Goal: Task Accomplishment & Management: Use online tool/utility

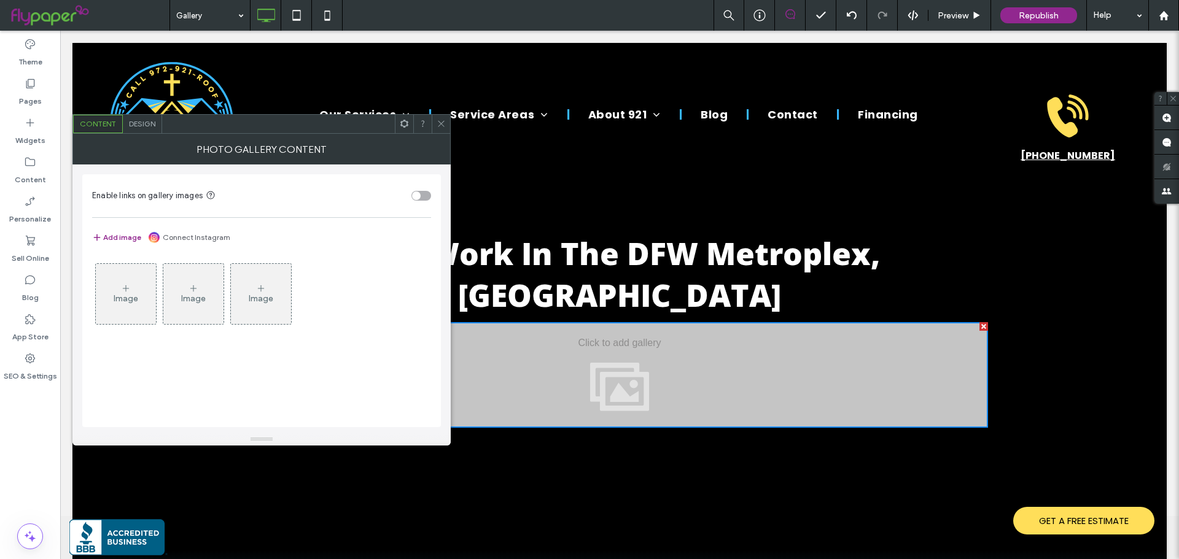
scroll to position [43, 0]
click at [150, 294] on div "Image" at bounding box center [126, 294] width 60 height 58
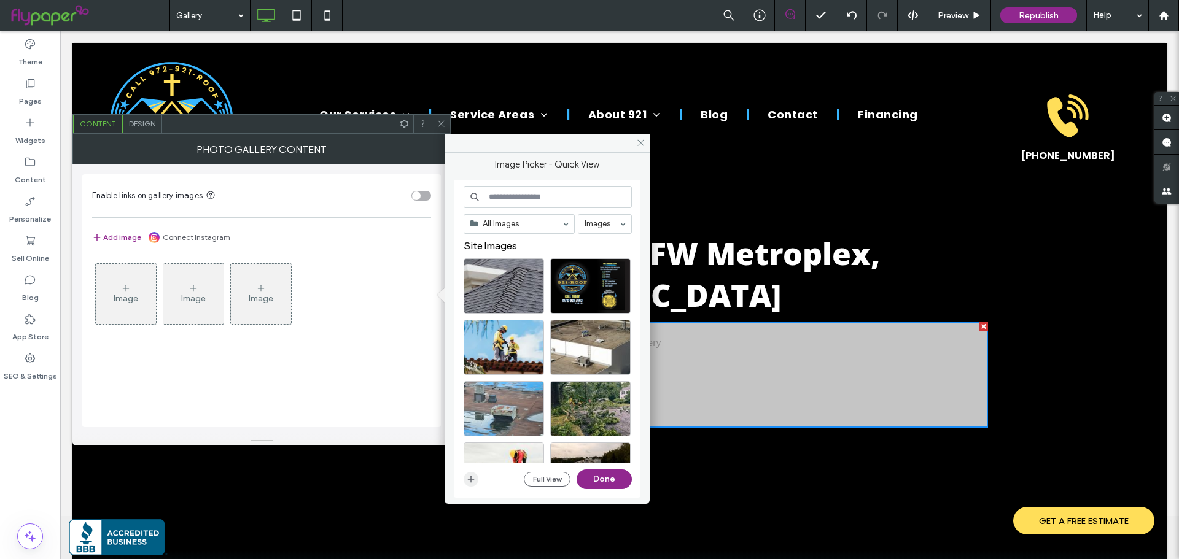
click at [473, 482] on icon "button" at bounding box center [471, 480] width 10 height 10
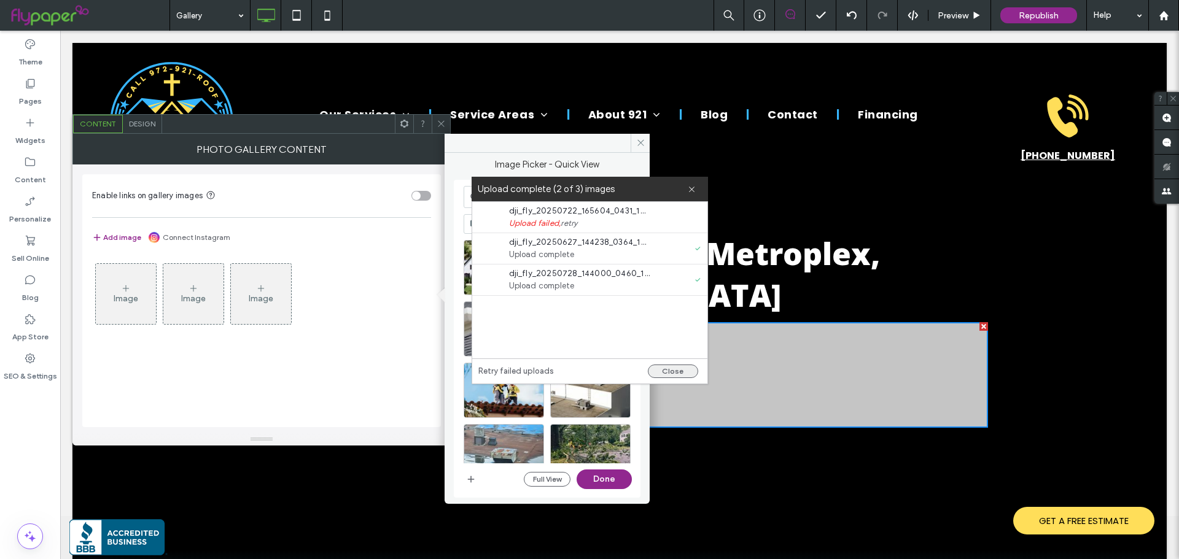
click at [672, 370] on button "Close" at bounding box center [673, 372] width 50 height 14
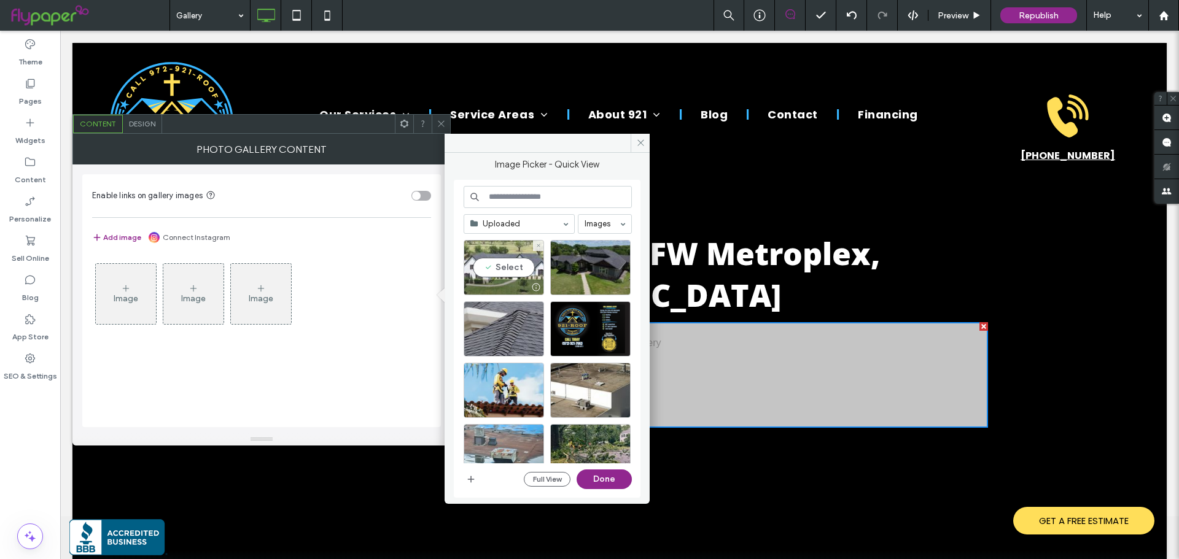
click at [499, 268] on div "Select" at bounding box center [504, 267] width 80 height 55
click at [593, 270] on div "Select" at bounding box center [590, 267] width 80 height 55
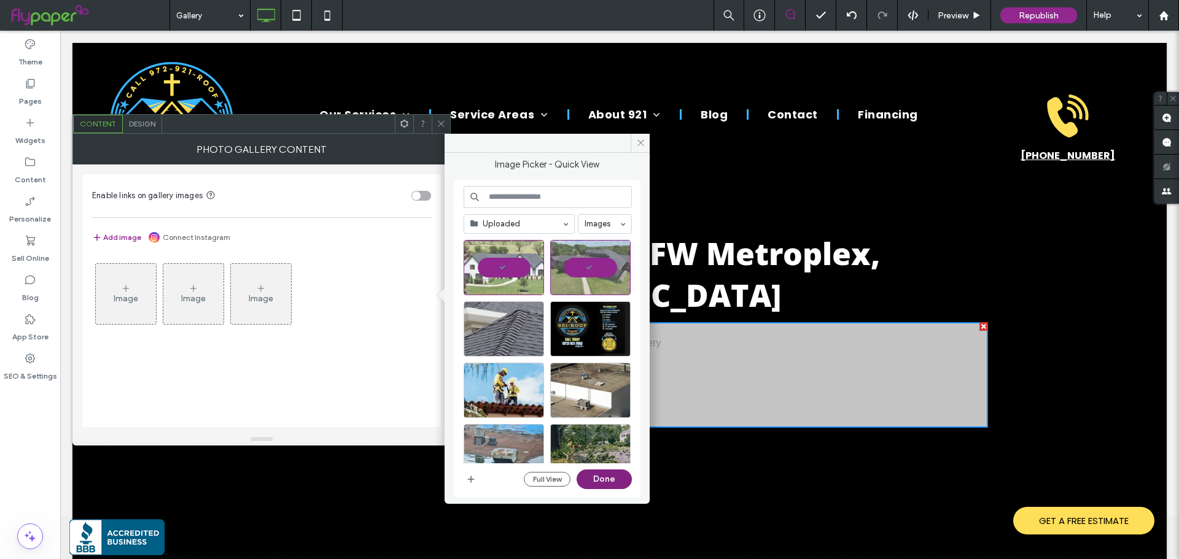
click at [611, 481] on button "Done" at bounding box center [604, 480] width 55 height 20
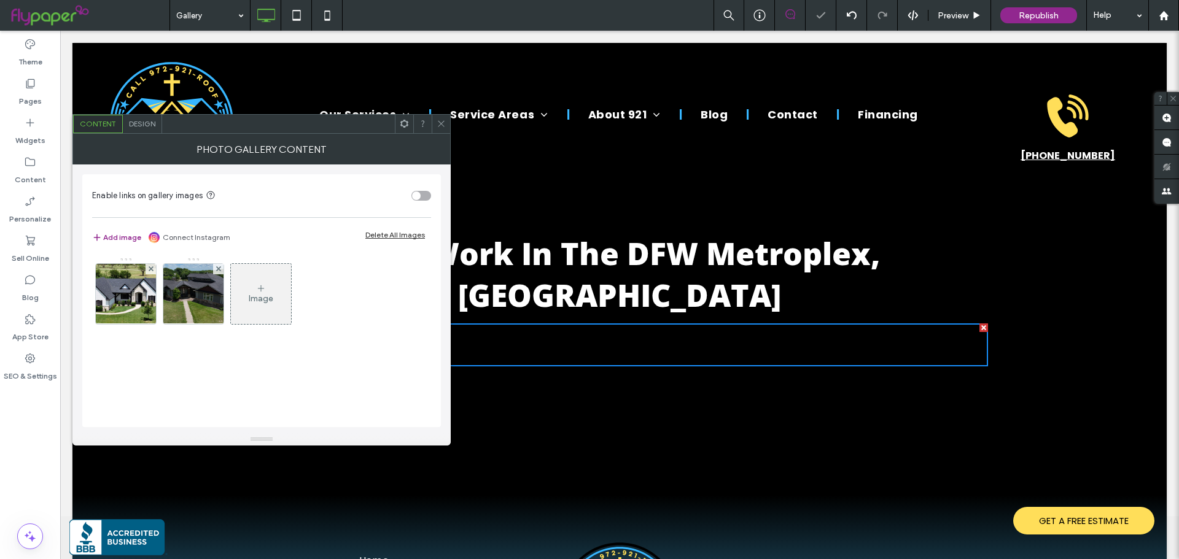
click at [274, 301] on div "Image" at bounding box center [261, 294] width 60 height 58
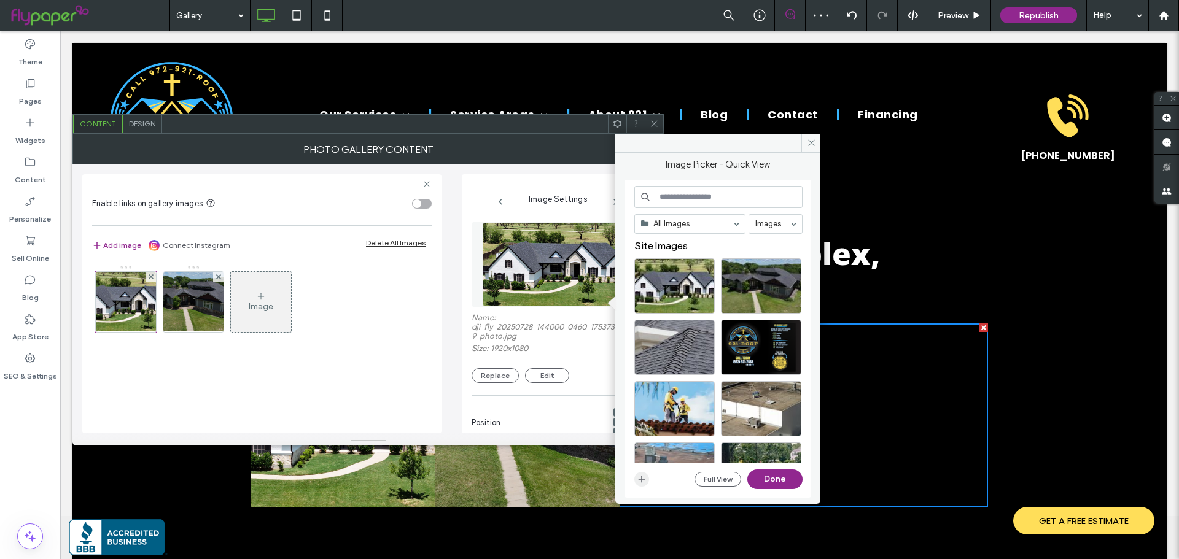
click at [645, 483] on icon "button" at bounding box center [642, 480] width 10 height 10
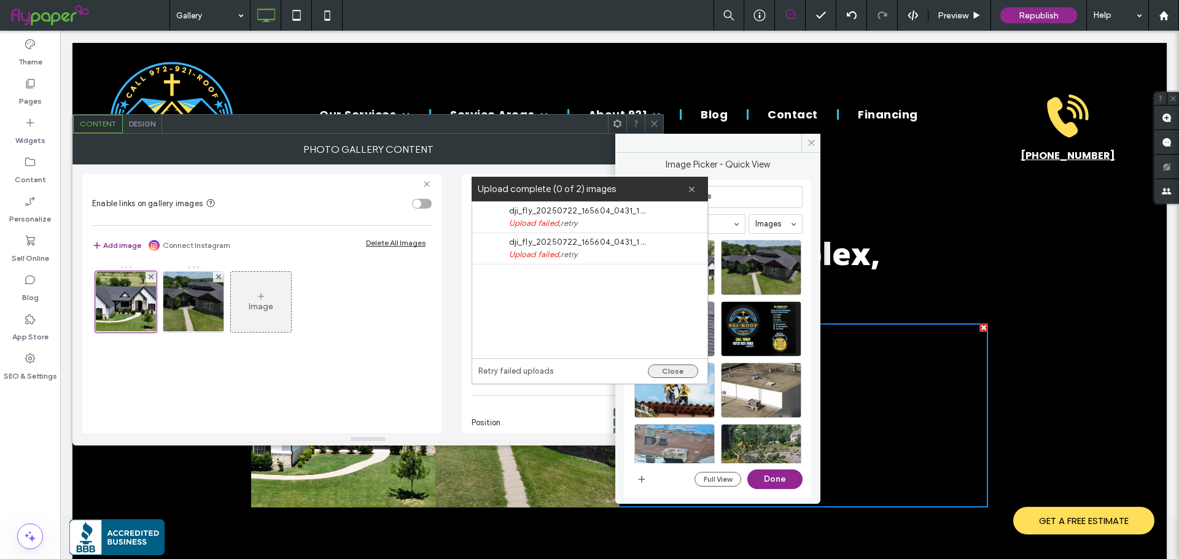
click at [667, 370] on button "Close" at bounding box center [673, 372] width 50 height 14
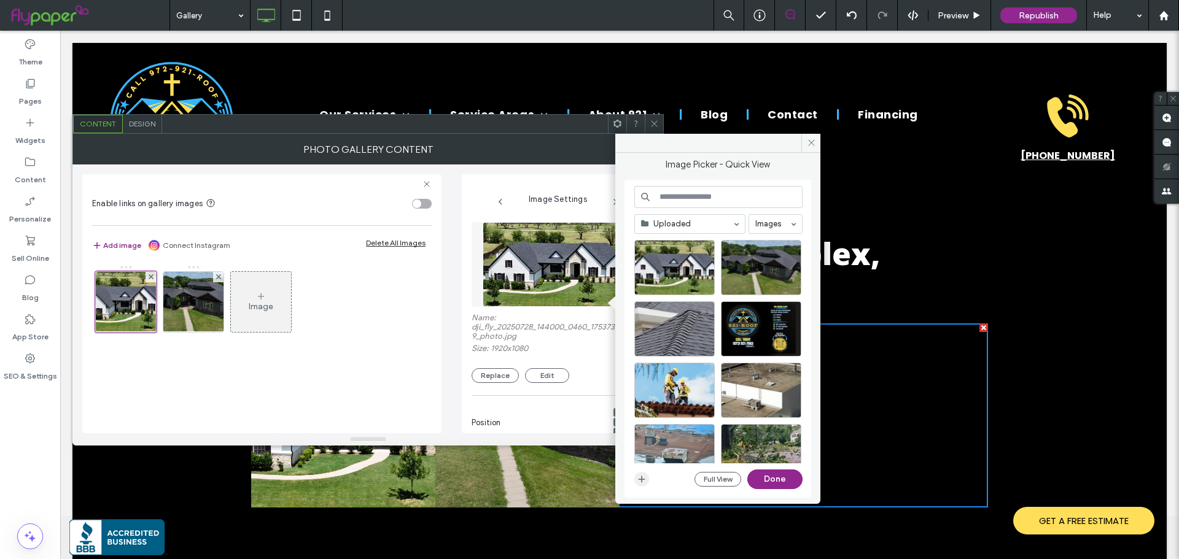
click at [639, 486] on span "button" at bounding box center [641, 479] width 15 height 15
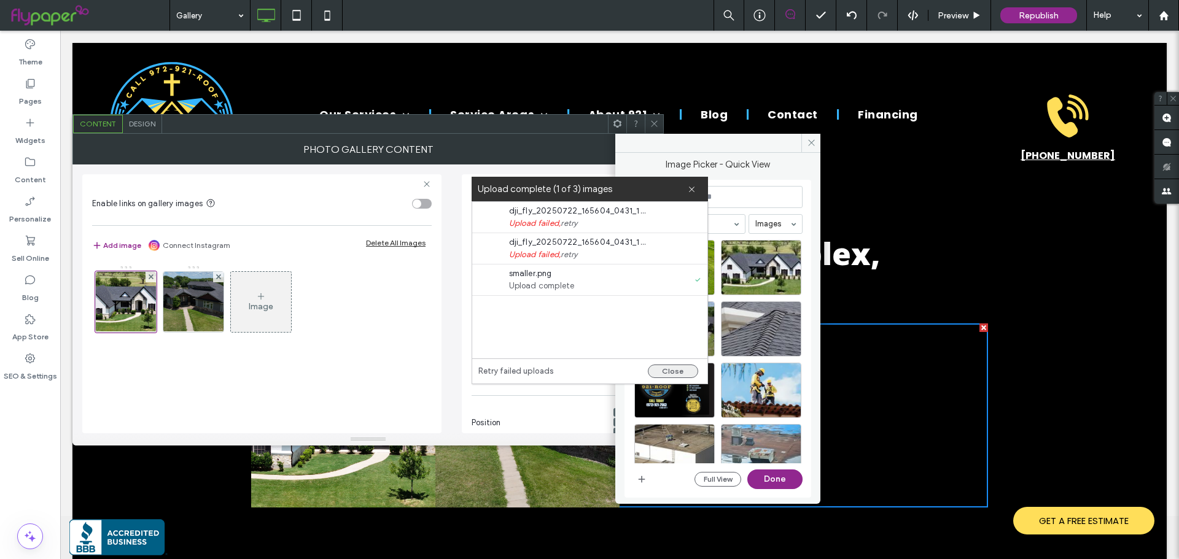
click at [674, 369] on button "Close" at bounding box center [673, 372] width 50 height 14
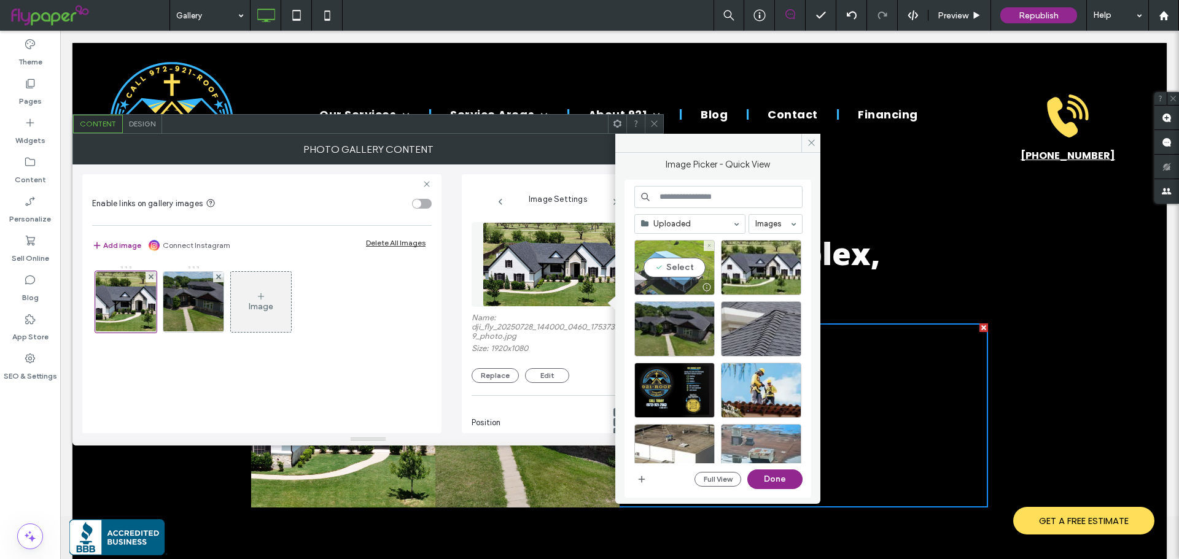
click at [672, 271] on div "Select" at bounding box center [674, 267] width 80 height 55
click at [777, 483] on button "Done" at bounding box center [774, 480] width 55 height 20
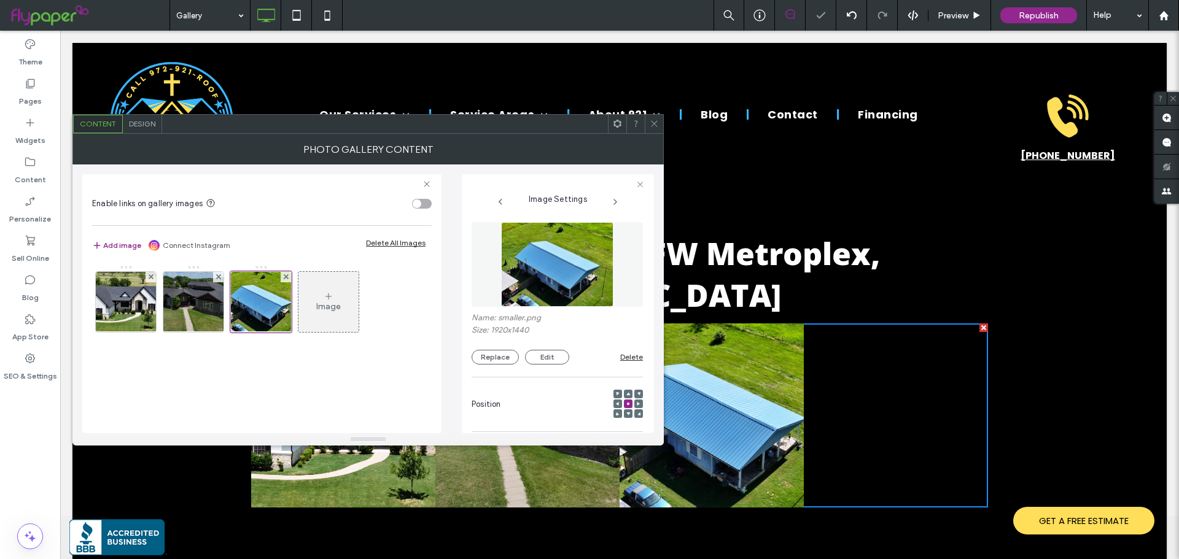
click at [341, 305] on div "Image" at bounding box center [328, 302] width 60 height 58
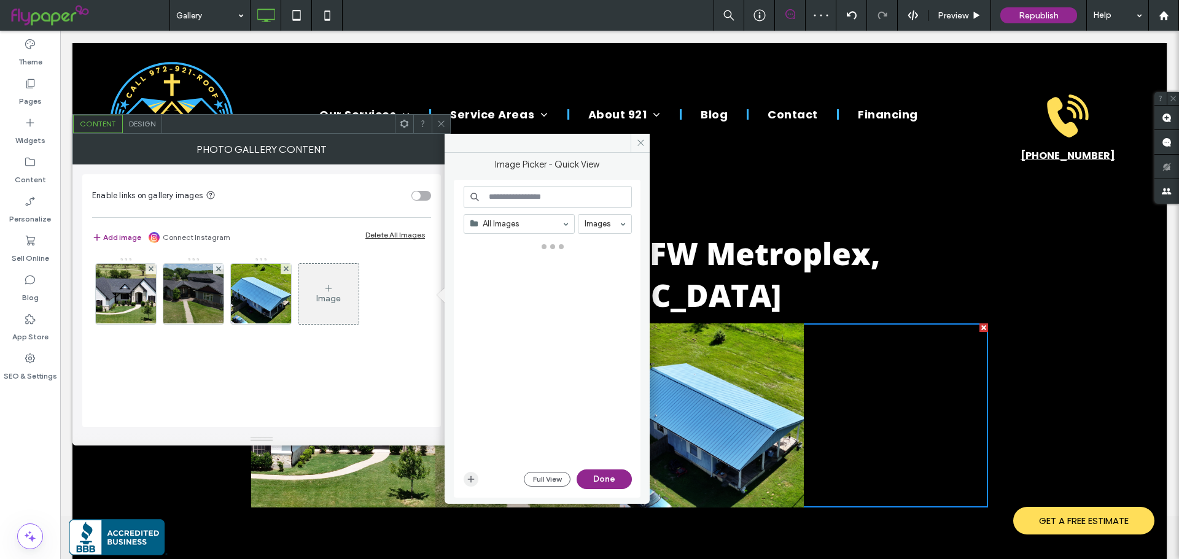
click at [469, 475] on icon "button" at bounding box center [471, 480] width 10 height 10
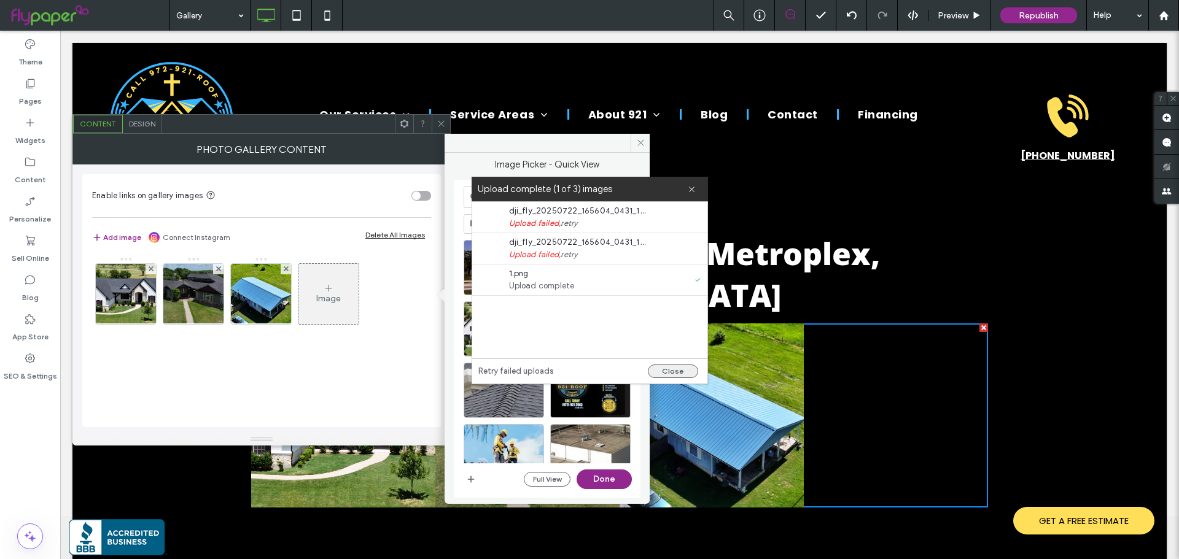
click at [670, 367] on button "Close" at bounding box center [673, 372] width 50 height 14
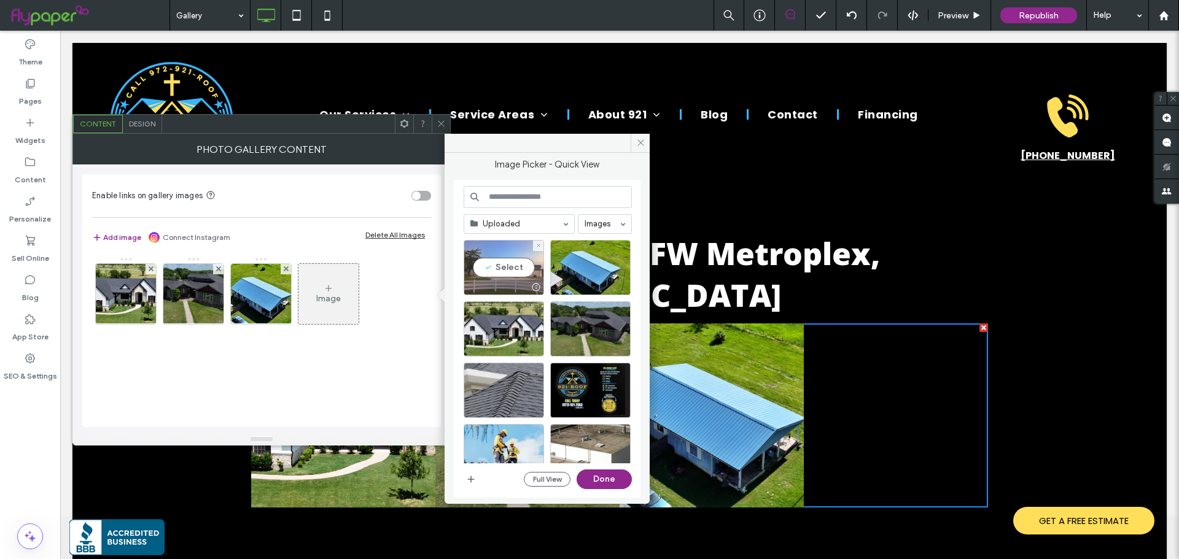
click at [513, 275] on div "Select" at bounding box center [504, 267] width 80 height 55
click at [602, 483] on button "Done" at bounding box center [604, 480] width 55 height 20
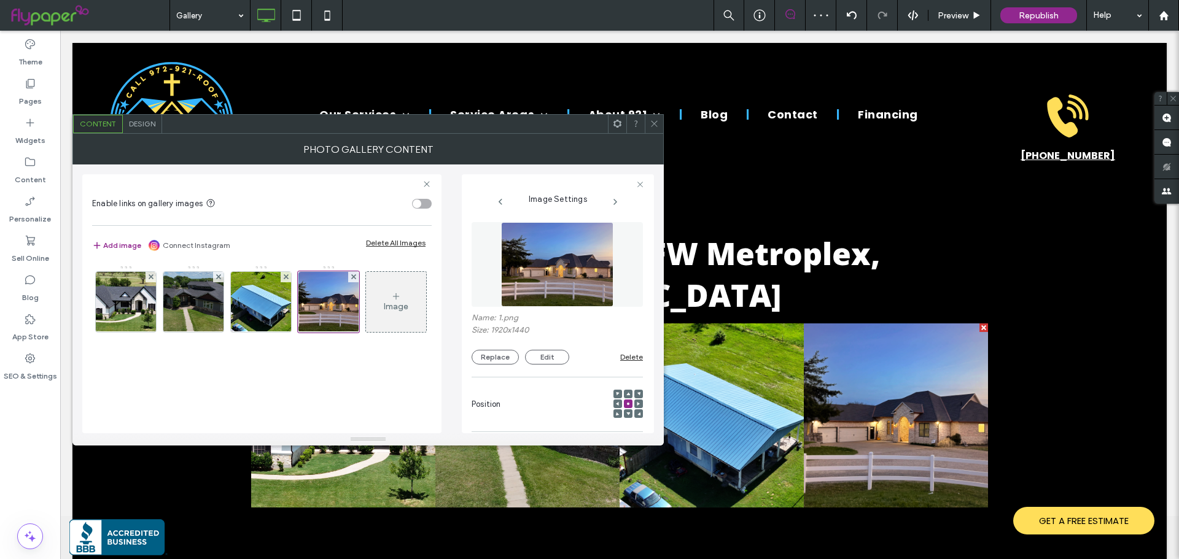
click at [150, 127] on span "Design" at bounding box center [142, 123] width 26 height 9
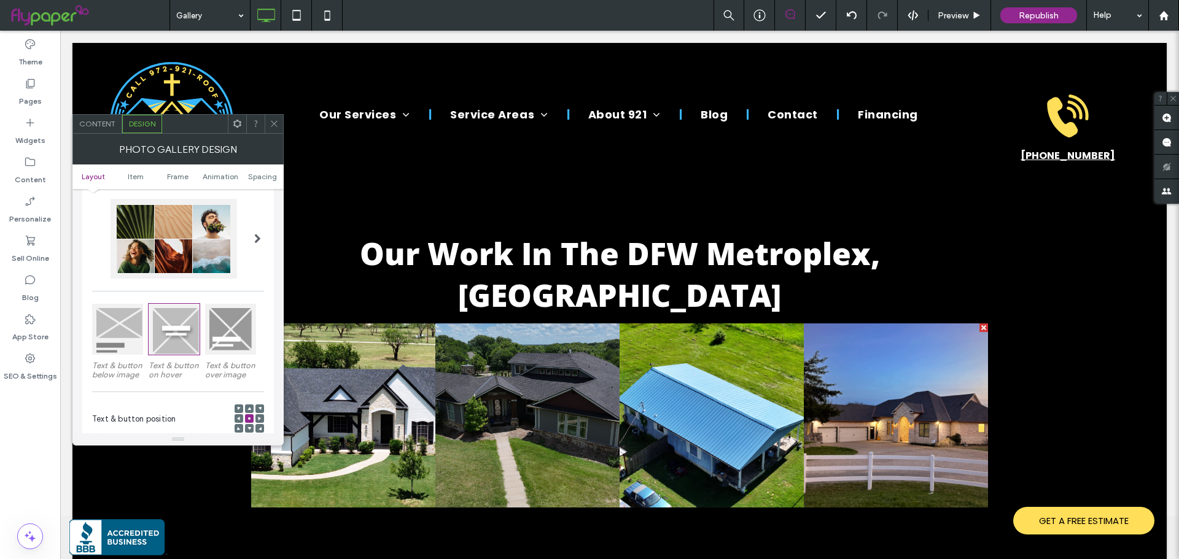
scroll to position [0, 0]
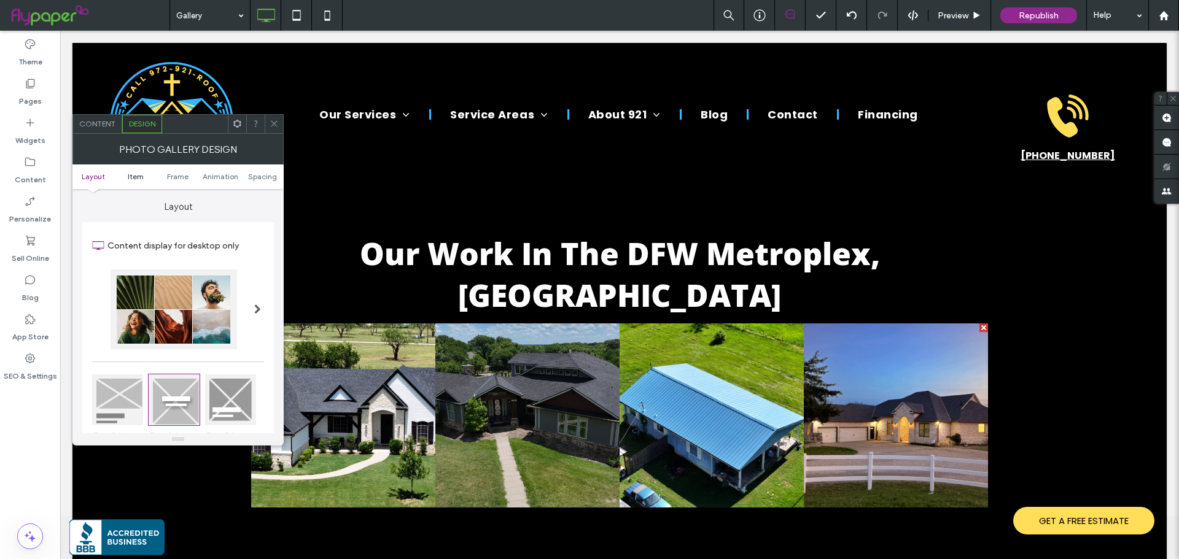
click at [132, 179] on span "Item" at bounding box center [136, 176] width 16 height 9
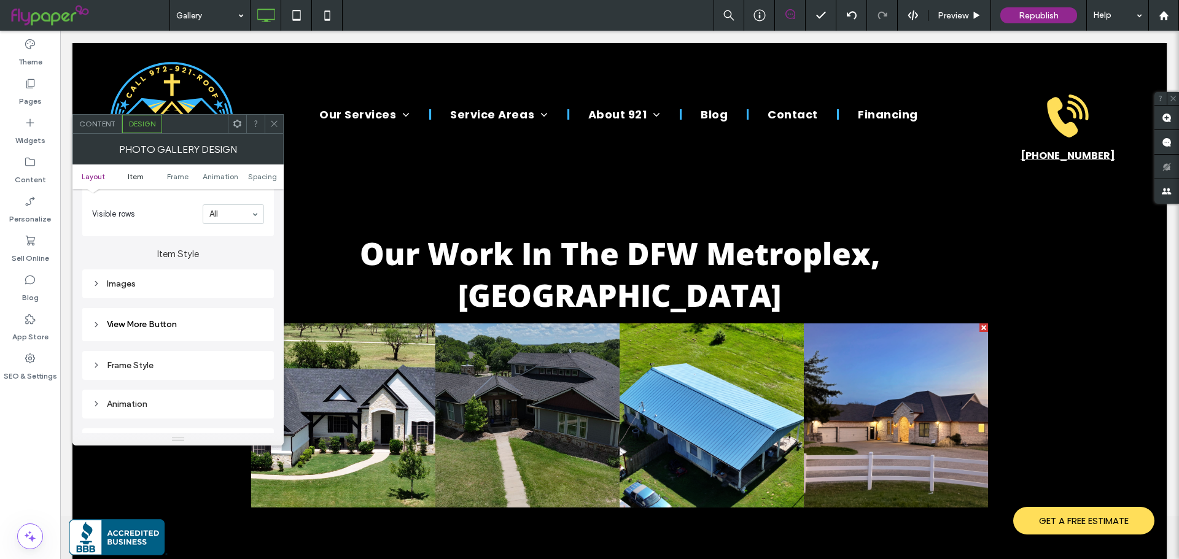
scroll to position [435, 0]
click at [122, 393] on div "Spacing" at bounding box center [178, 396] width 172 height 10
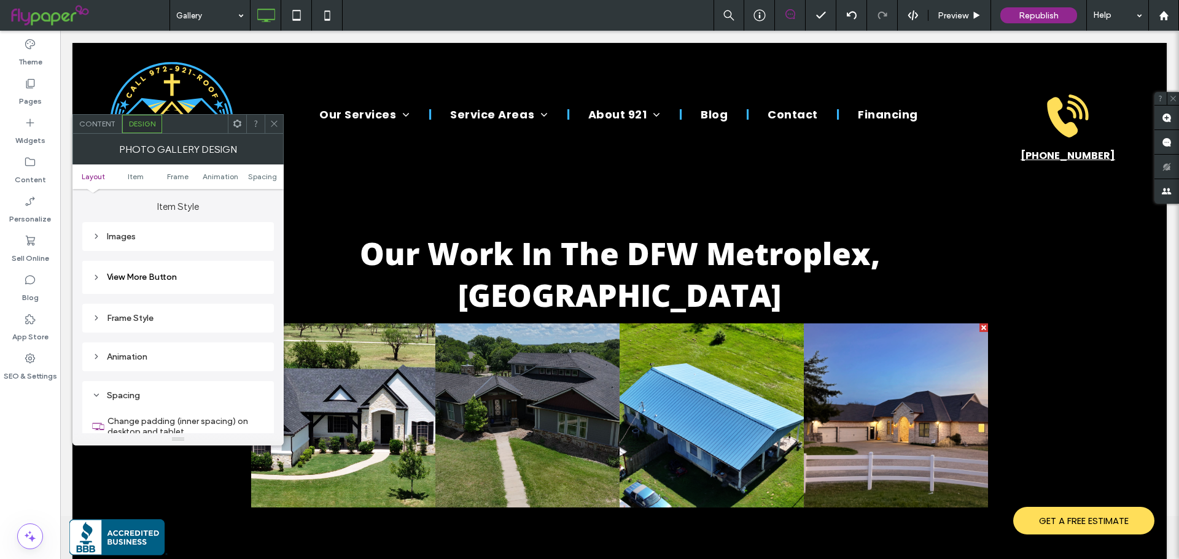
click at [122, 233] on div "Images" at bounding box center [178, 236] width 172 height 10
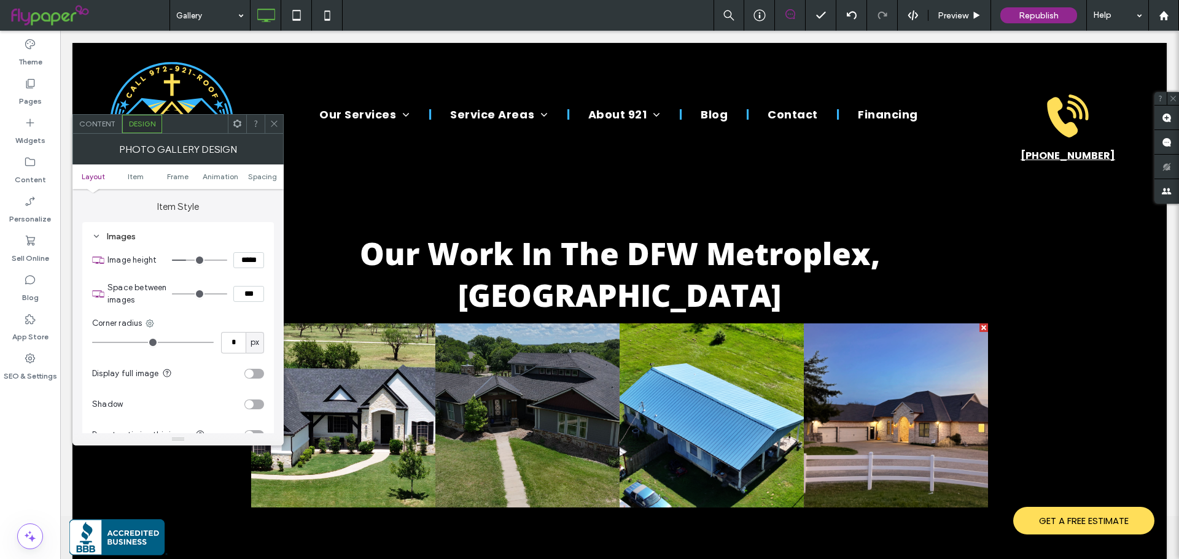
type input "*"
type input "***"
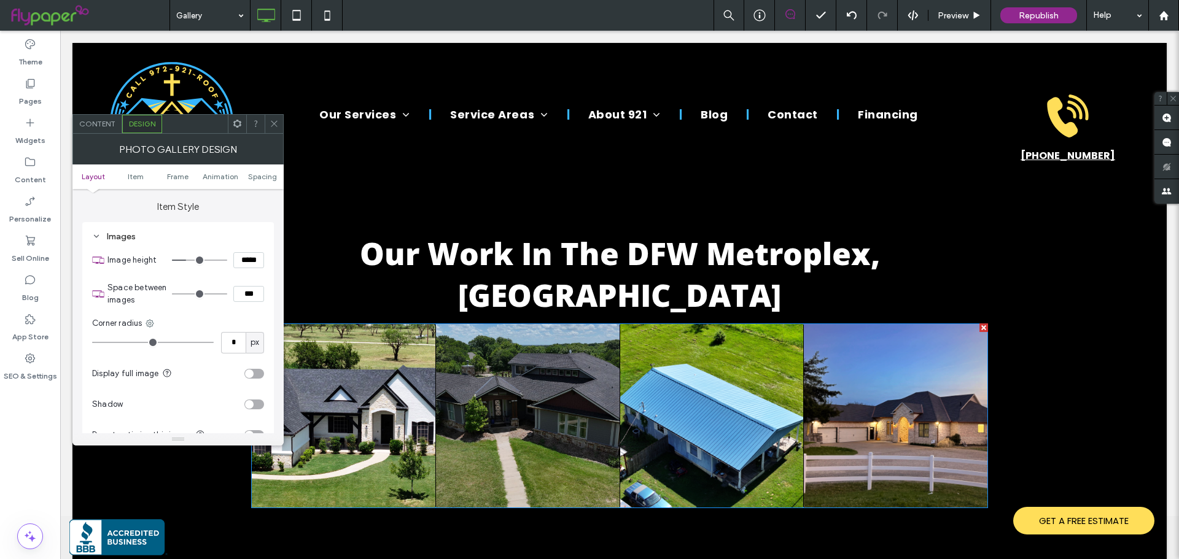
type input "*"
type input "***"
type input "*"
type input "***"
type input "*"
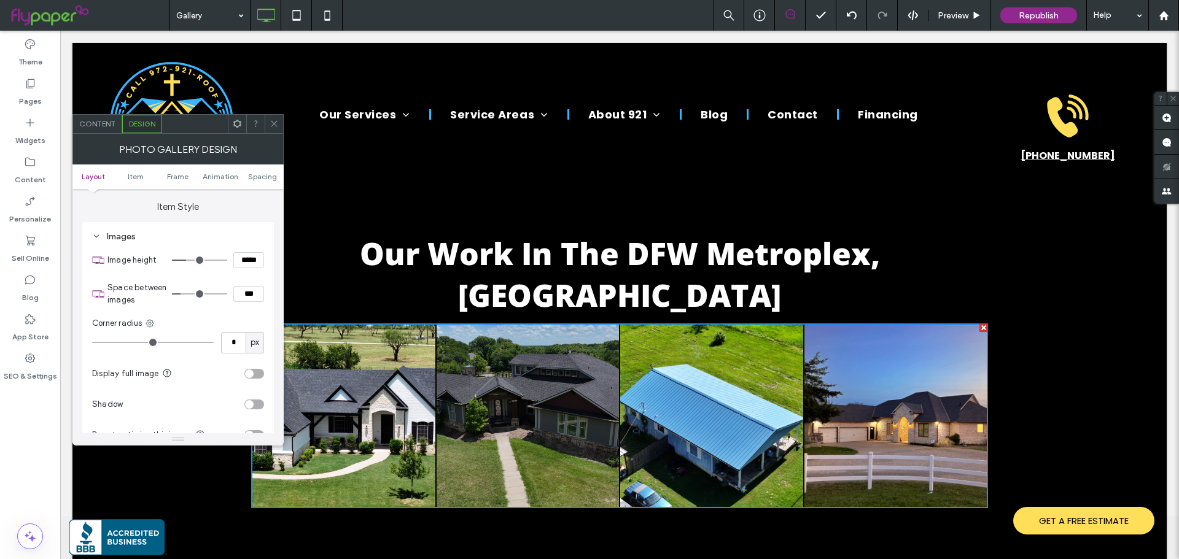
type input "***"
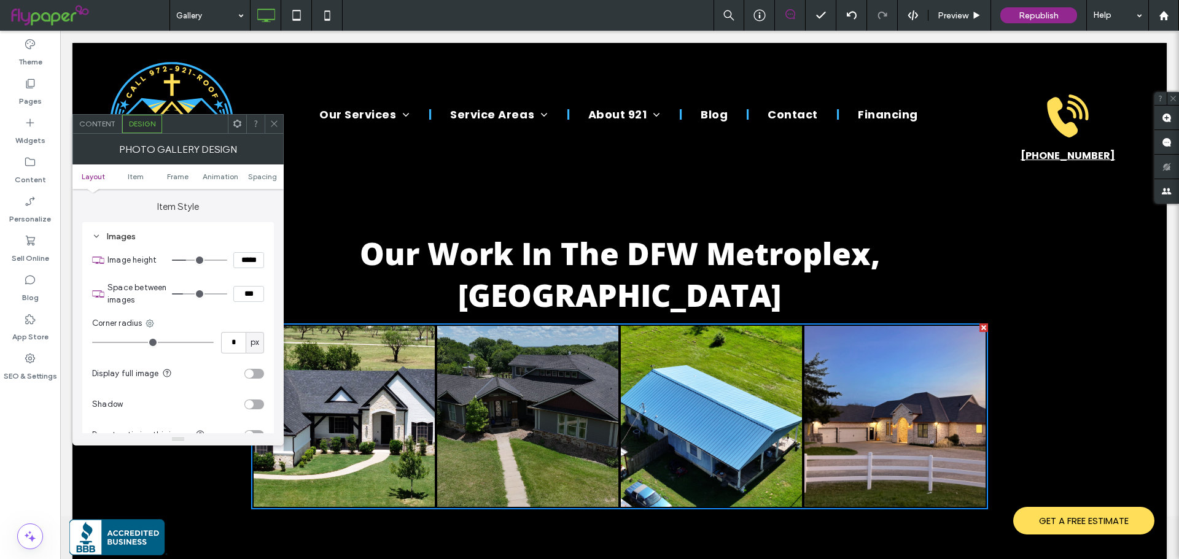
type input "*"
type input "***"
type input "*"
type input "***"
type input "*"
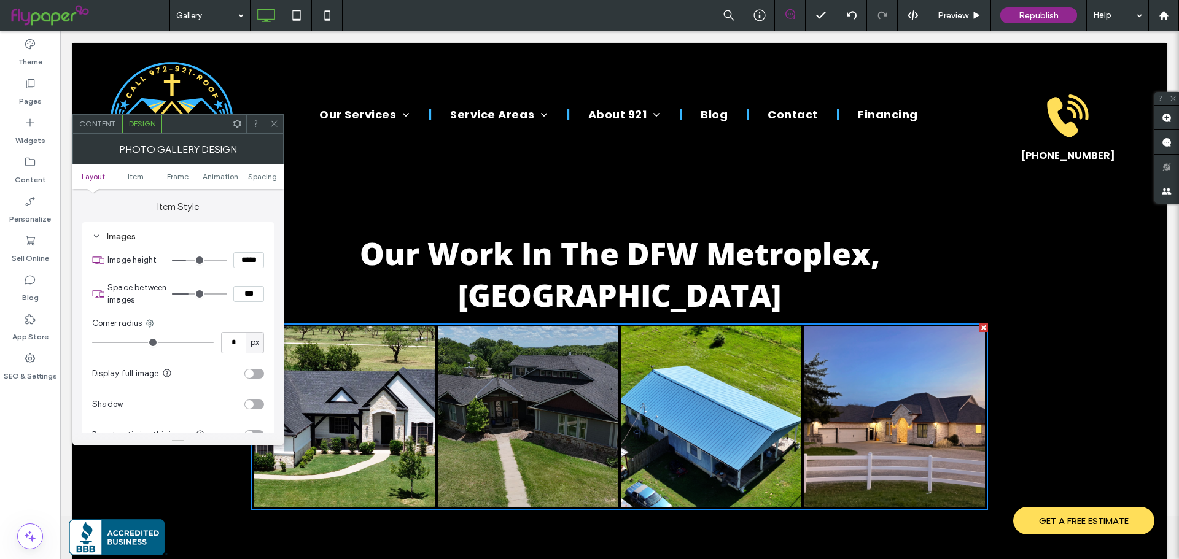
type input "***"
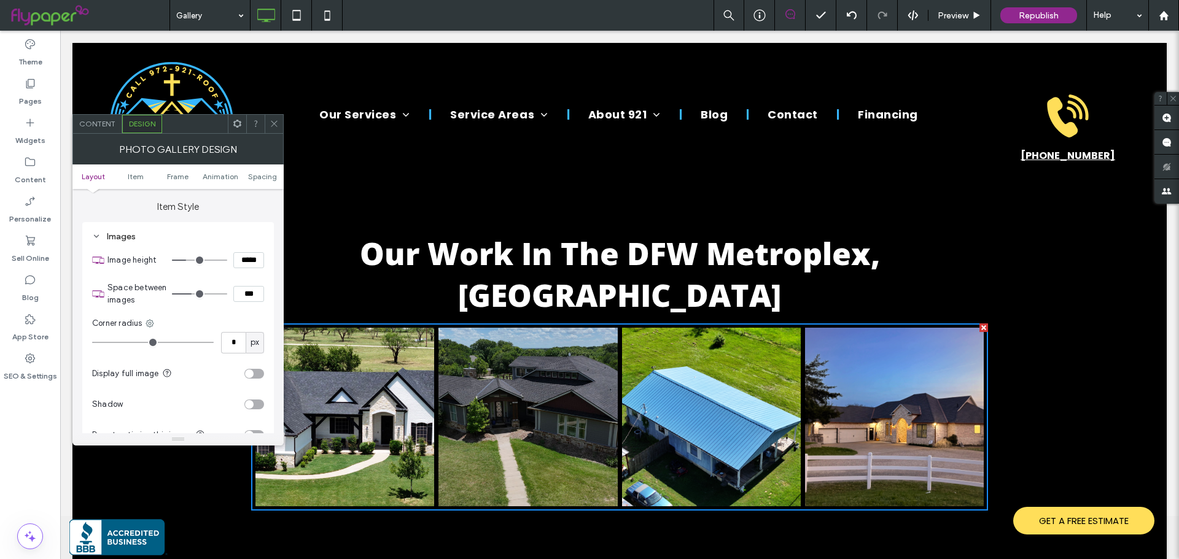
type input "*"
type input "***"
type input "*"
type input "***"
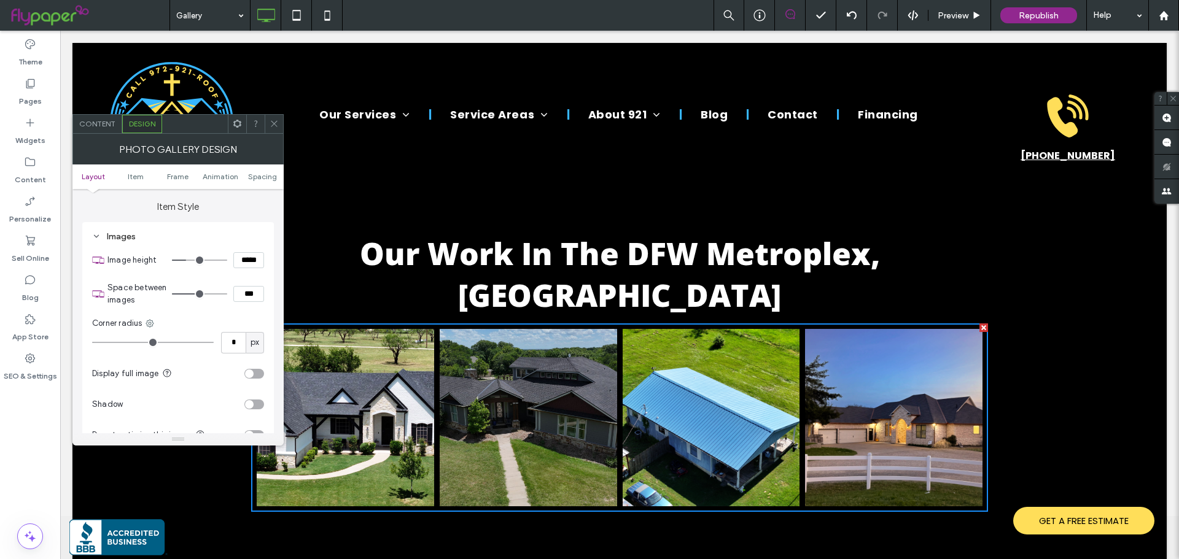
drag, startPoint x: 177, startPoint y: 291, endPoint x: 197, endPoint y: 293, distance: 19.8
type input "*"
click at [197, 293] on input "range" at bounding box center [199, 293] width 55 height 1
type input "*"
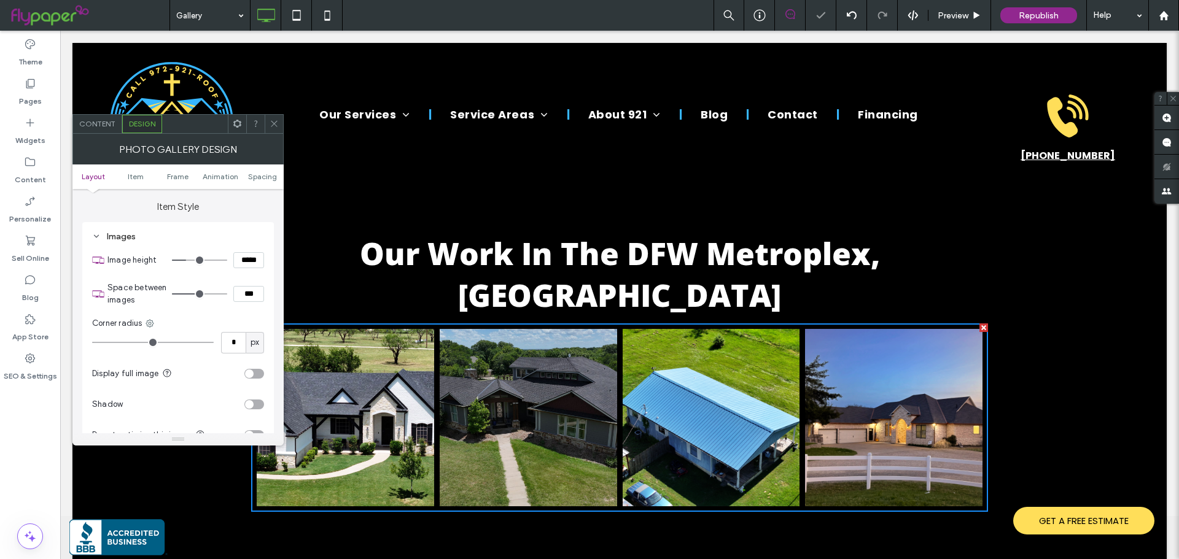
type input "*"
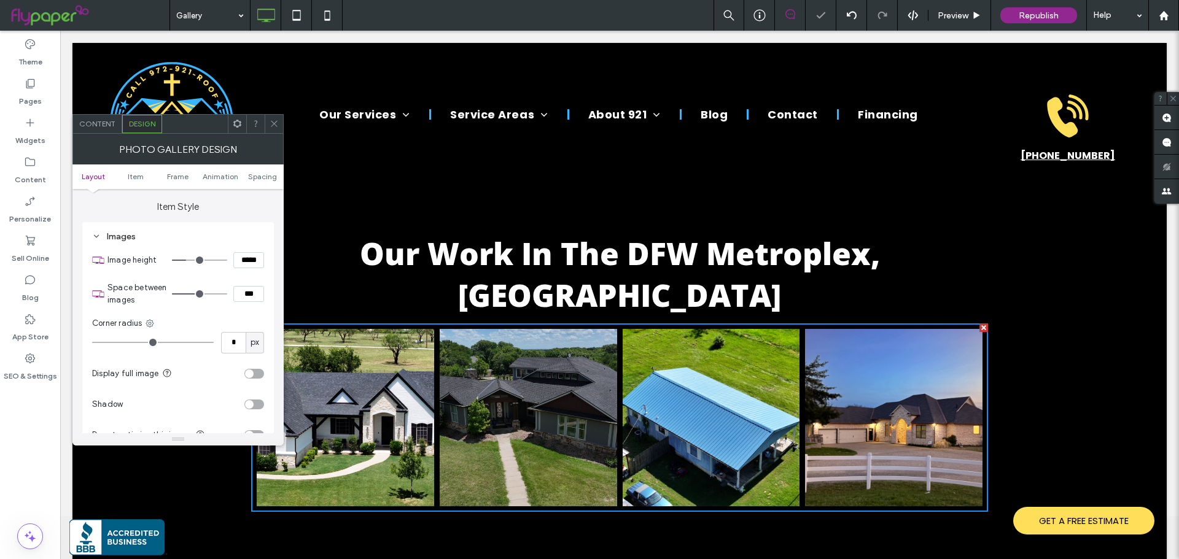
type input "*"
type input "**"
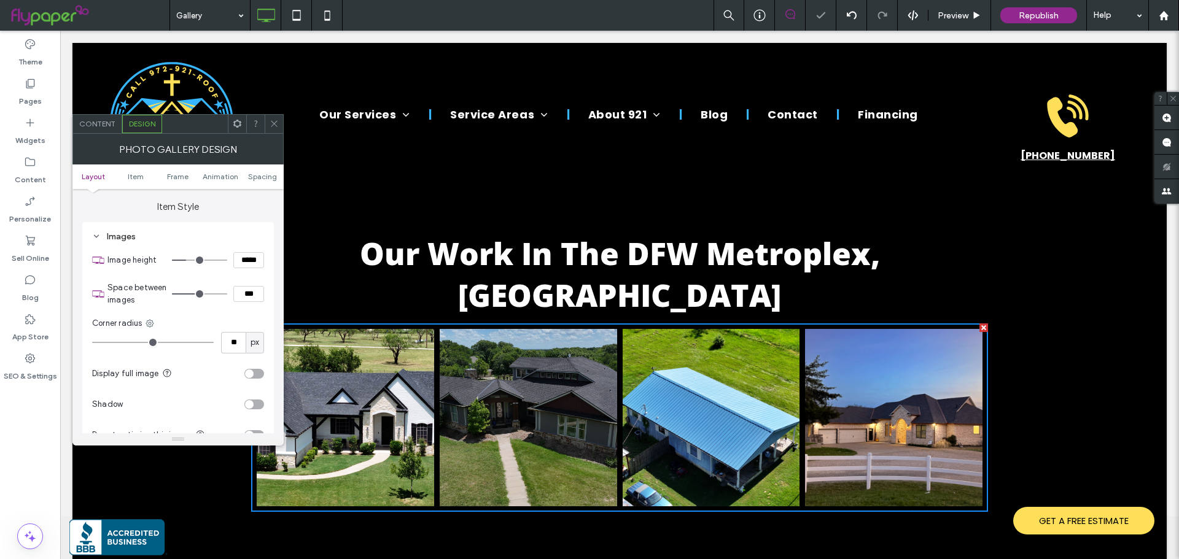
type input "**"
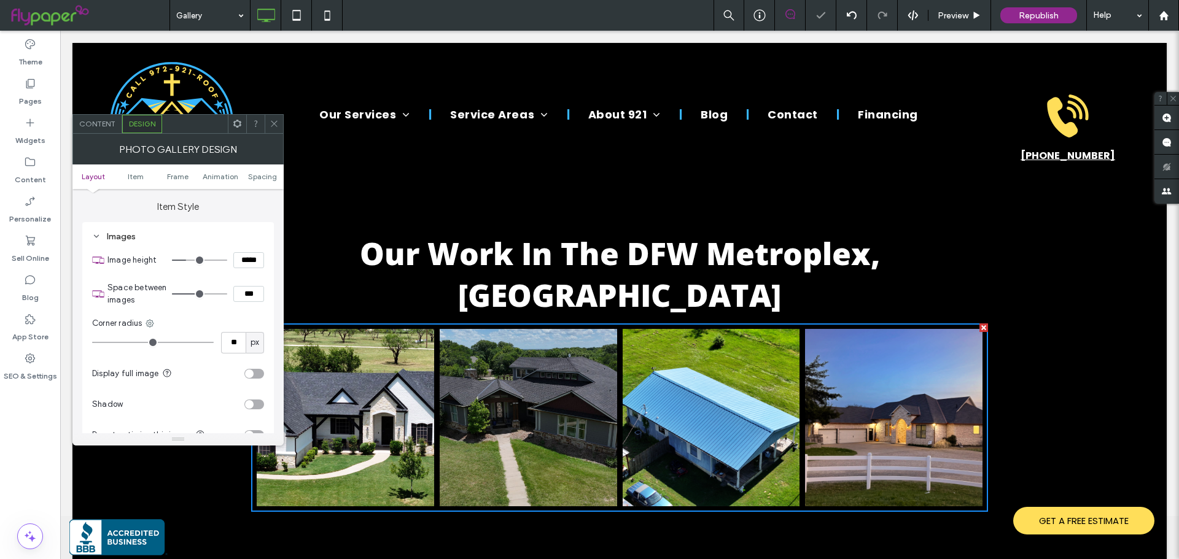
type input "**"
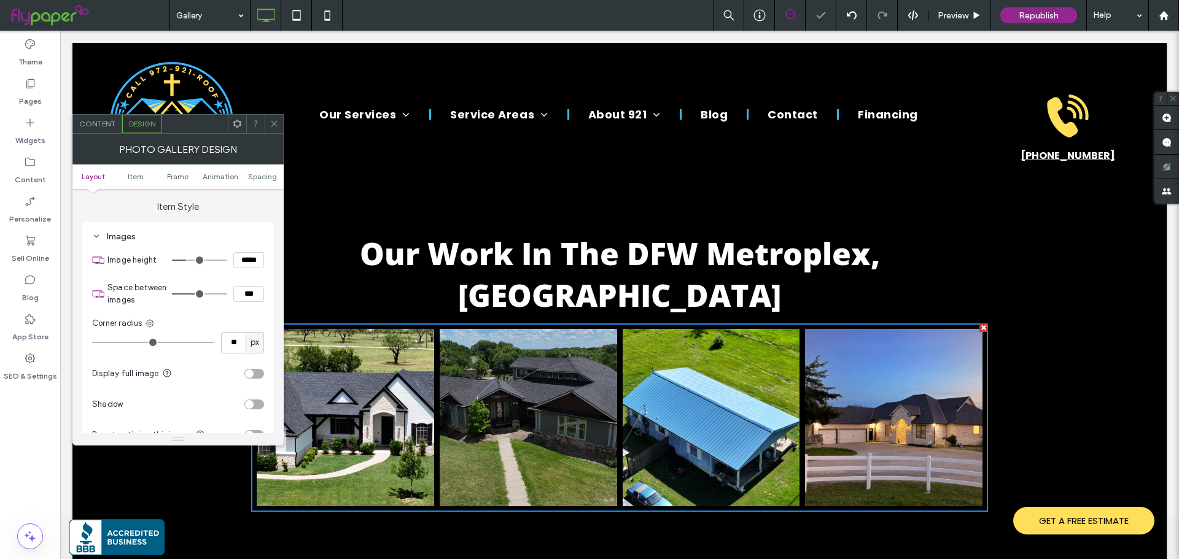
type input "**"
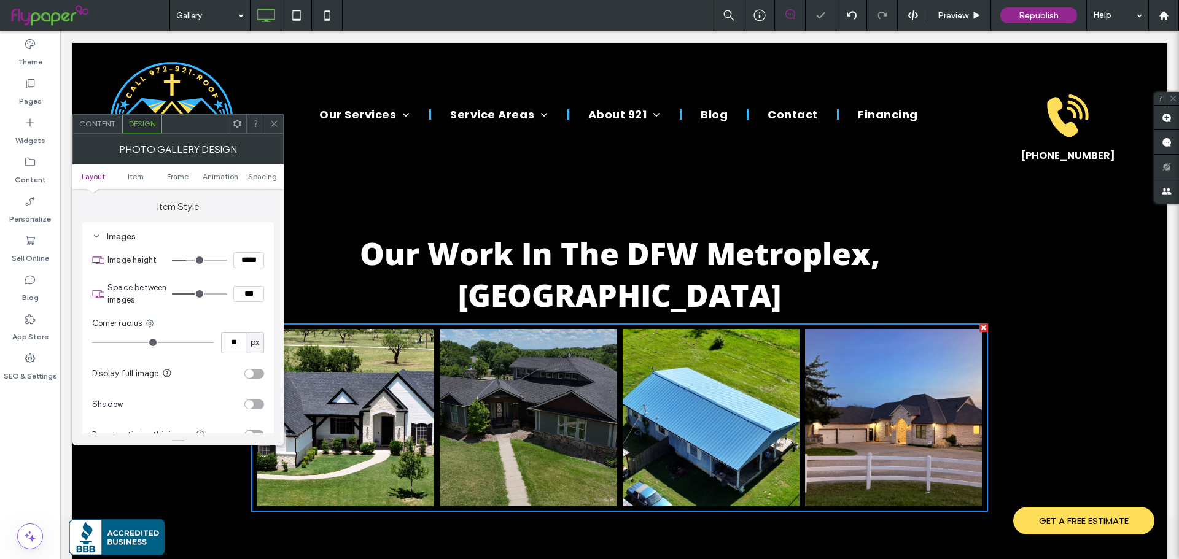
type input "**"
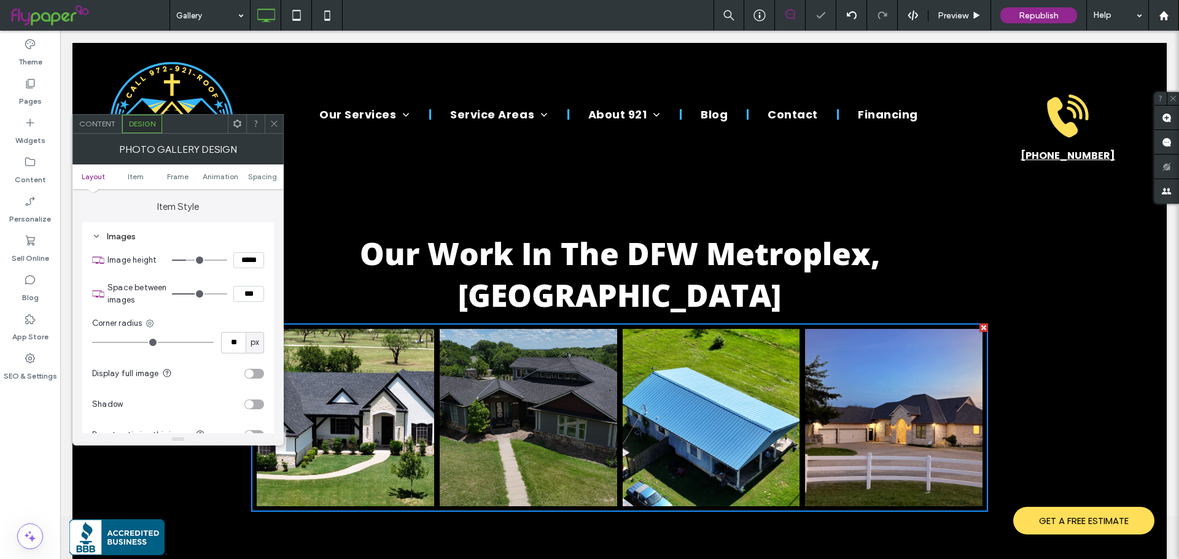
type input "**"
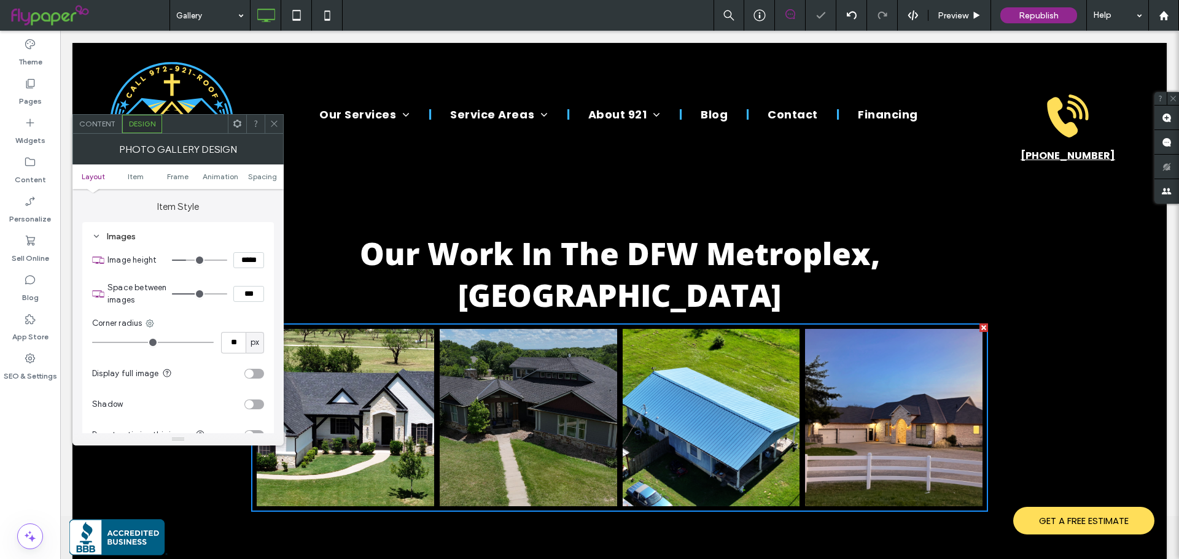
type input "**"
drag, startPoint x: 103, startPoint y: 342, endPoint x: 125, endPoint y: 344, distance: 22.8
click at [125, 343] on input "range" at bounding box center [153, 342] width 122 height 1
type input "**"
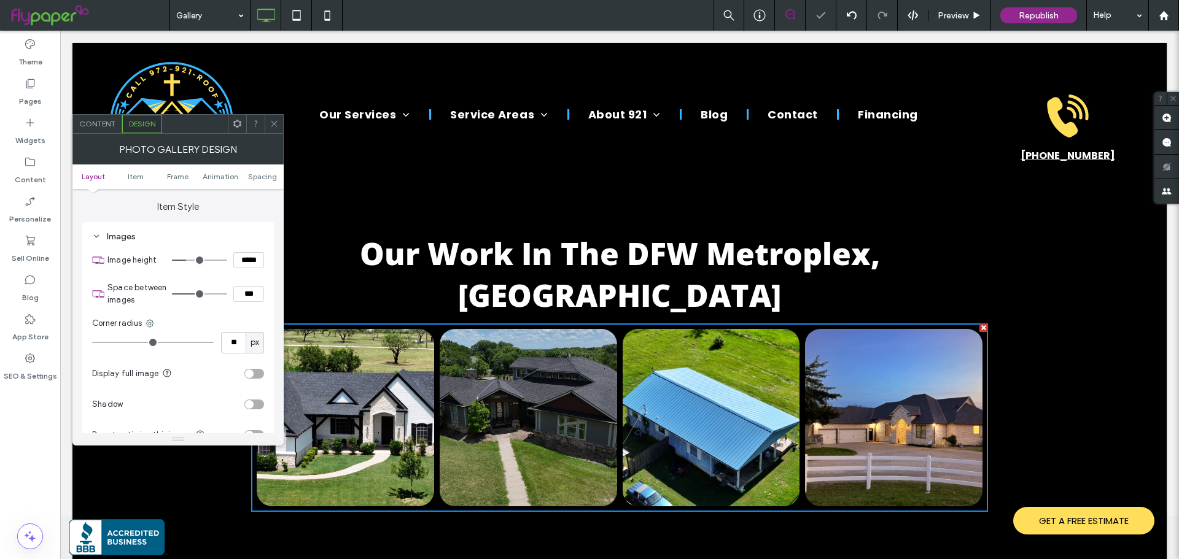
type input "**"
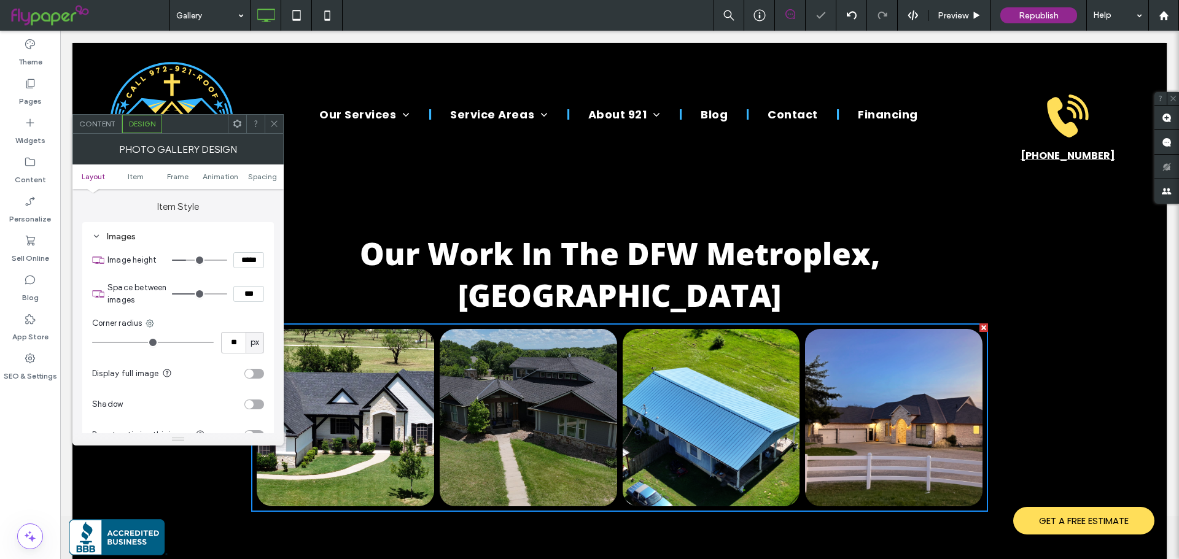
type input "**"
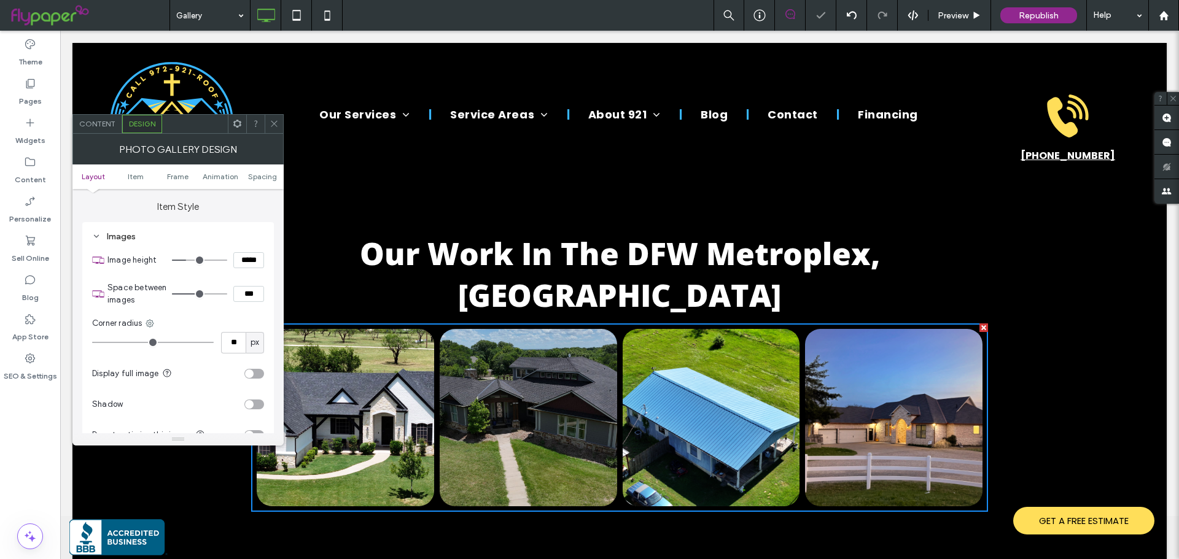
type input "**"
type input "*"
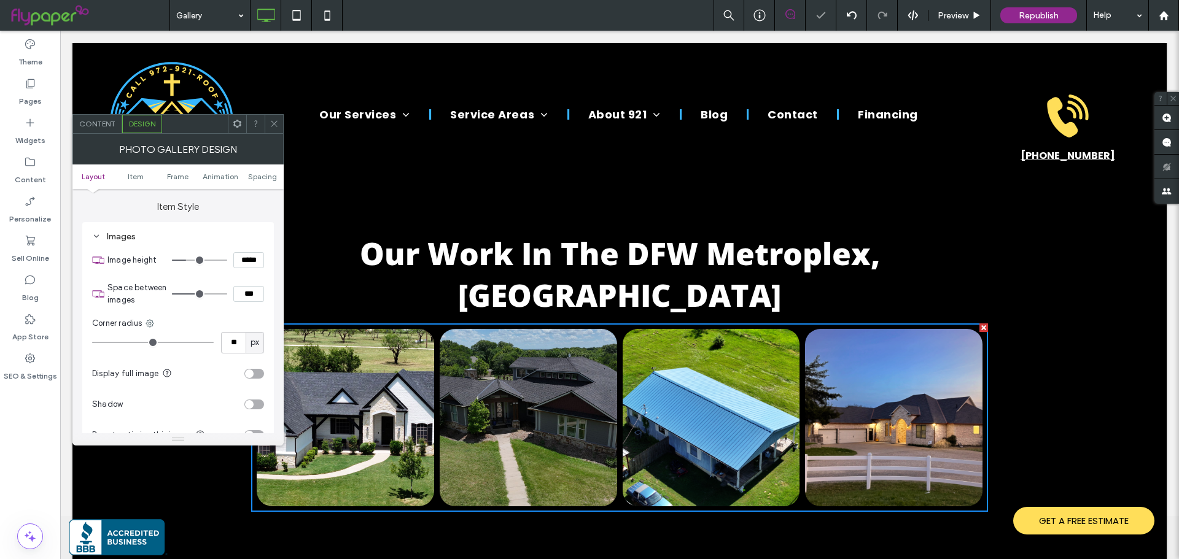
type input "*"
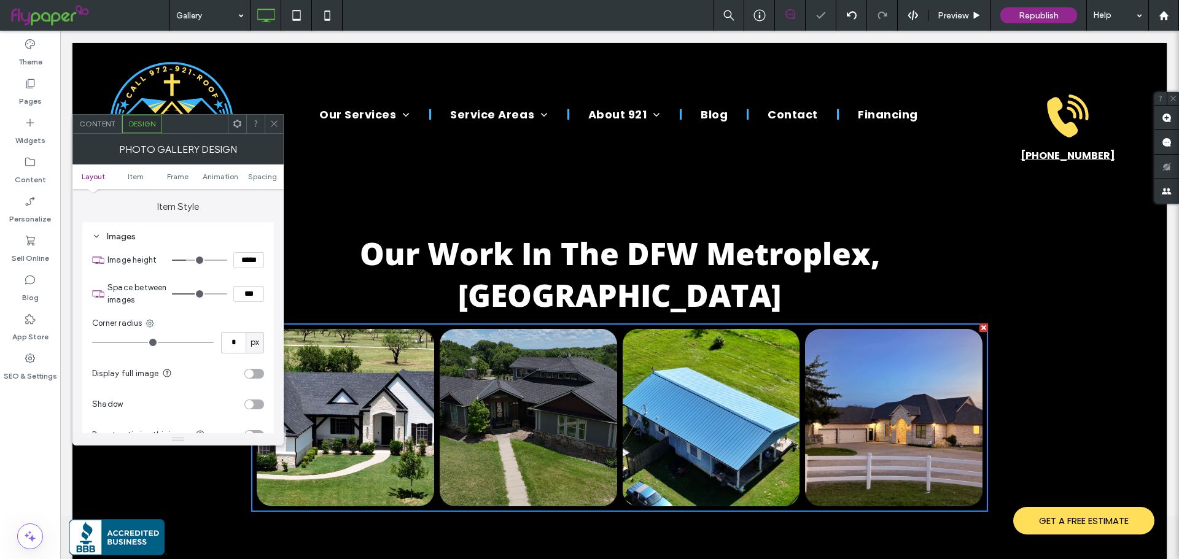
type input "*"
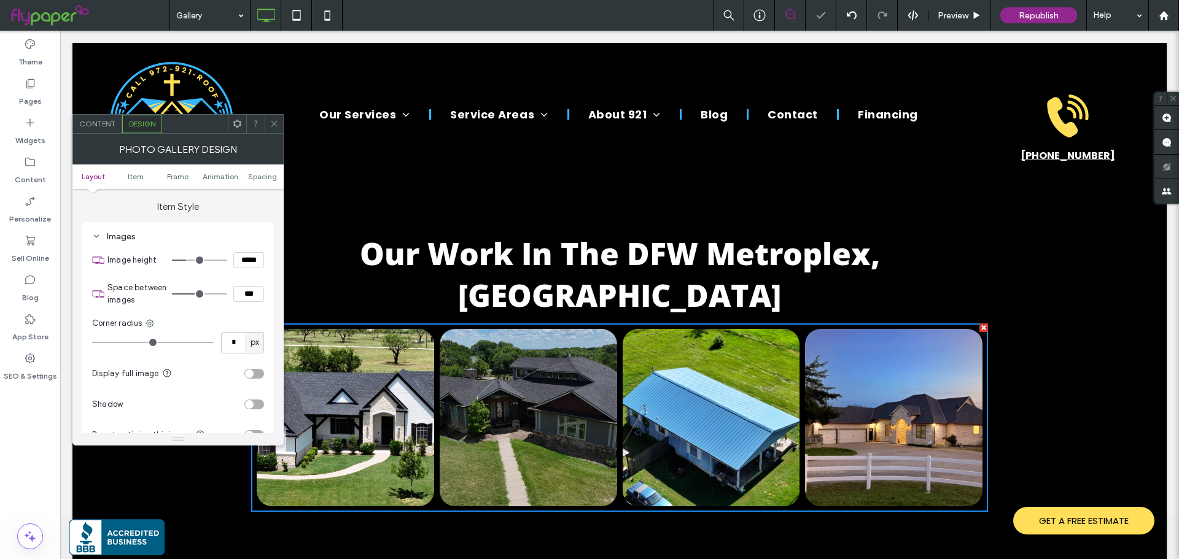
type input "*"
drag, startPoint x: 122, startPoint y: 344, endPoint x: 99, endPoint y: 341, distance: 22.2
type input "*"
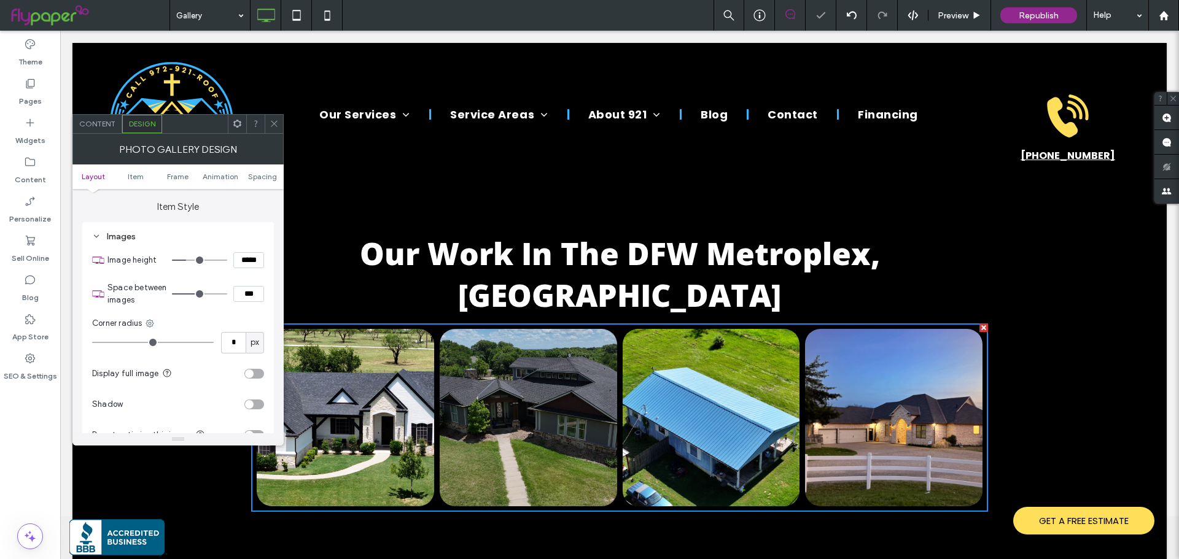
click at [99, 342] on input "range" at bounding box center [153, 342] width 122 height 1
click at [104, 134] on div "Photo Gallery Design" at bounding box center [177, 149] width 211 height 31
click at [104, 128] on div "Content" at bounding box center [97, 124] width 49 height 18
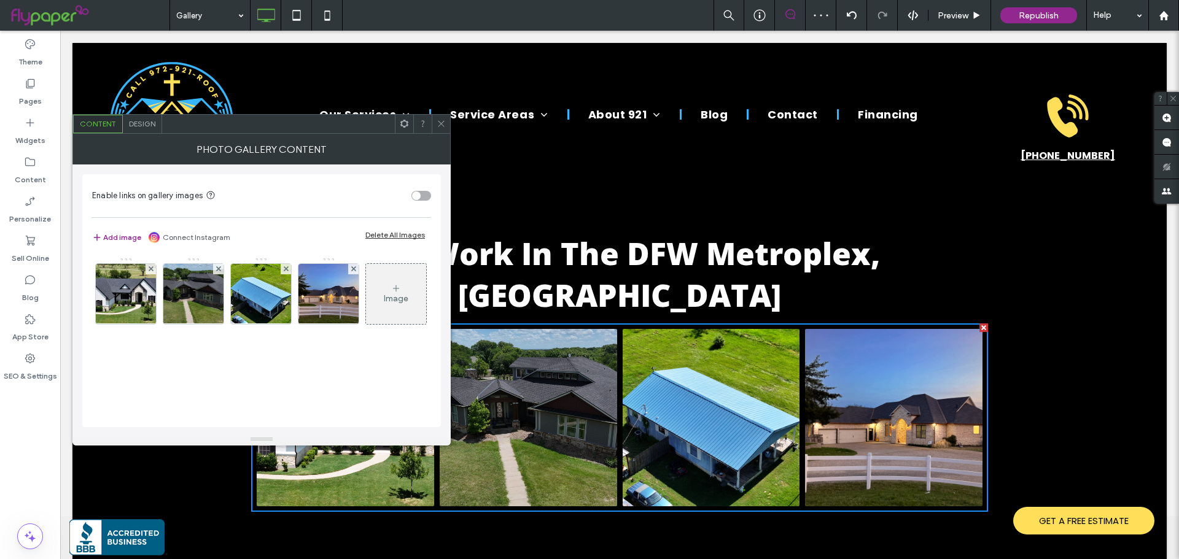
click at [366, 323] on div "Image" at bounding box center [396, 294] width 60 height 58
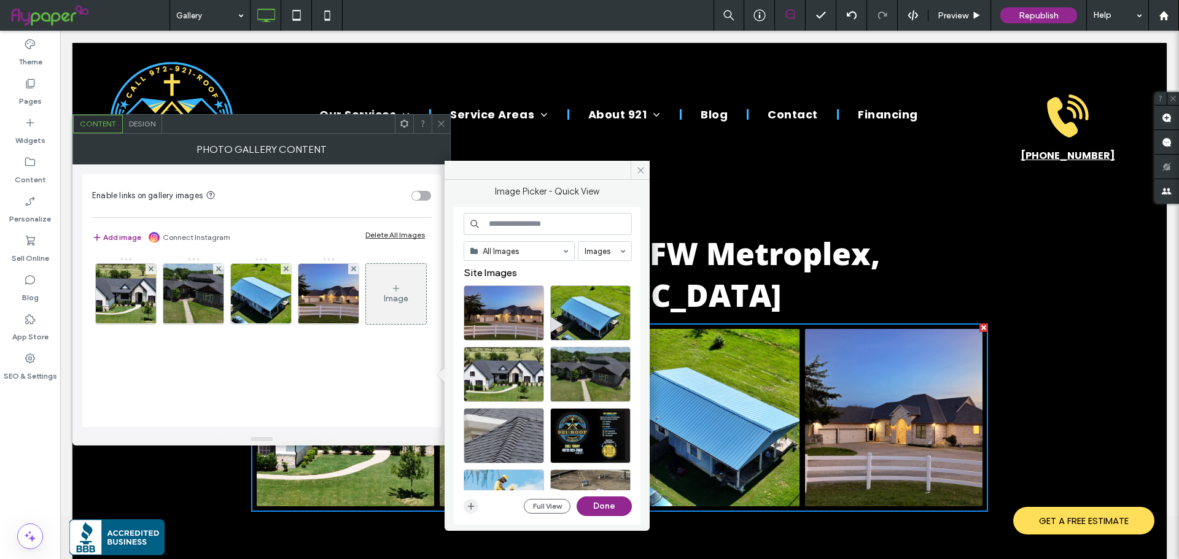
click at [468, 504] on icon "button" at bounding box center [471, 507] width 10 height 10
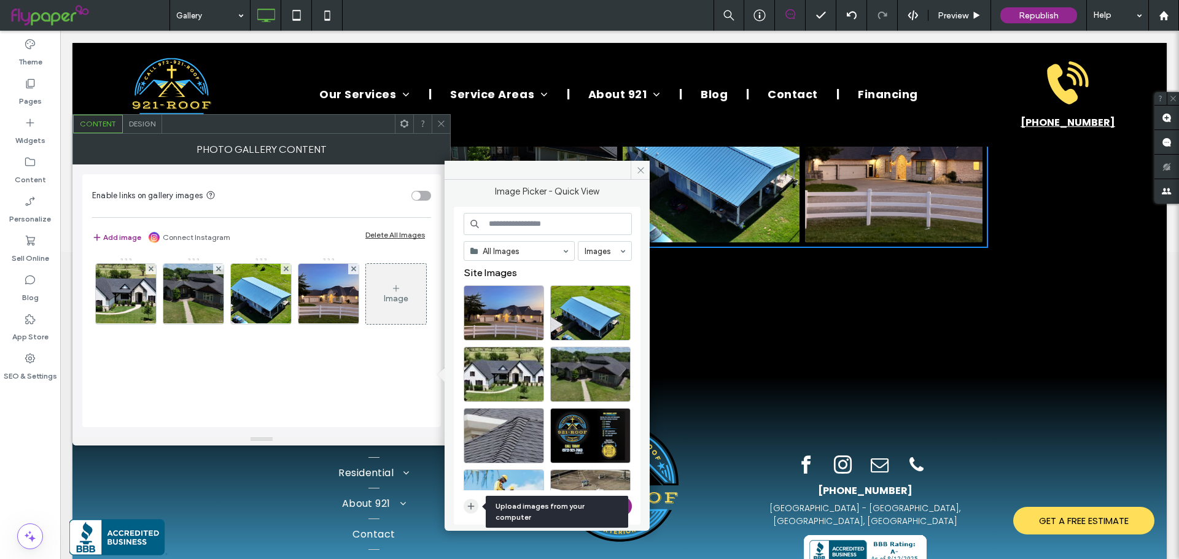
scroll to position [246, 0]
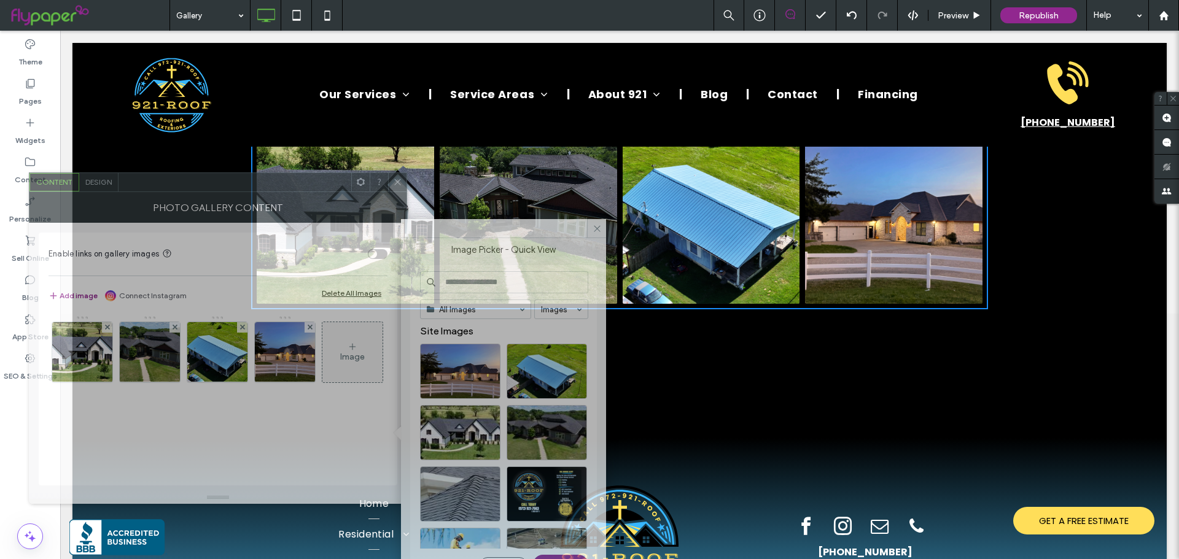
drag, startPoint x: 359, startPoint y: 126, endPoint x: 305, endPoint y: 155, distance: 61.0
click at [305, 173] on div at bounding box center [235, 182] width 233 height 18
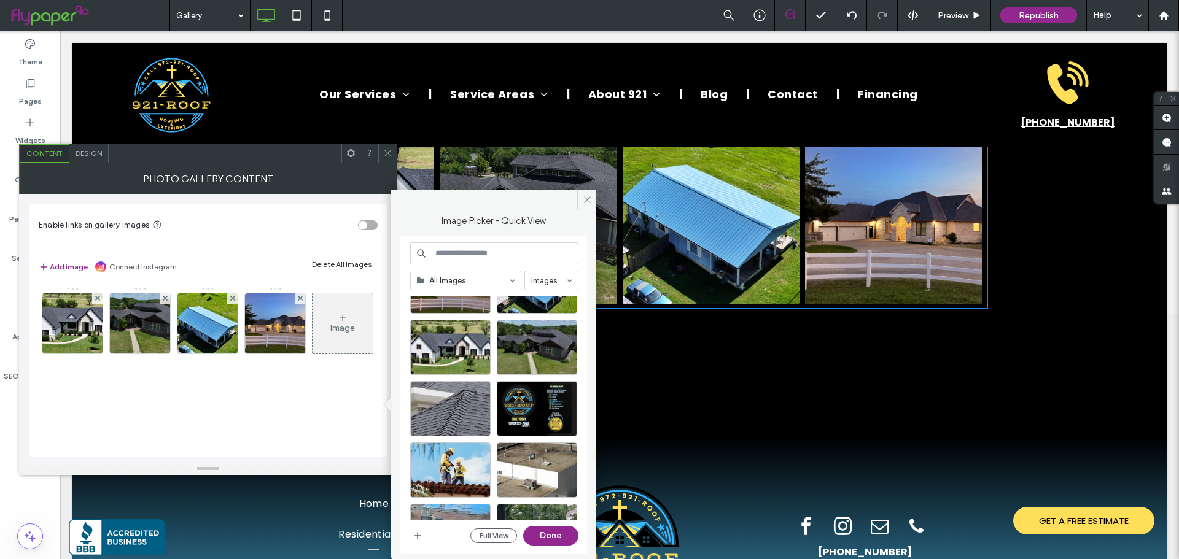
scroll to position [61, 0]
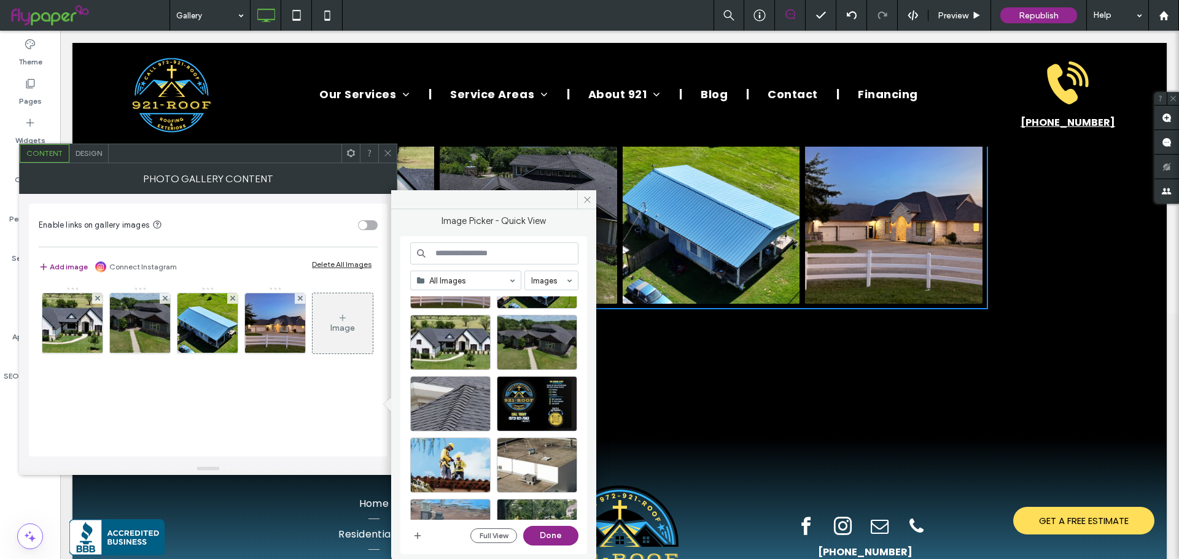
click at [418, 527] on div "Full View Done" at bounding box center [494, 536] width 168 height 20
click at [418, 530] on span "button" at bounding box center [417, 536] width 15 height 15
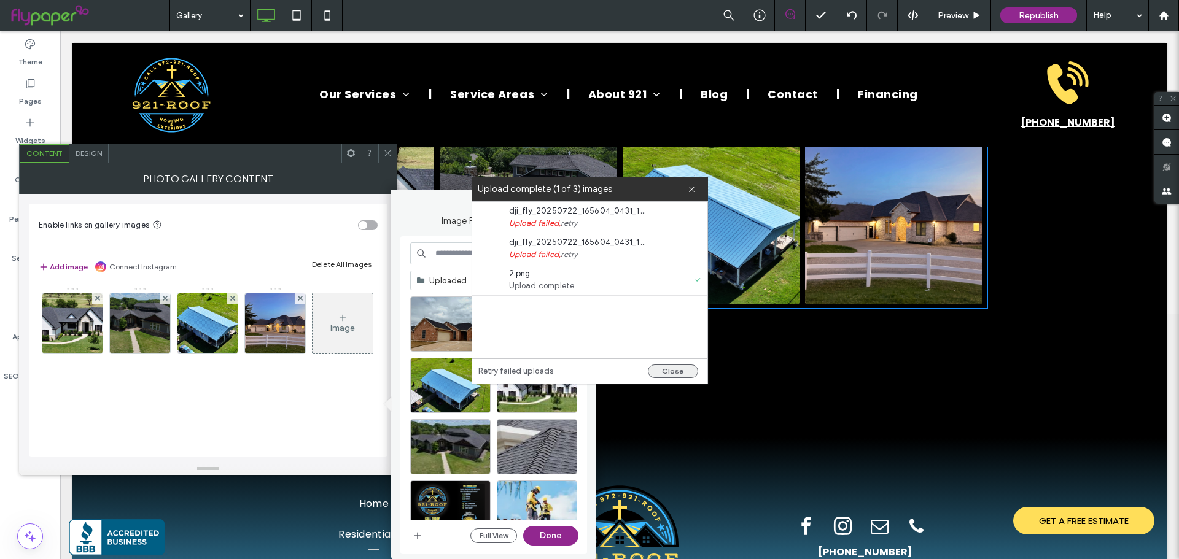
click at [668, 368] on button "Close" at bounding box center [673, 372] width 50 height 14
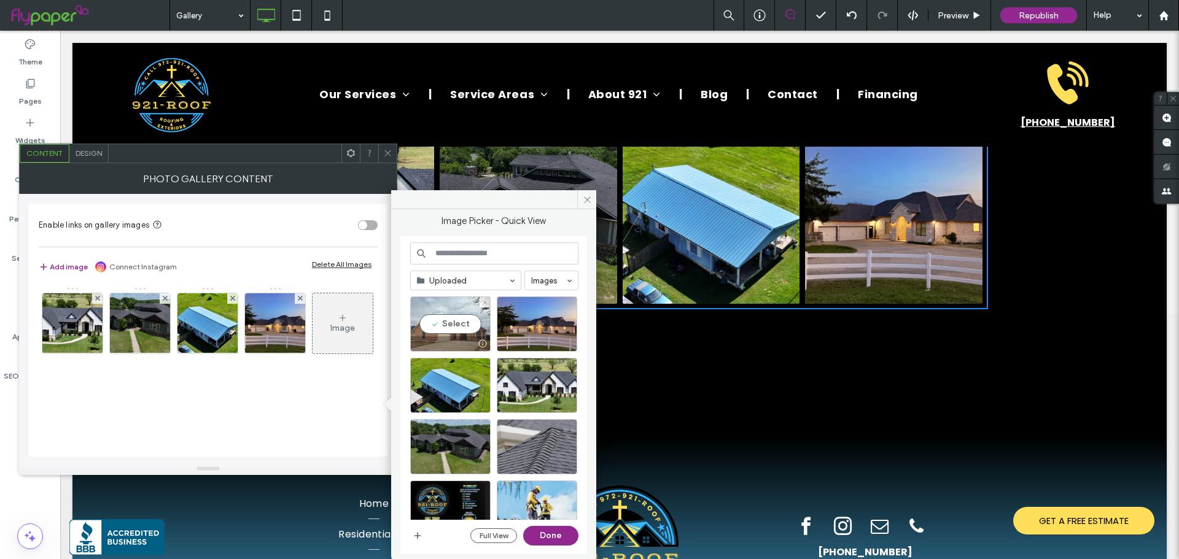
click at [453, 319] on div "Select" at bounding box center [450, 324] width 80 height 55
click at [561, 541] on button "Done" at bounding box center [550, 536] width 55 height 20
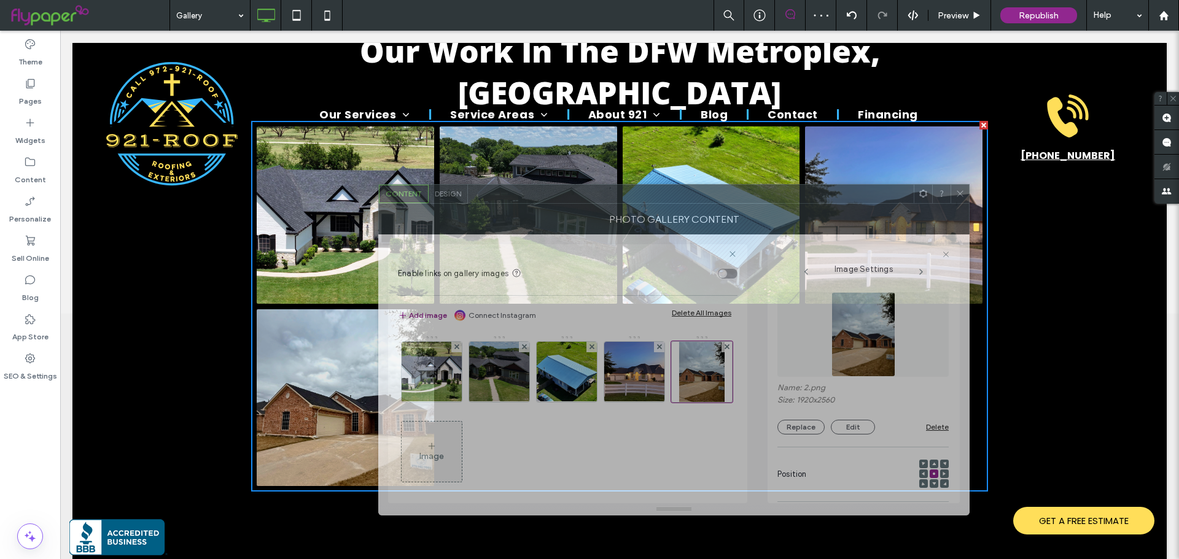
drag, startPoint x: 337, startPoint y: 157, endPoint x: 696, endPoint y: 198, distance: 361.5
click at [696, 198] on div at bounding box center [691, 194] width 446 height 18
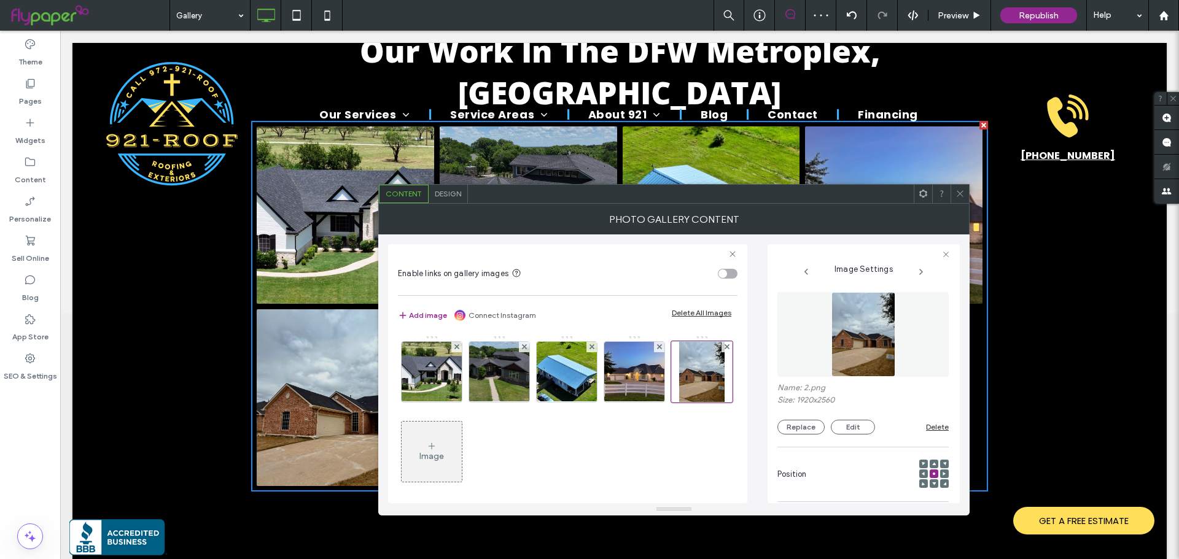
click at [441, 196] on span "Design" at bounding box center [448, 193] width 26 height 9
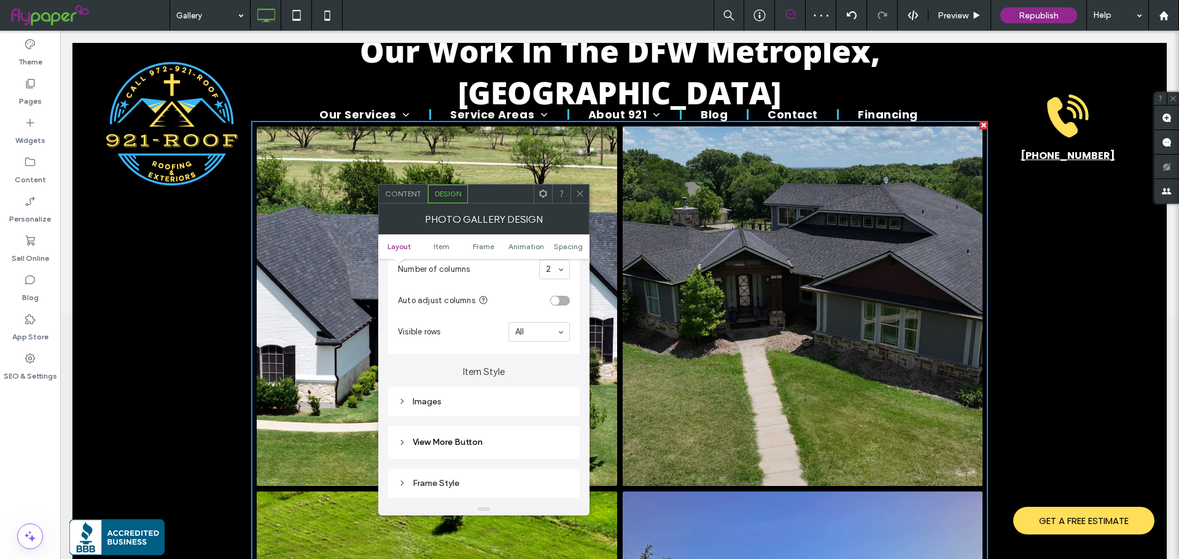
scroll to position [311, 0]
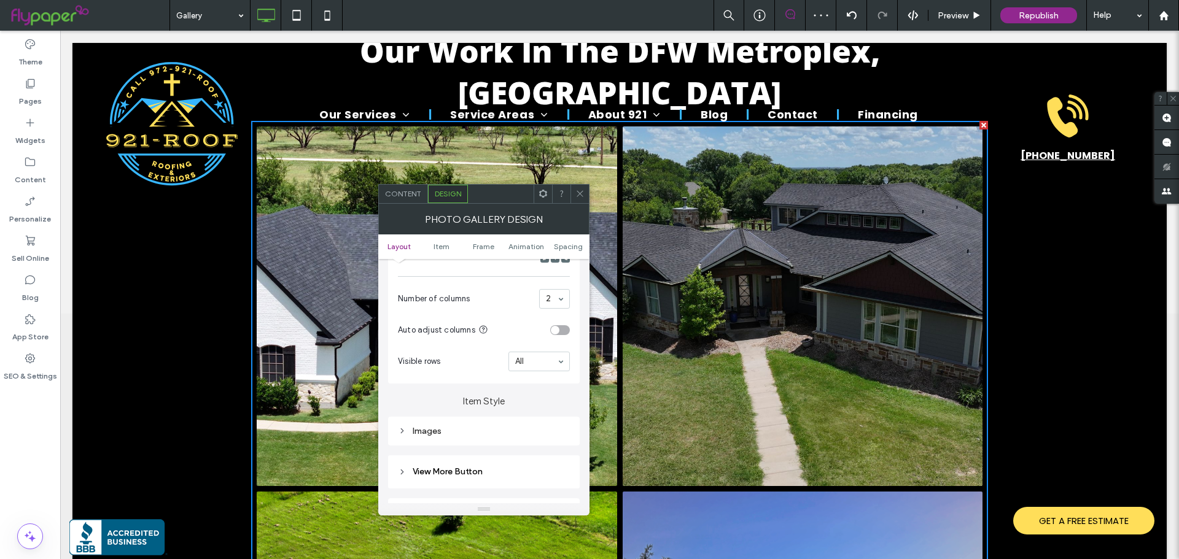
click at [553, 308] on div "2" at bounding box center [554, 299] width 31 height 20
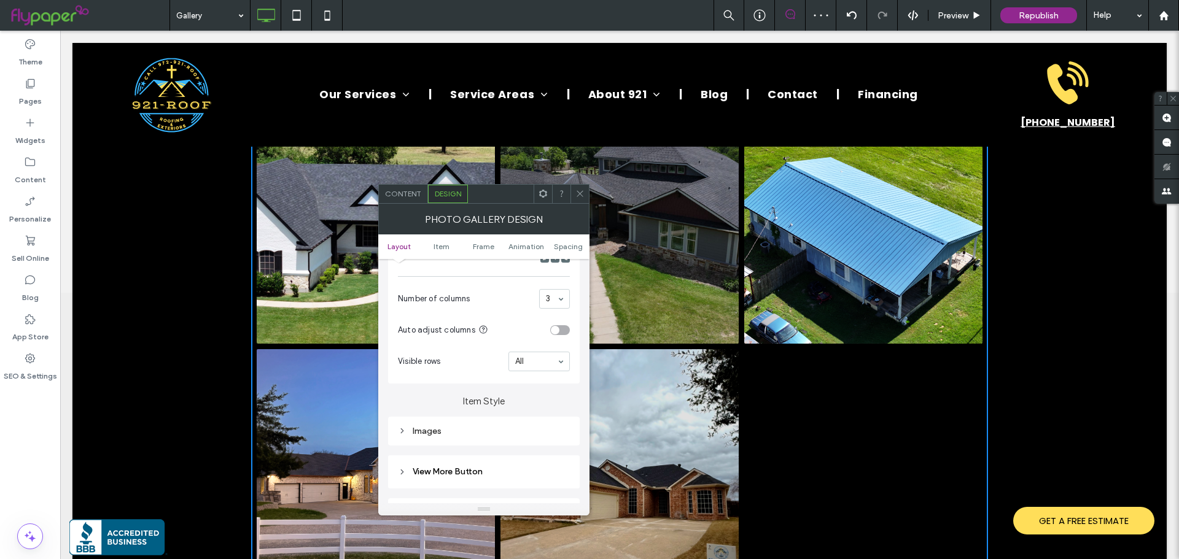
scroll to position [246, 0]
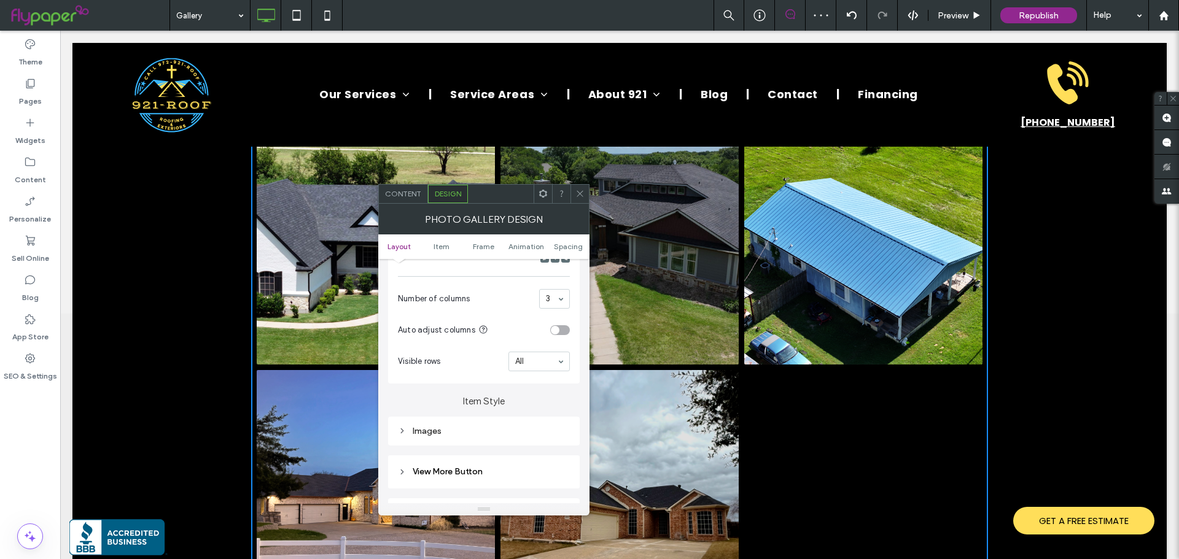
click at [413, 192] on span "Content" at bounding box center [403, 193] width 36 height 9
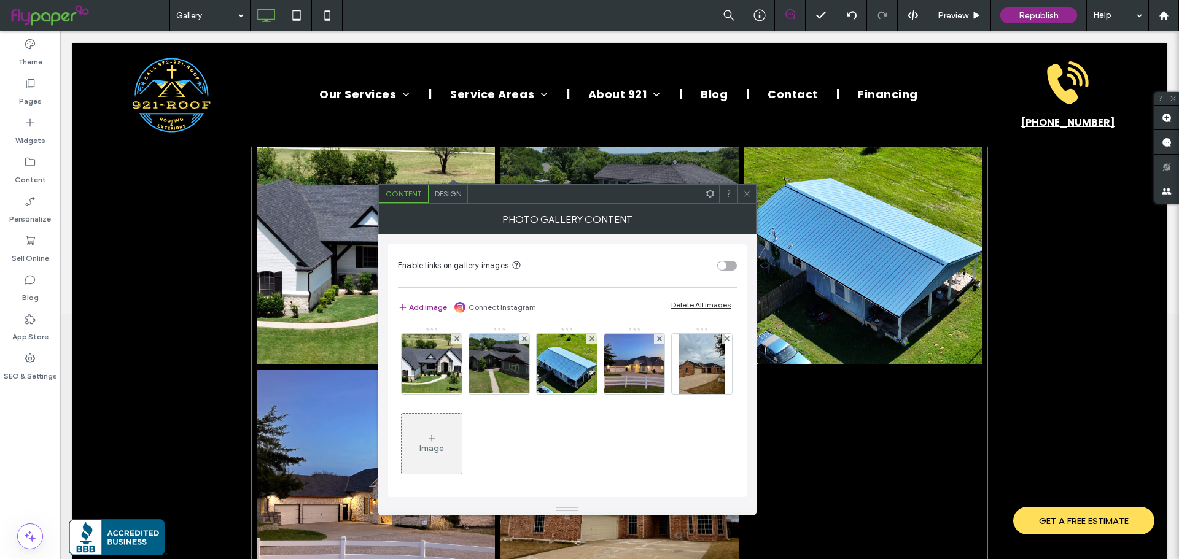
click at [462, 432] on div "Image" at bounding box center [432, 444] width 60 height 58
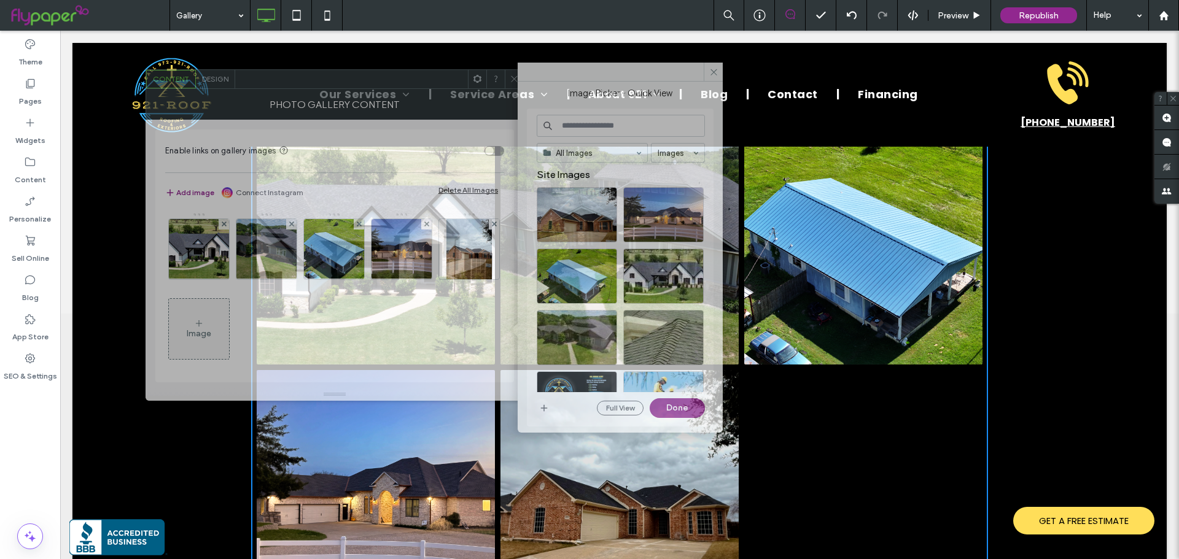
drag, startPoint x: 646, startPoint y: 201, endPoint x: 401, endPoint y: 96, distance: 266.3
click at [401, 88] on div at bounding box center [351, 79] width 233 height 18
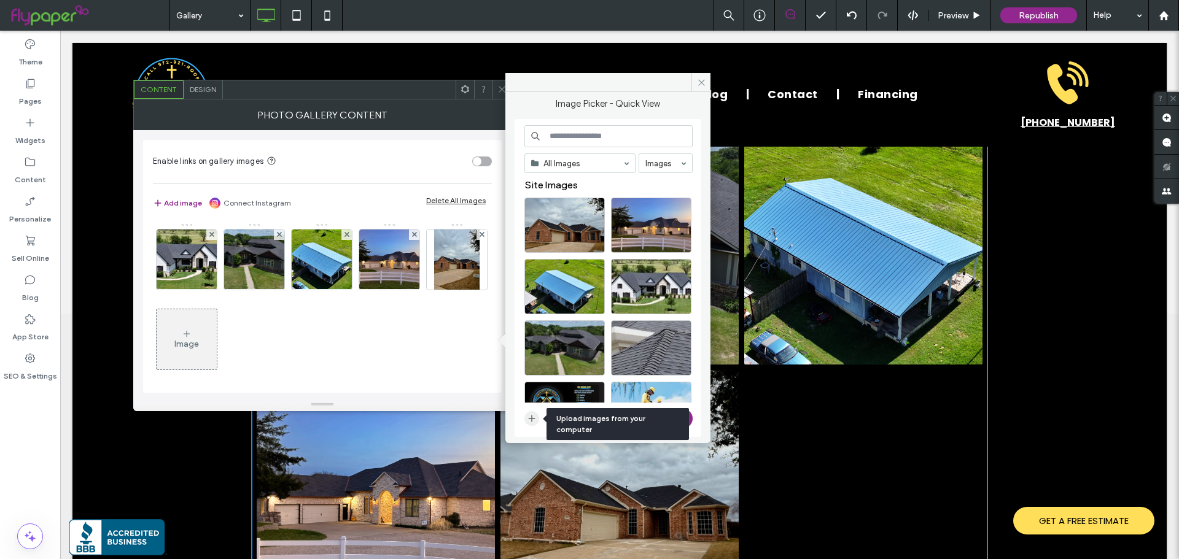
click at [530, 421] on icon "button" at bounding box center [532, 419] width 10 height 10
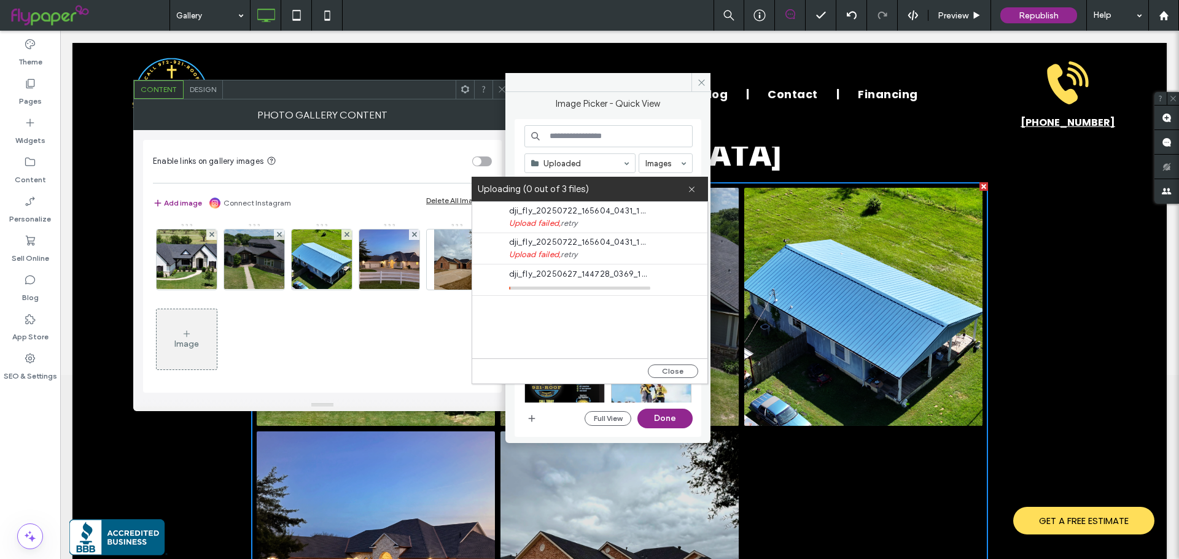
scroll to position [123, 0]
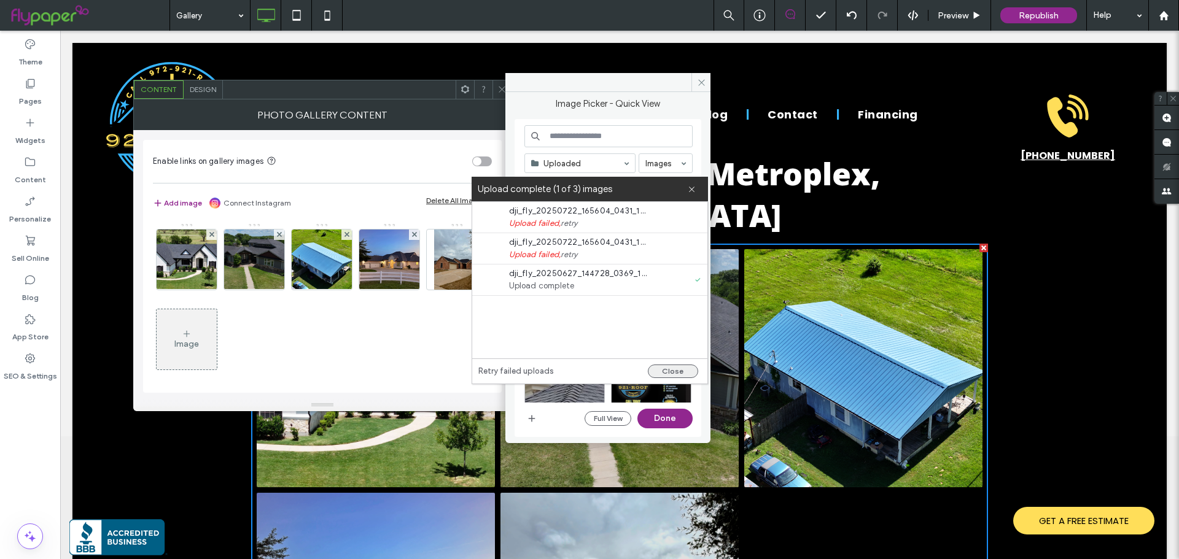
click at [655, 371] on button "Close" at bounding box center [673, 372] width 50 height 14
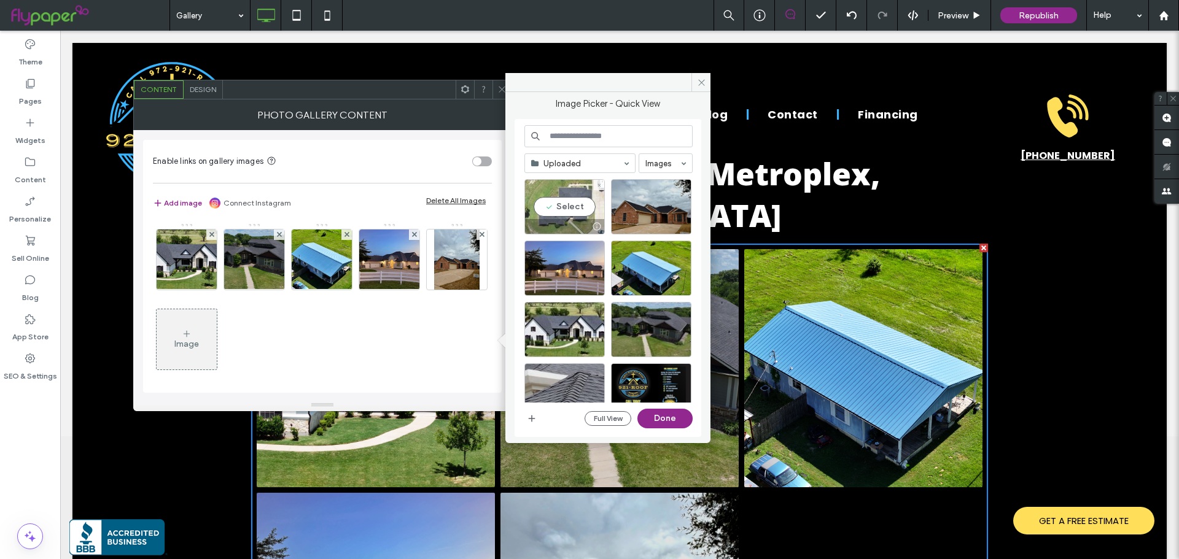
click at [566, 195] on div "Select" at bounding box center [564, 206] width 80 height 55
click at [658, 407] on div "Uploaded Images Full View Done" at bounding box center [608, 278] width 168 height 306
drag, startPoint x: 658, startPoint y: 419, endPoint x: 597, endPoint y: 388, distance: 68.1
click at [658, 419] on button "Done" at bounding box center [664, 419] width 55 height 20
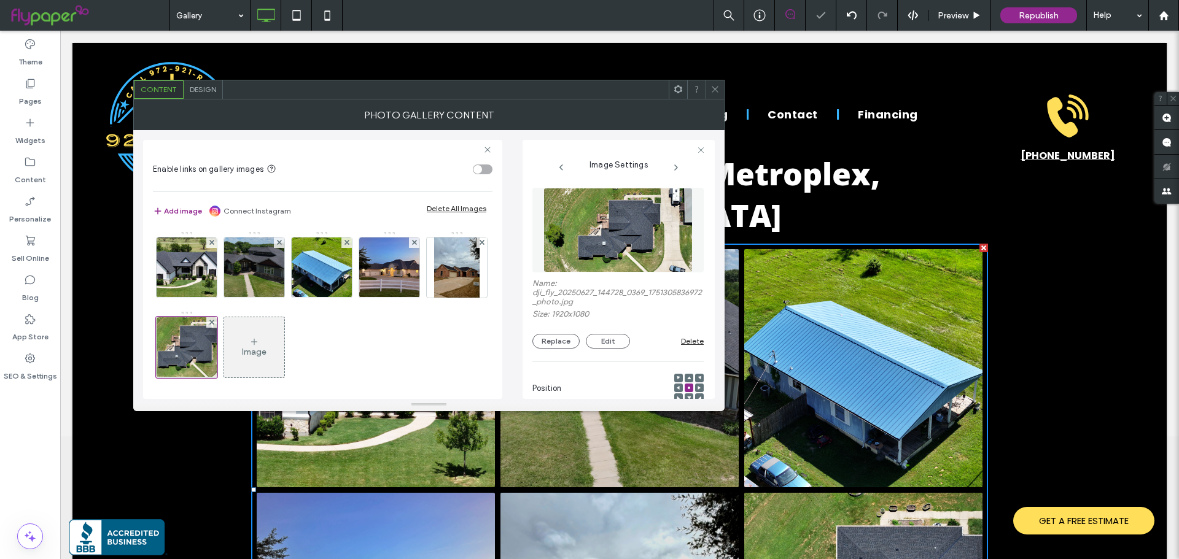
click at [712, 87] on icon at bounding box center [714, 89] width 9 height 9
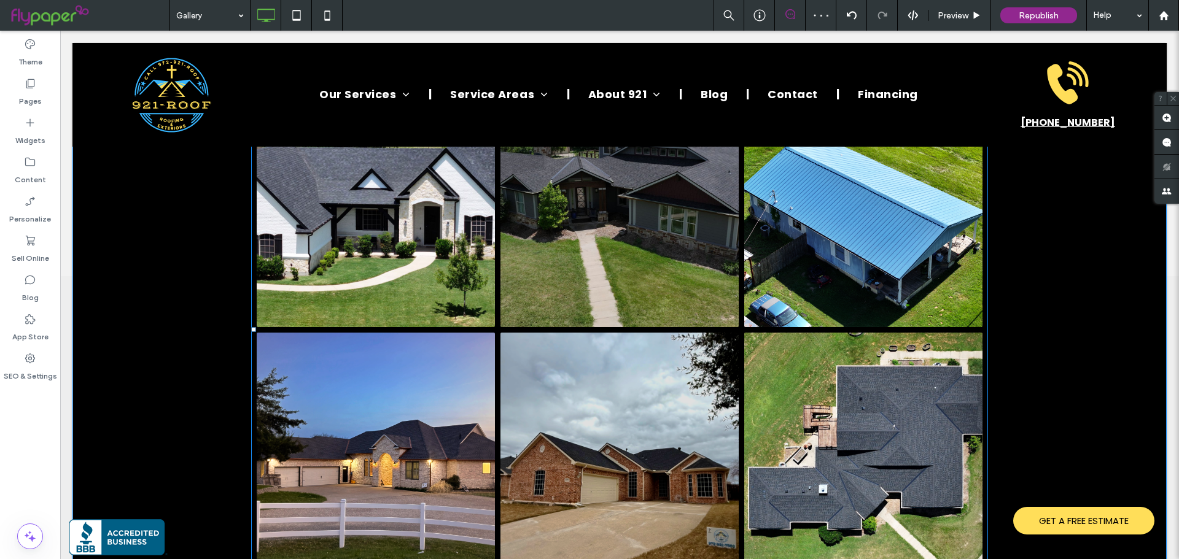
scroll to position [307, 0]
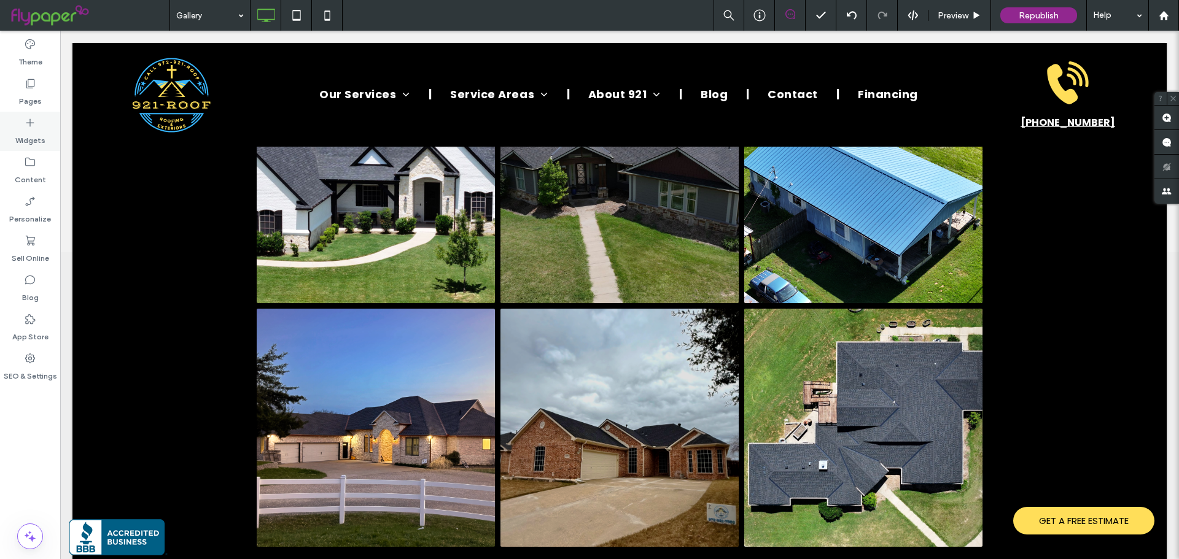
click at [35, 117] on icon at bounding box center [30, 123] width 12 height 12
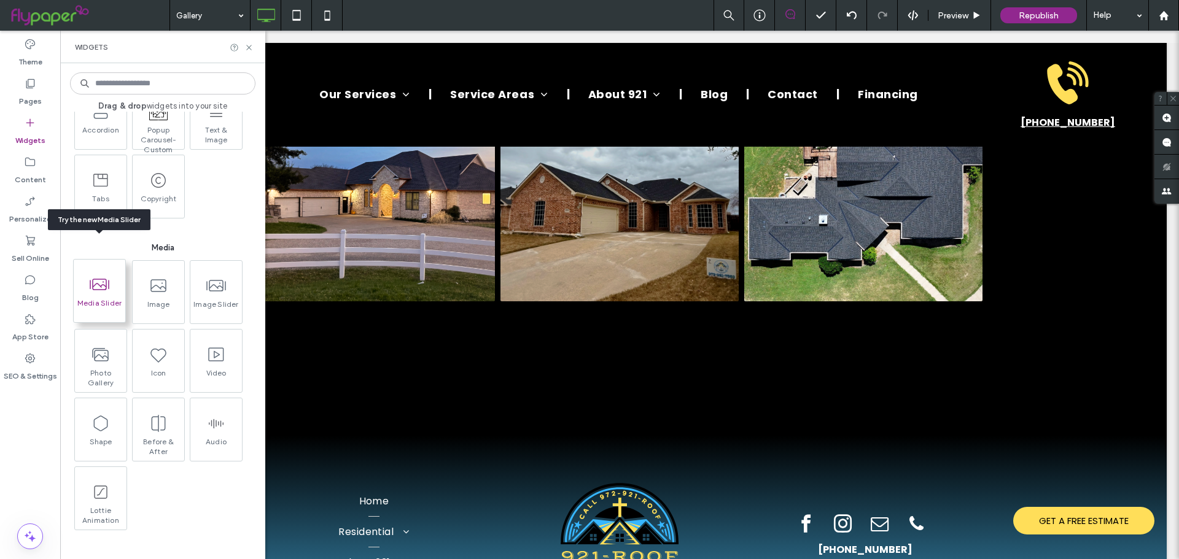
scroll to position [982, 0]
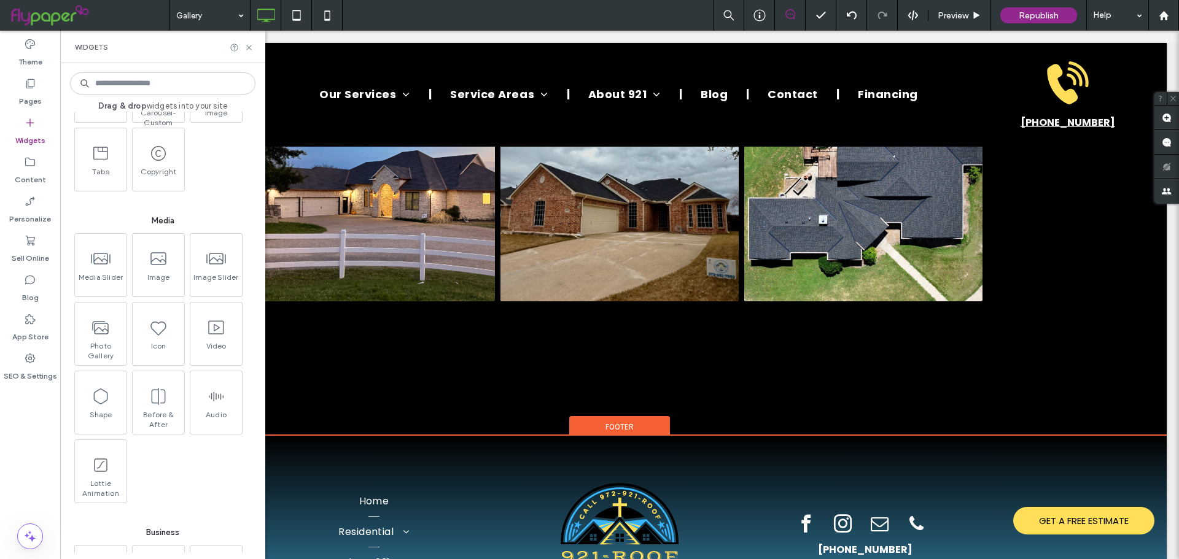
click at [342, 436] on div "Home Residential Roof Repair Roof Replacement Residential Storm Damage Resident…" at bounding box center [619, 564] width 1094 height 257
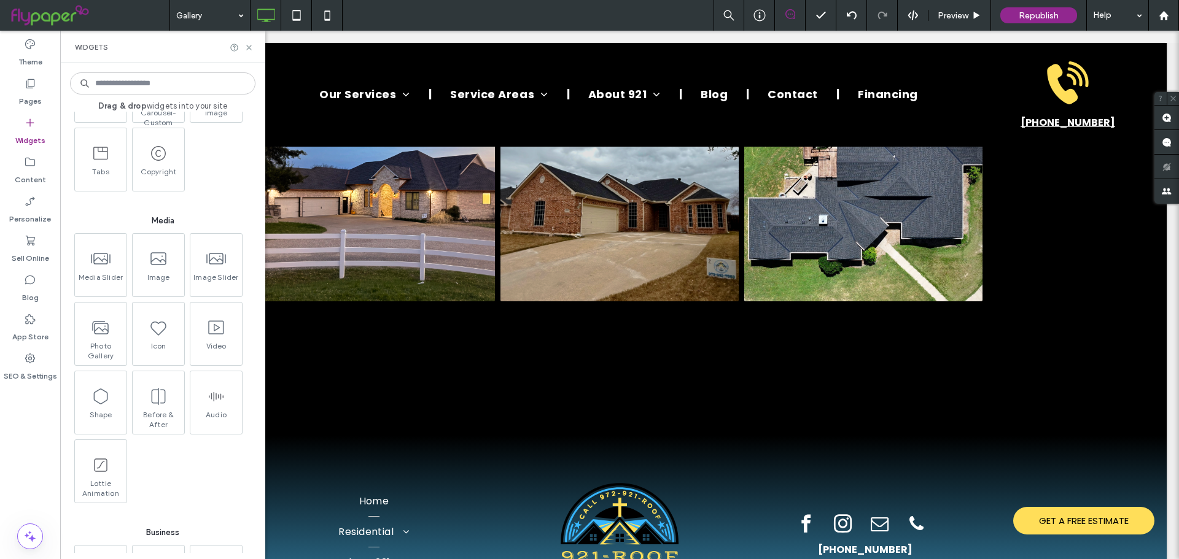
click at [252, 55] on div "Widgets" at bounding box center [162, 47] width 205 height 33
click at [251, 52] on icon at bounding box center [248, 47] width 9 height 9
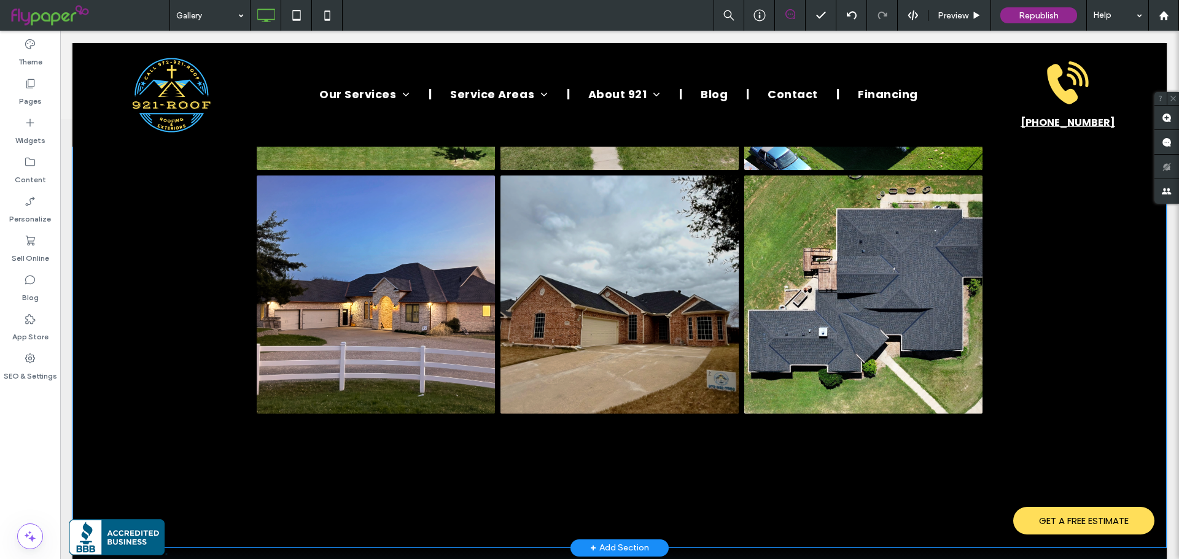
scroll to position [553, 0]
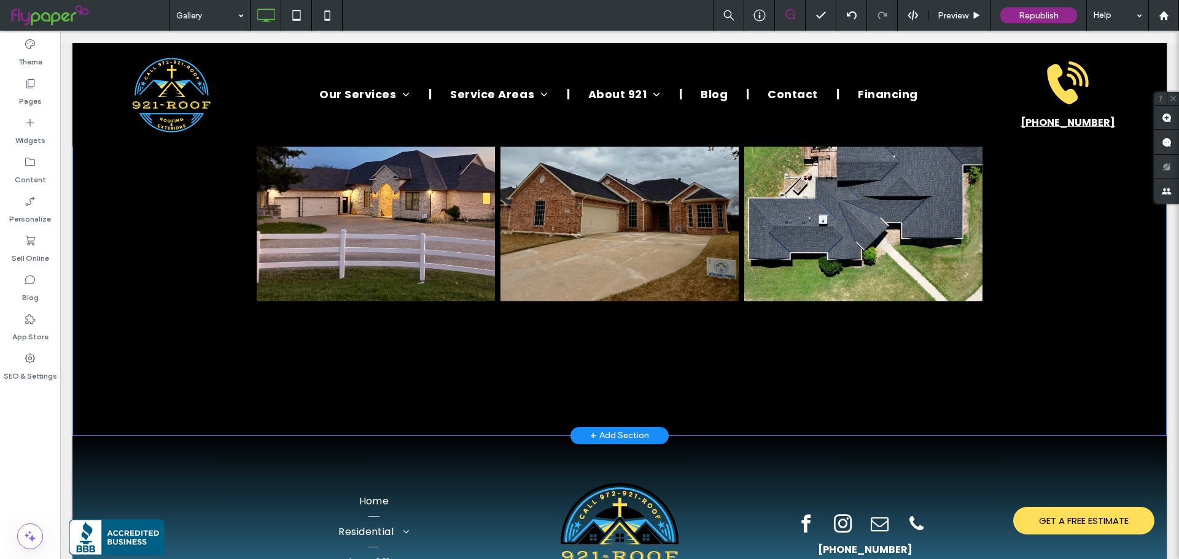
drag, startPoint x: 110, startPoint y: 405, endPoint x: 95, endPoint y: 373, distance: 34.6
click at [95, 373] on div "Click To Paste Our Work In The DFW Metroplex, [GEOGRAPHIC_DATA] Button Button B…" at bounding box center [619, 15] width 1094 height 842
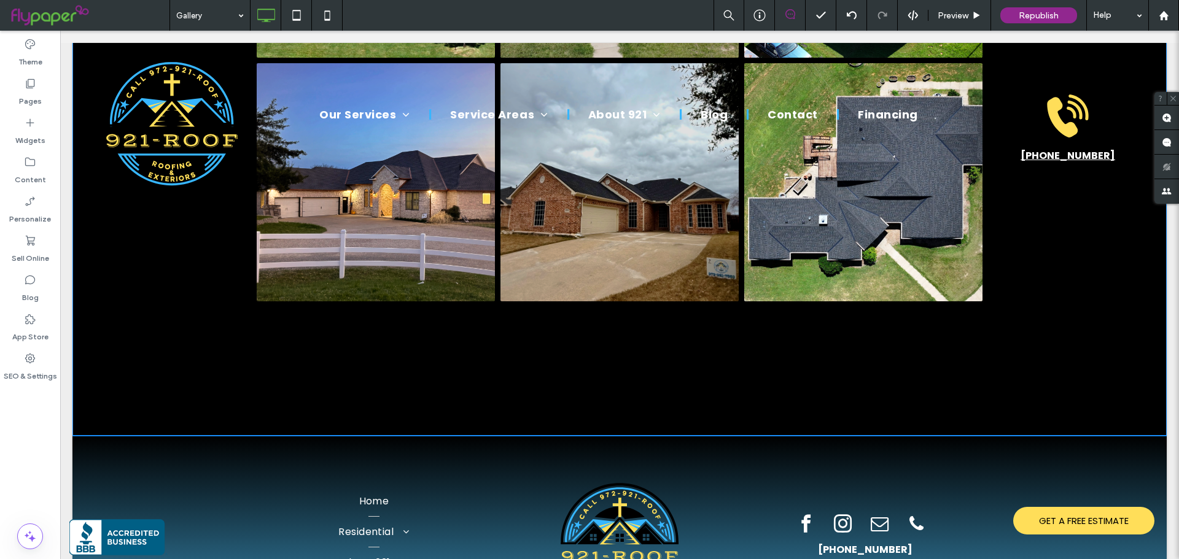
scroll to position [0, 0]
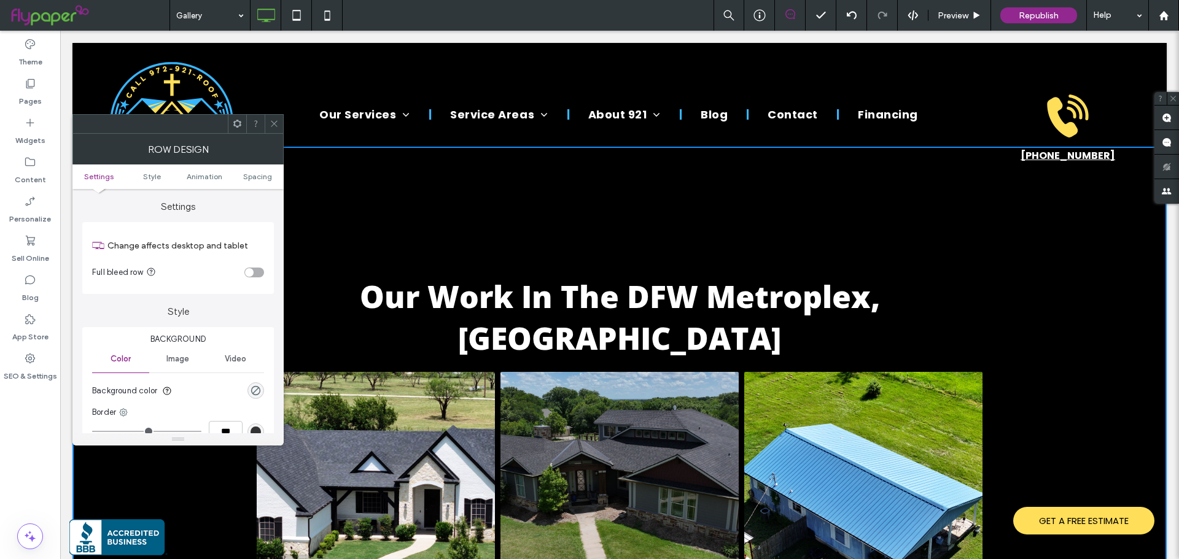
click at [274, 122] on icon at bounding box center [274, 123] width 9 height 9
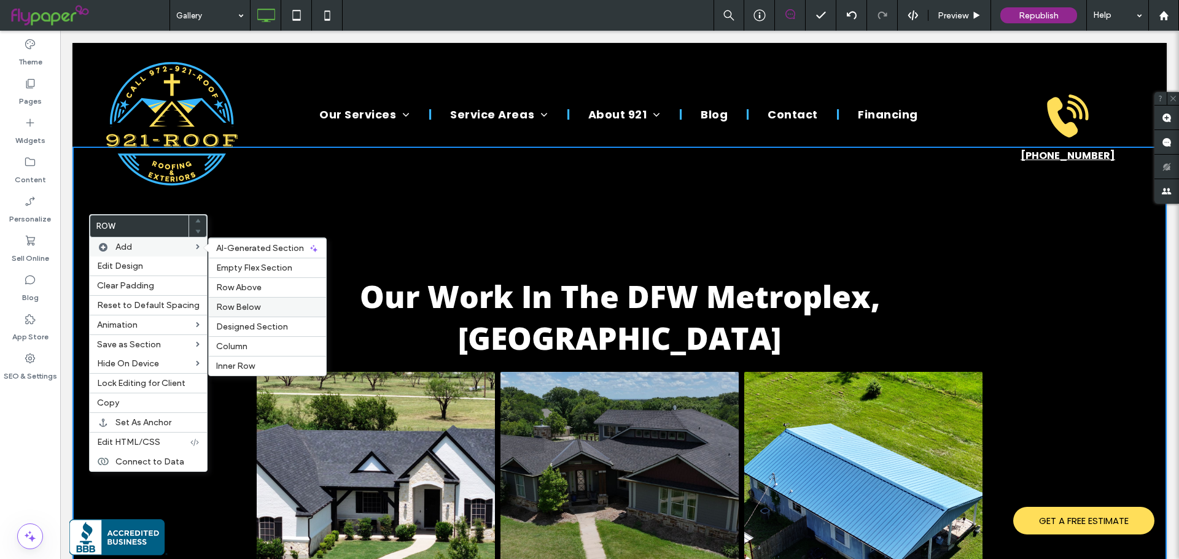
click at [249, 301] on div "Row Below" at bounding box center [267, 307] width 117 height 20
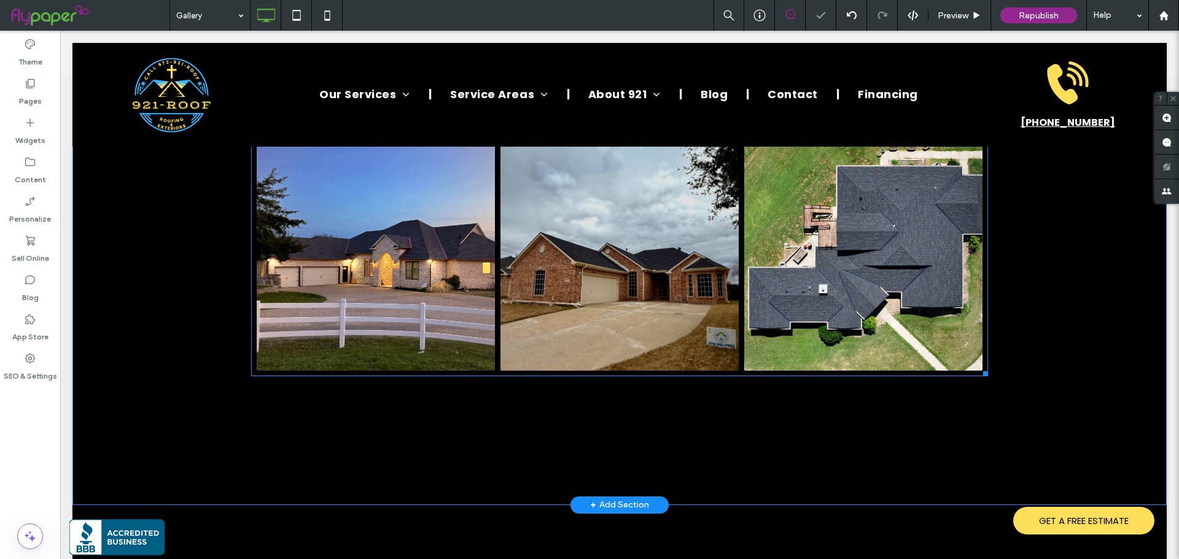
scroll to position [614, 0]
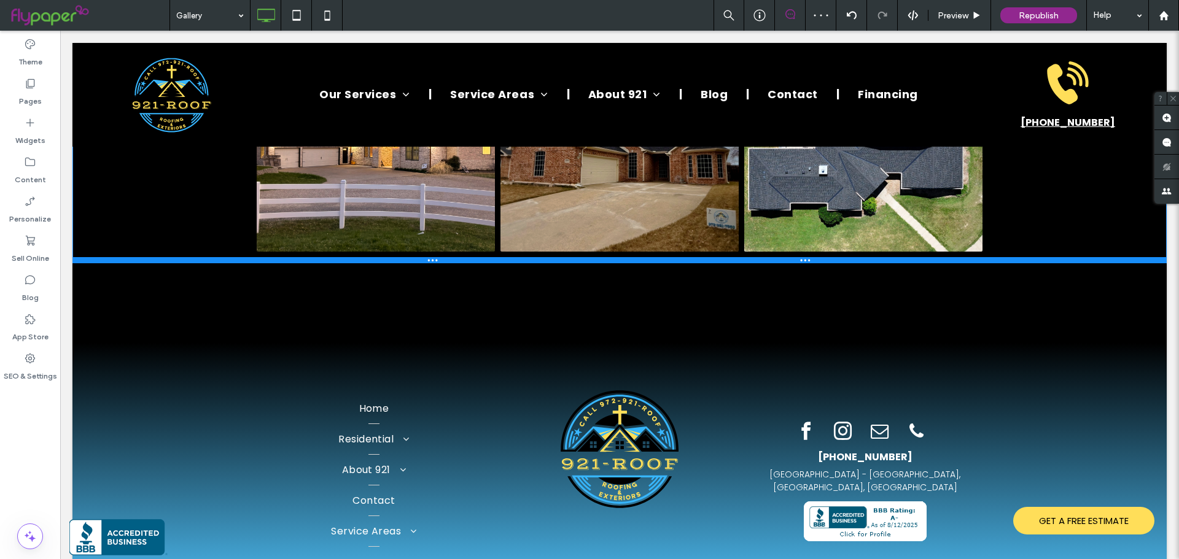
drag, startPoint x: 508, startPoint y: 330, endPoint x: 496, endPoint y: 192, distance: 138.0
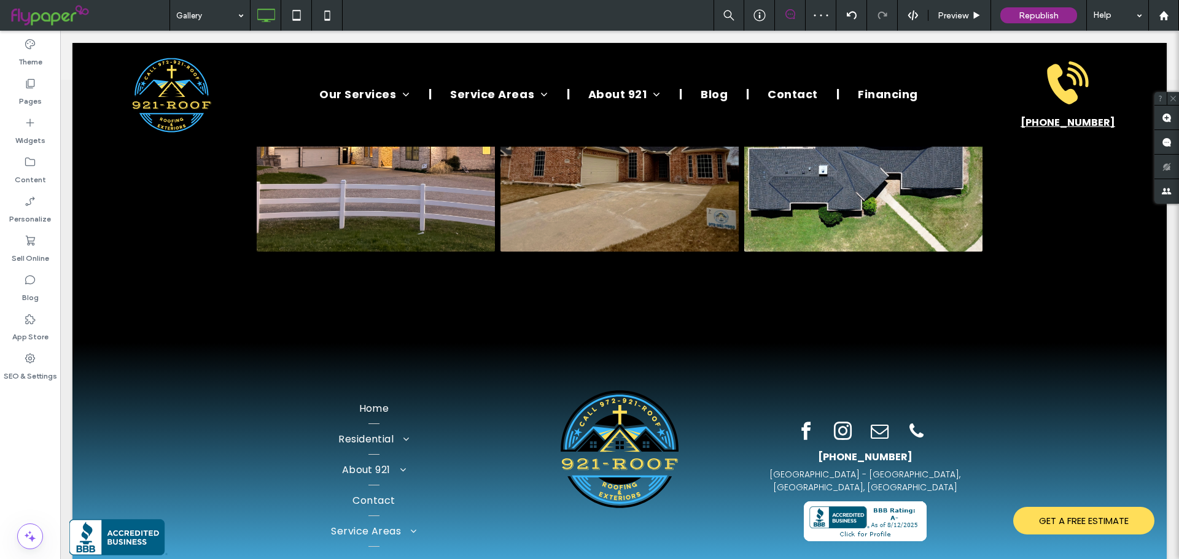
scroll to position [479, 0]
click at [44, 125] on div "Widgets" at bounding box center [30, 131] width 60 height 39
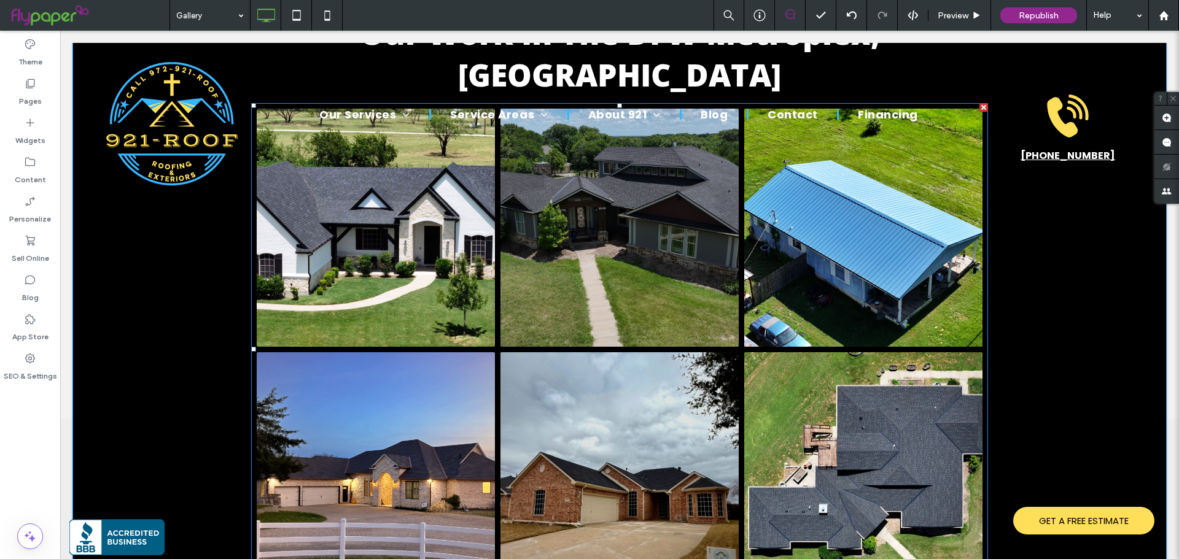
scroll to position [111, 0]
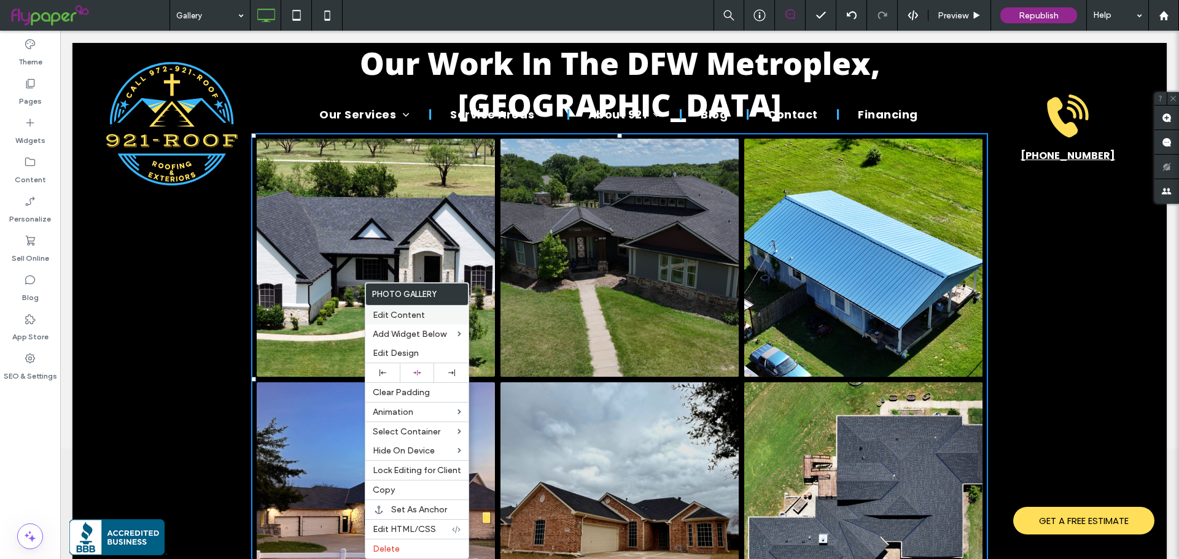
click at [398, 313] on span "Edit Content" at bounding box center [399, 315] width 52 height 10
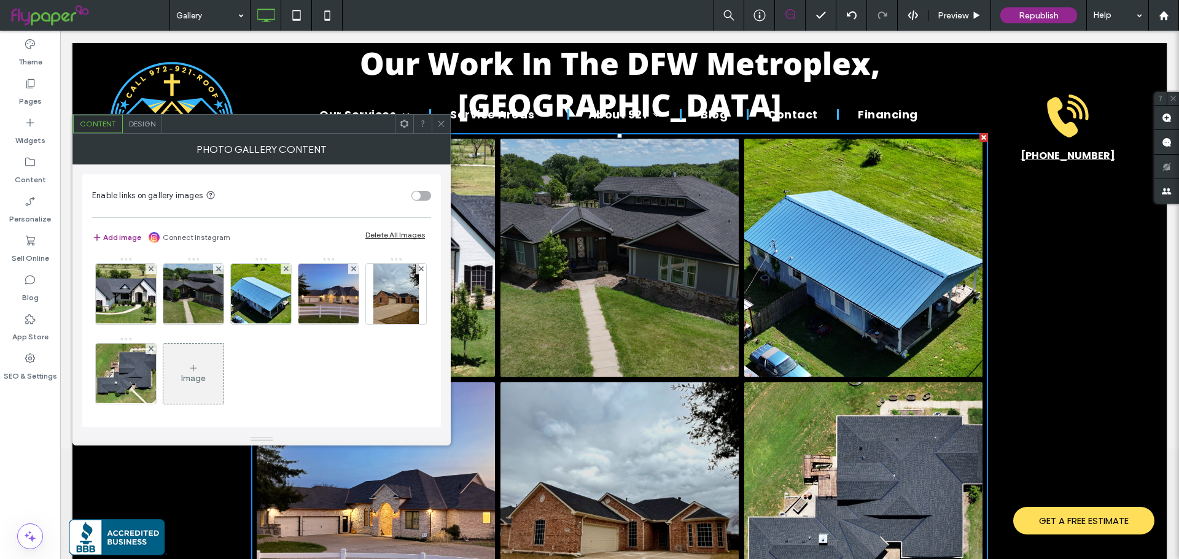
click at [223, 373] on div "Image" at bounding box center [193, 374] width 60 height 58
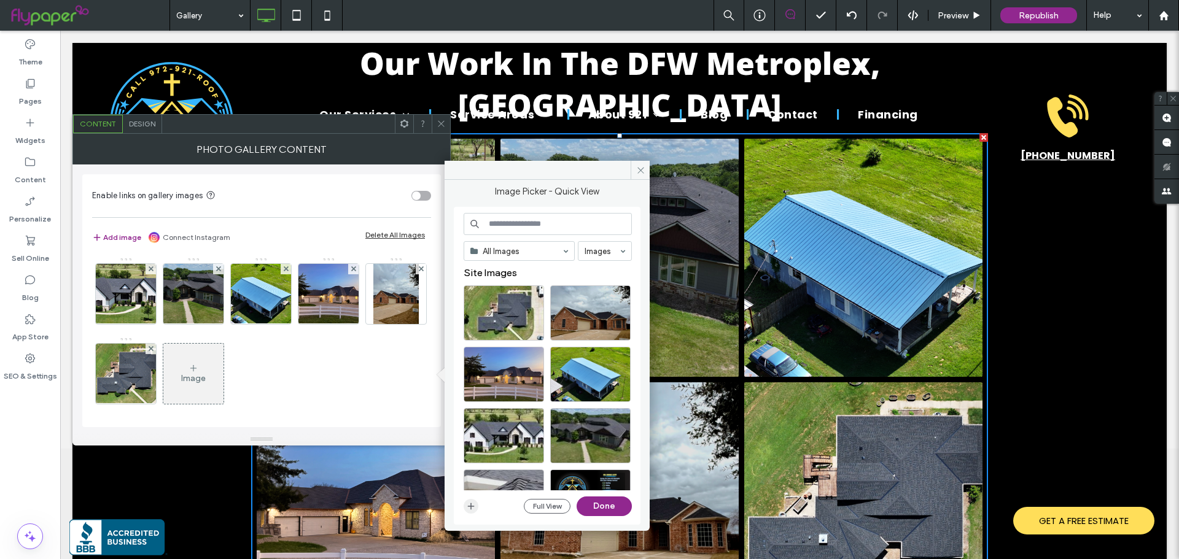
click at [473, 506] on icon "button" at bounding box center [471, 507] width 10 height 10
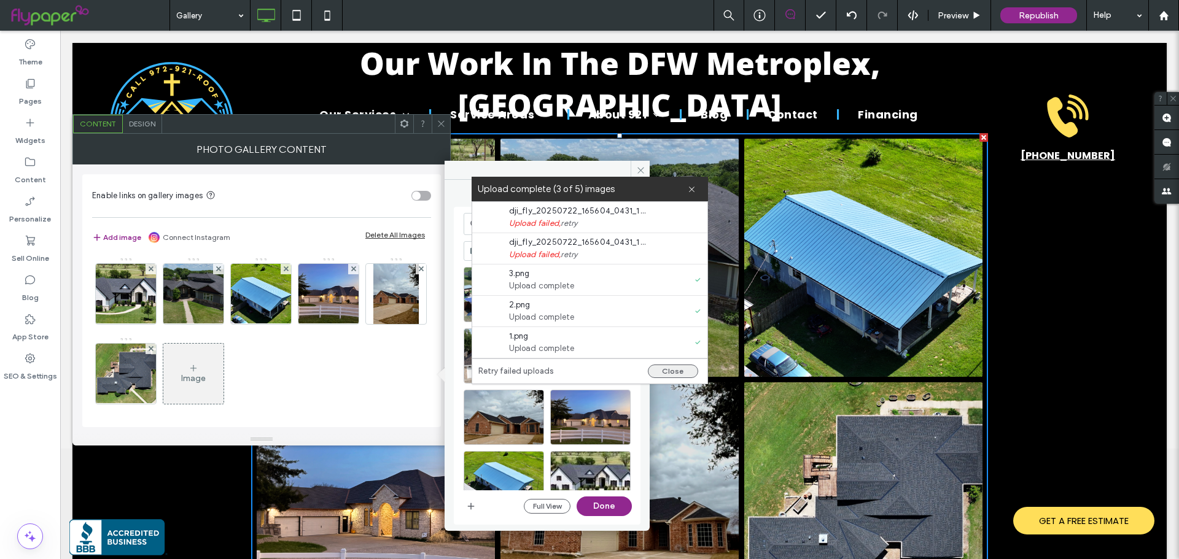
click at [671, 371] on button "Close" at bounding box center [673, 372] width 50 height 14
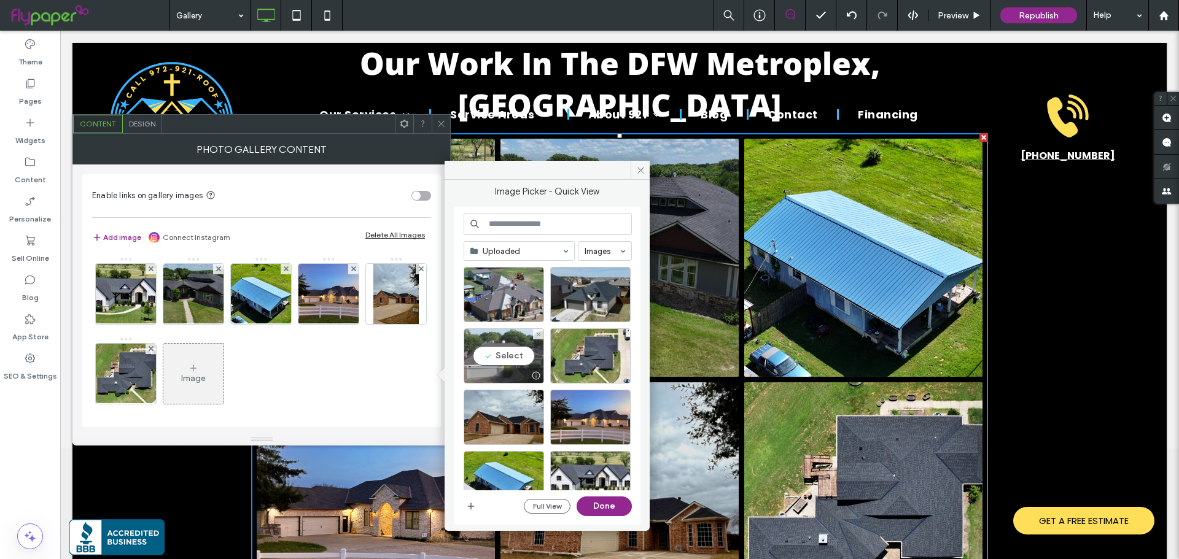
click at [489, 356] on div "Select" at bounding box center [504, 355] width 80 height 55
click at [581, 295] on div "Select" at bounding box center [590, 294] width 80 height 55
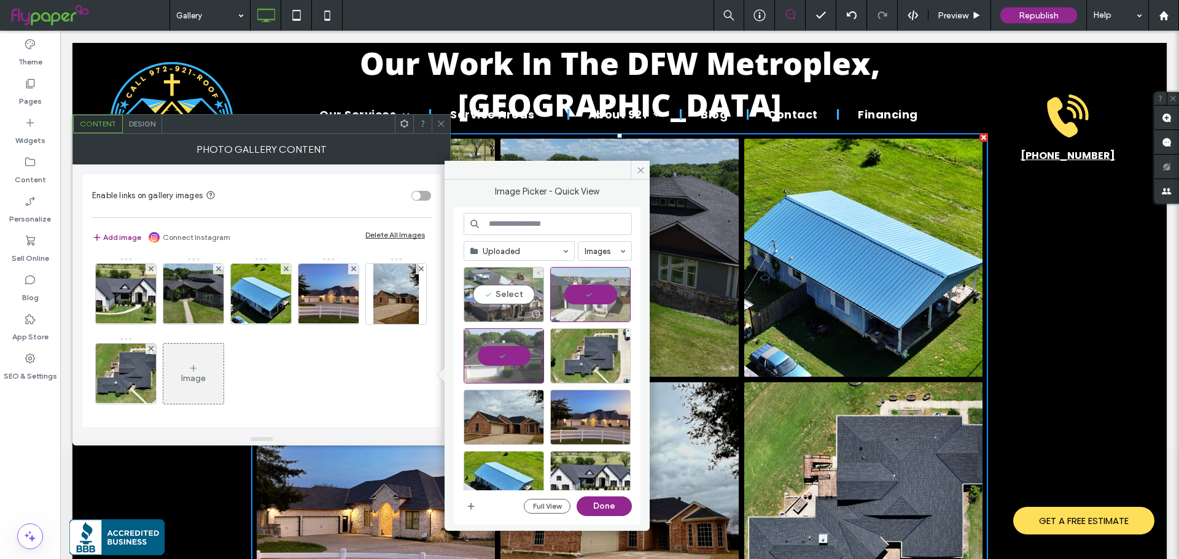
click at [506, 300] on div "Select" at bounding box center [504, 294] width 80 height 55
click at [607, 501] on button "Done" at bounding box center [604, 507] width 55 height 20
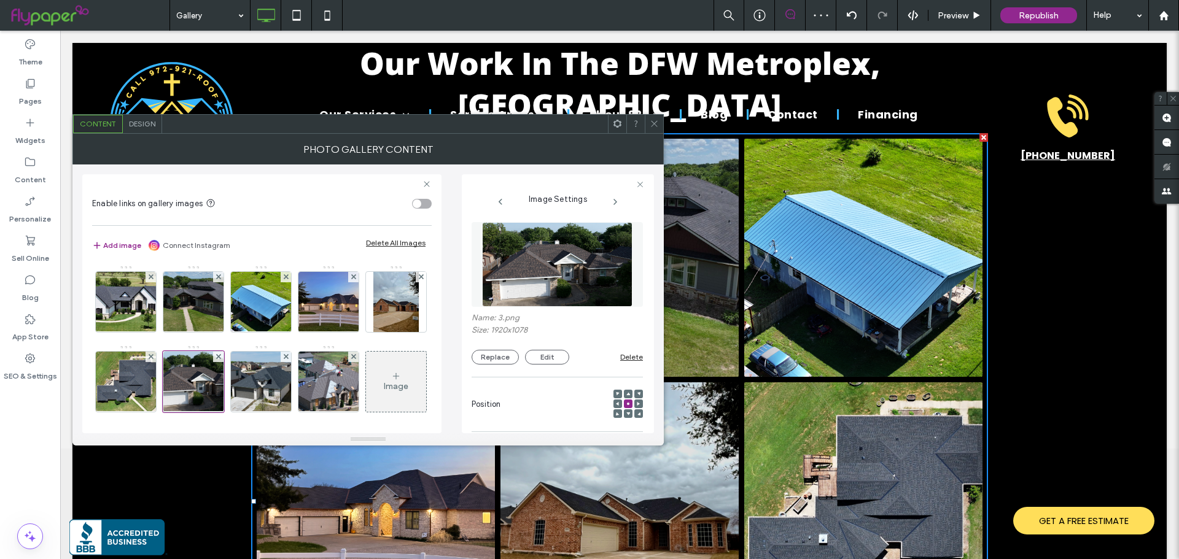
click at [653, 124] on icon at bounding box center [654, 123] width 9 height 9
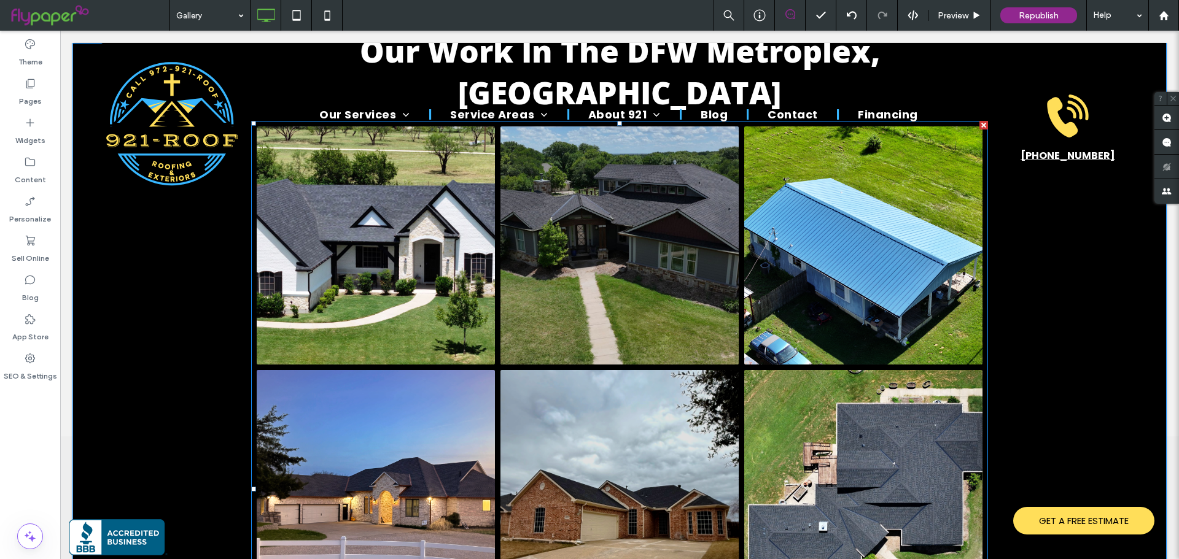
scroll to position [368, 0]
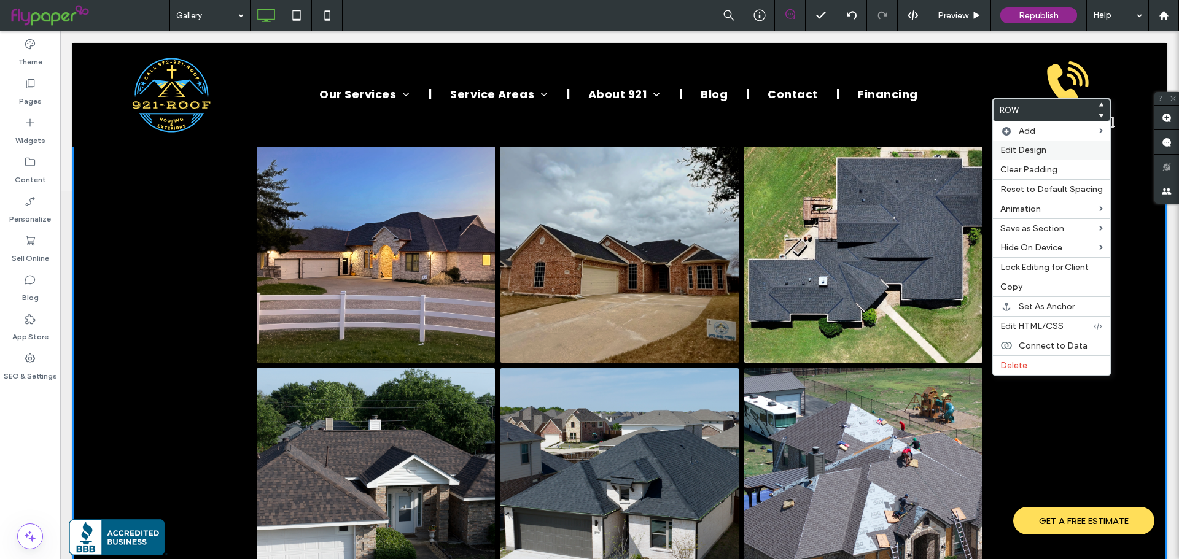
click at [1029, 147] on span "Edit Design" at bounding box center [1023, 150] width 46 height 10
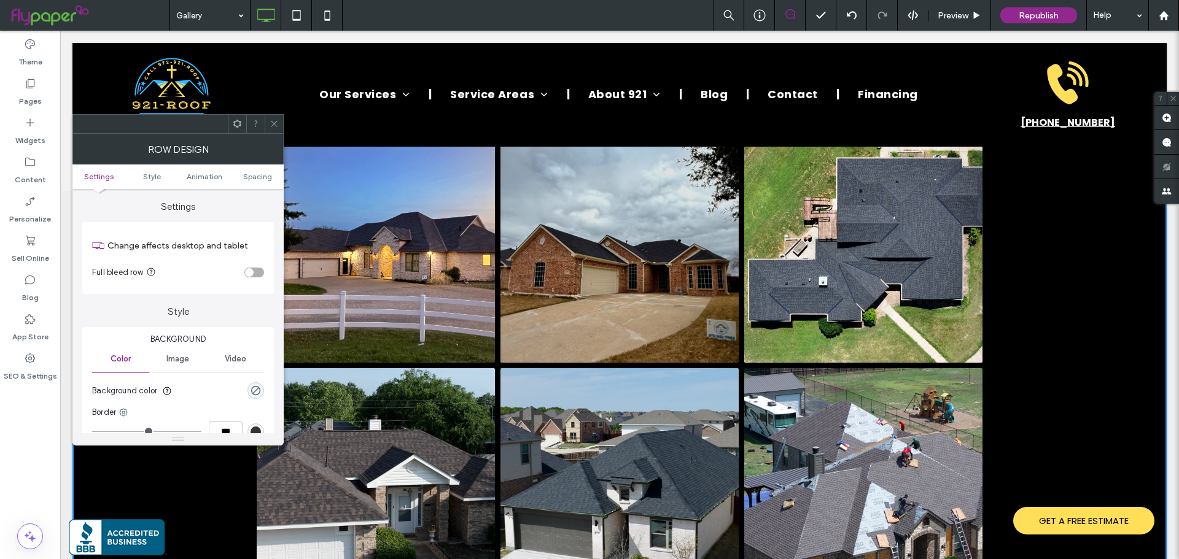
click at [247, 269] on div "toggle" at bounding box center [249, 272] width 9 height 9
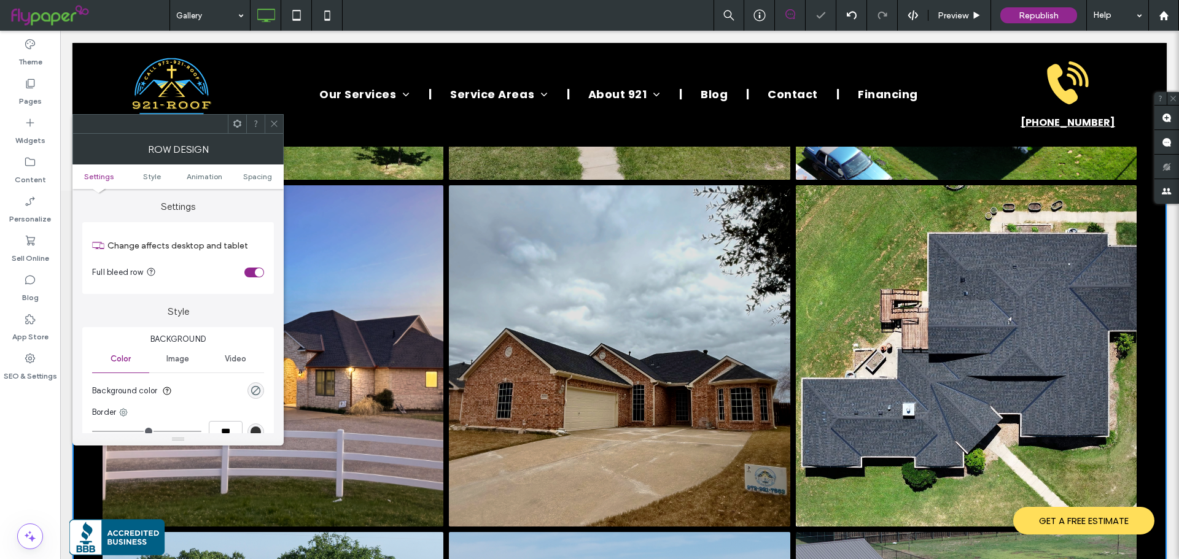
click at [272, 123] on icon at bounding box center [274, 123] width 9 height 9
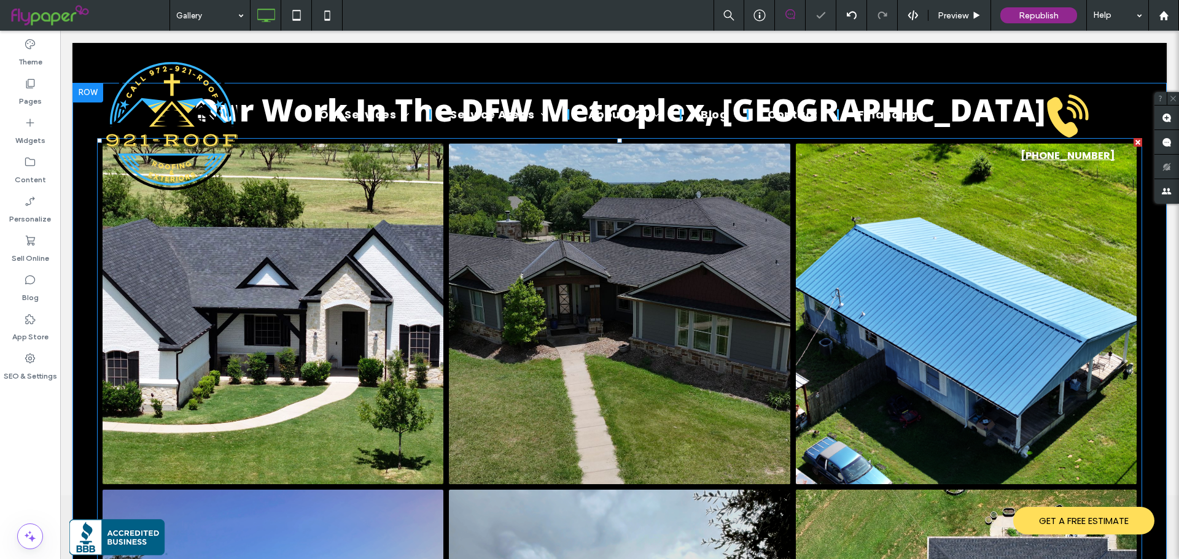
scroll to position [0, 0]
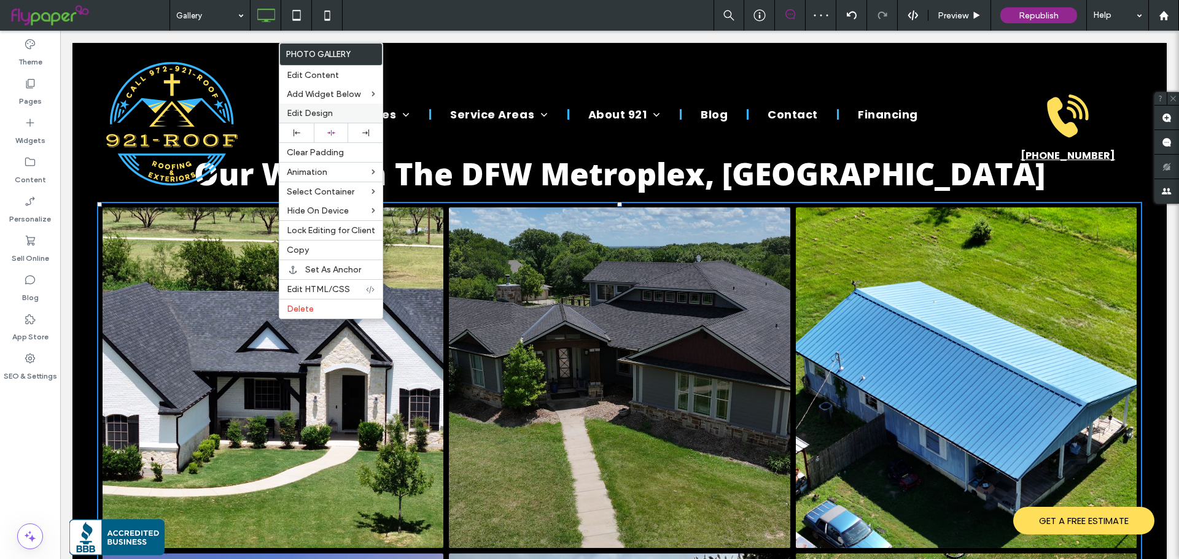
click at [301, 109] on span "Edit Design" at bounding box center [310, 113] width 46 height 10
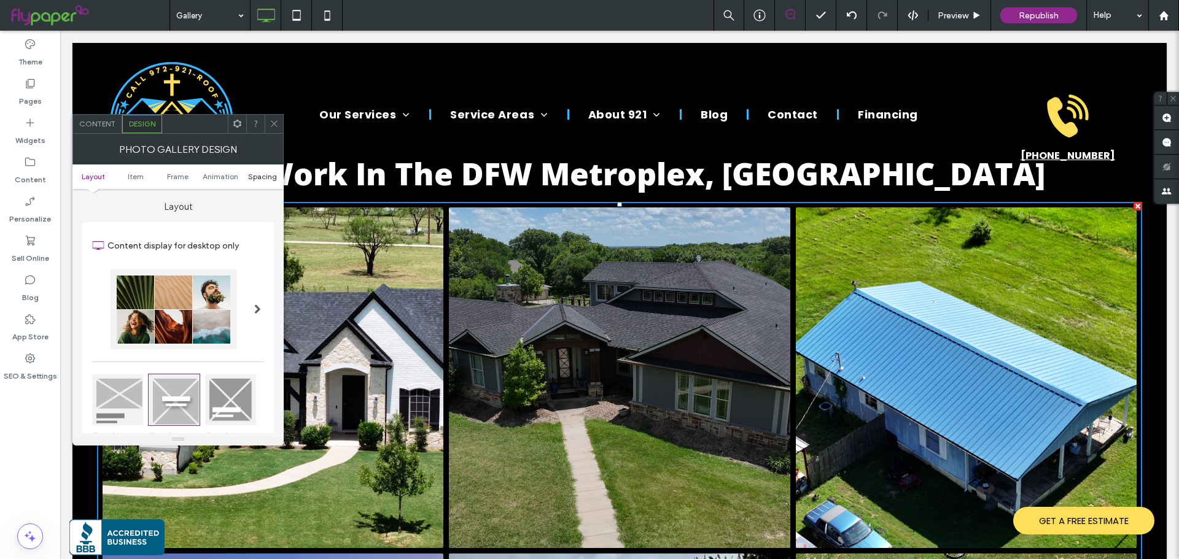
click at [259, 175] on span "Spacing" at bounding box center [262, 176] width 29 height 9
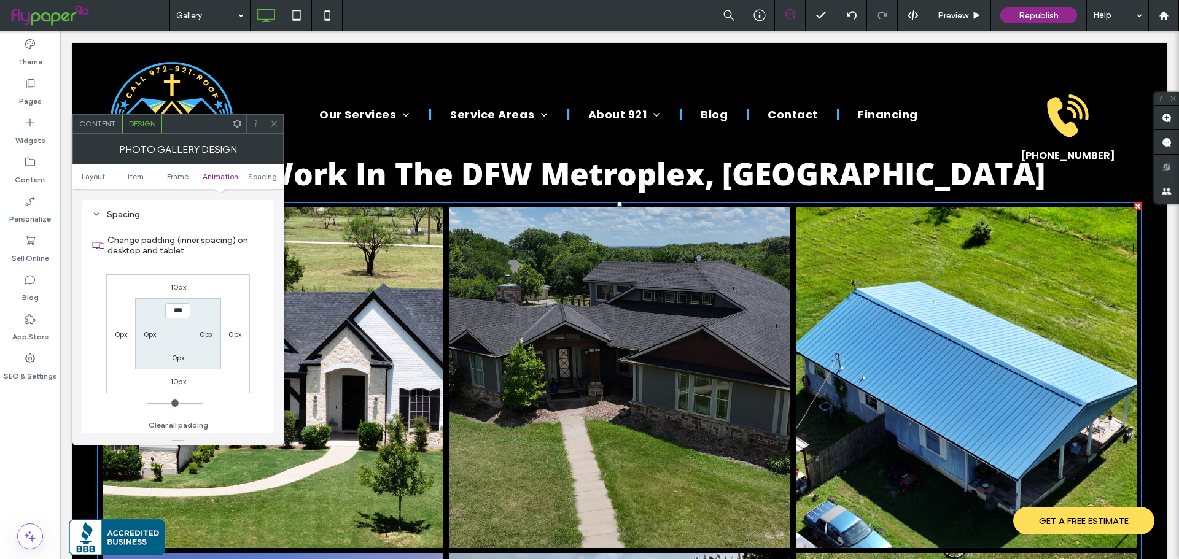
scroll to position [618, 0]
click at [241, 331] on label "0px" at bounding box center [234, 332] width 13 height 9
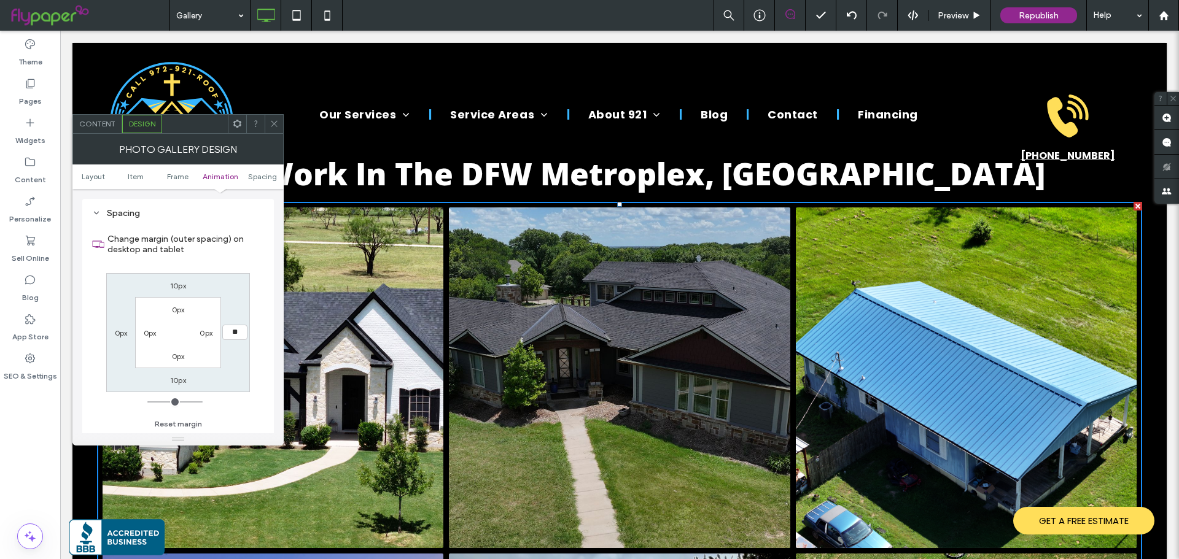
type input "**"
type input "****"
click at [128, 335] on div "0px" at bounding box center [121, 333] width 28 height 12
click at [122, 335] on label "0px" at bounding box center [121, 332] width 13 height 9
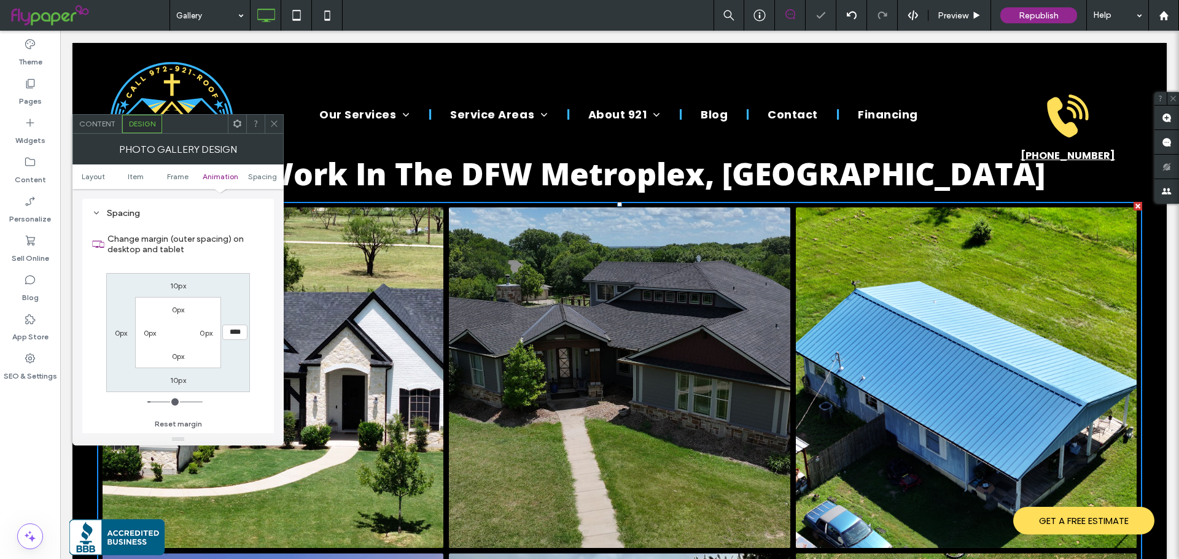
type input "*"
type input "**"
type input "****"
click at [96, 332] on div "Change margin (outer spacing) on desktop and tablet 10px 15px 10px **** 0px 0px…" at bounding box center [178, 328] width 172 height 212
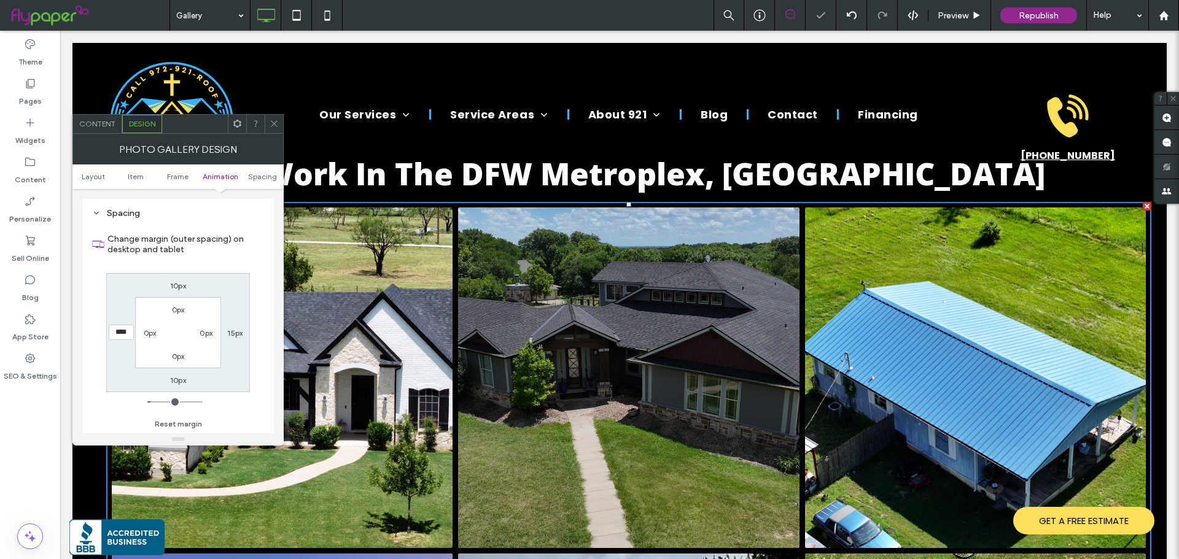
click at [244, 332] on div "15px" at bounding box center [235, 333] width 28 height 12
click at [209, 334] on label "0px" at bounding box center [206, 332] width 13 height 9
type input "*"
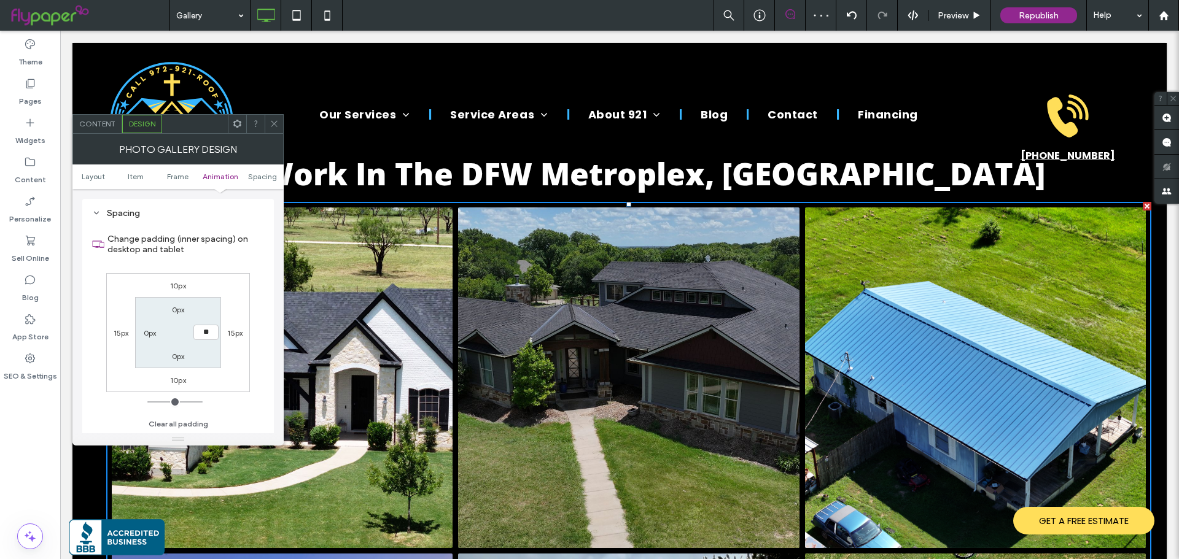
type input "**"
type input "****"
click at [153, 336] on label "0px" at bounding box center [150, 332] width 13 height 9
type input "*"
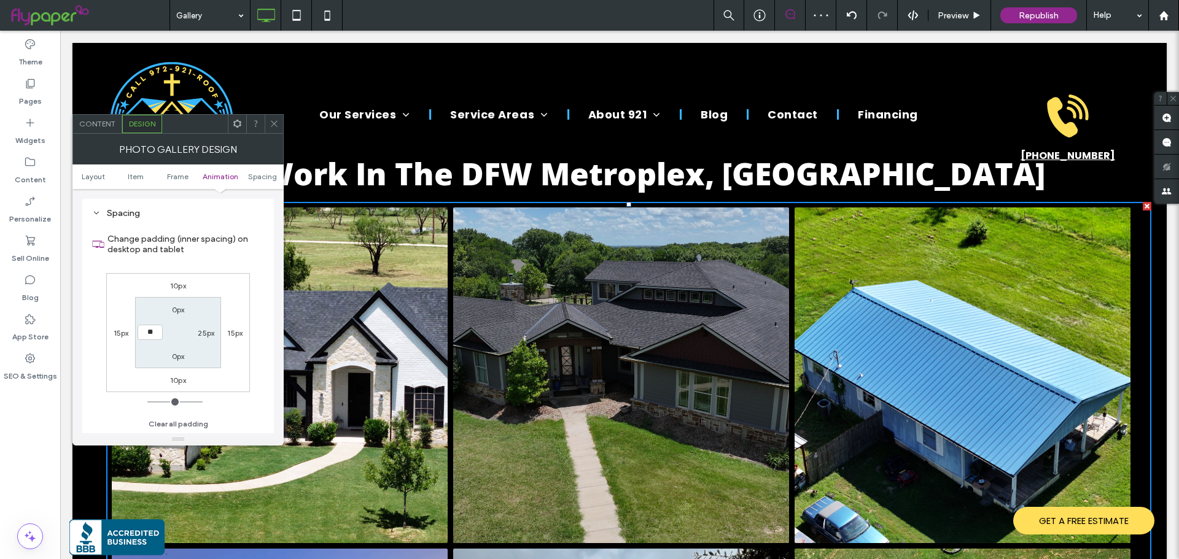
type input "**"
type input "****"
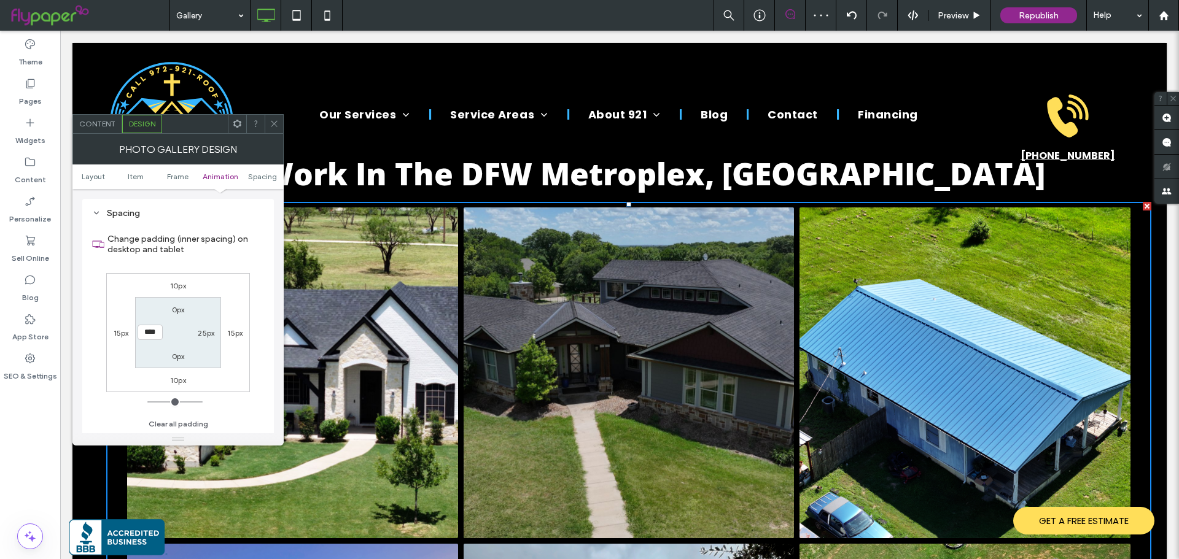
click at [126, 322] on div "10px 15px 10px 15px 0px 25px 0px ****" at bounding box center [178, 332] width 144 height 119
click at [272, 126] on icon at bounding box center [274, 123] width 9 height 9
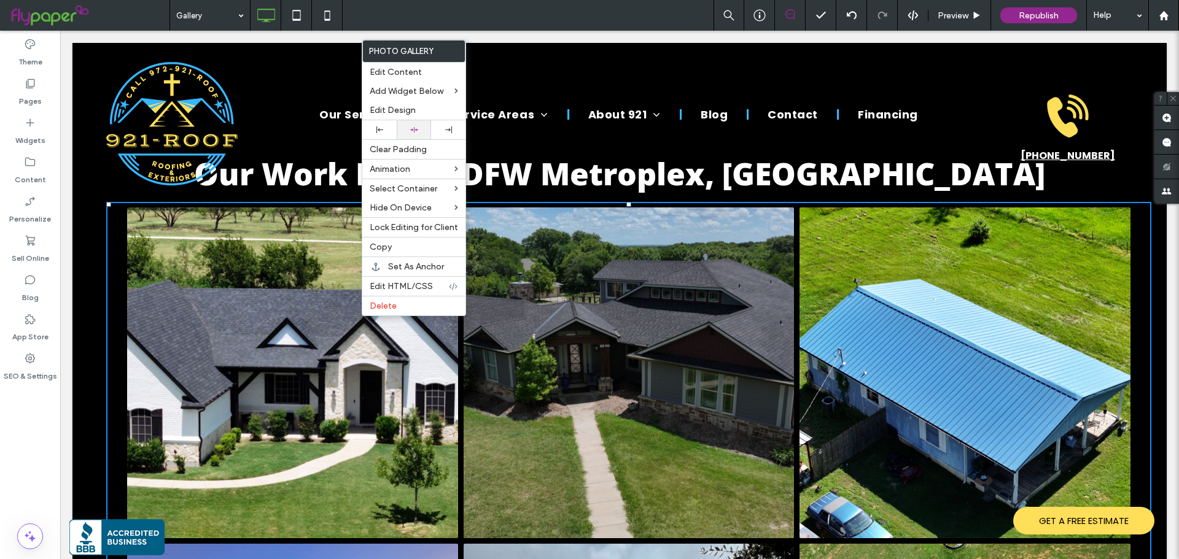
click at [408, 133] on div at bounding box center [414, 130] width 22 height 8
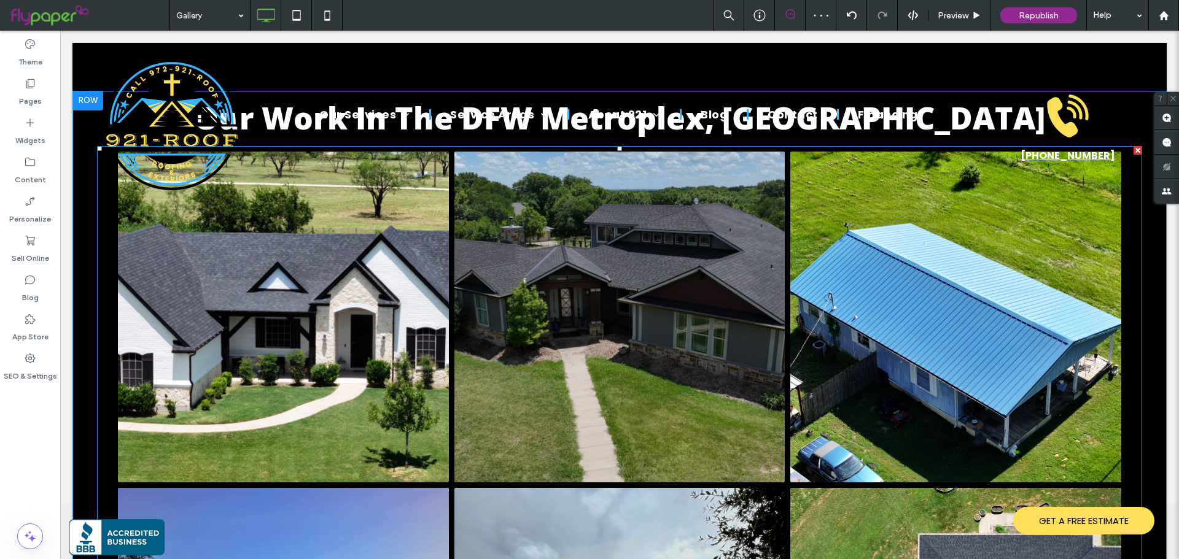
scroll to position [0, 0]
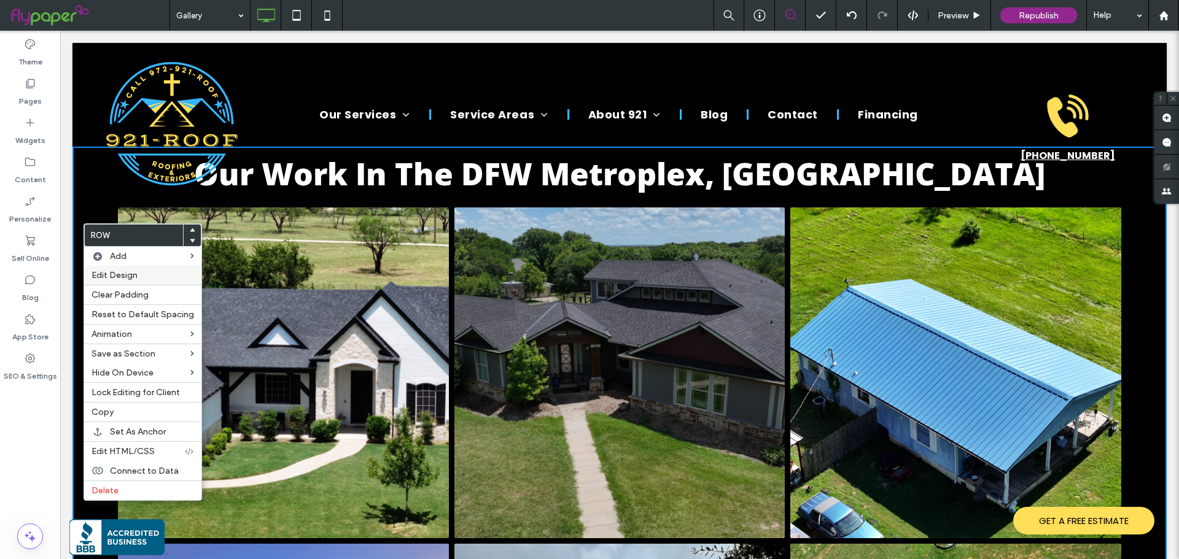
click at [121, 270] on span "Edit Design" at bounding box center [114, 275] width 46 height 10
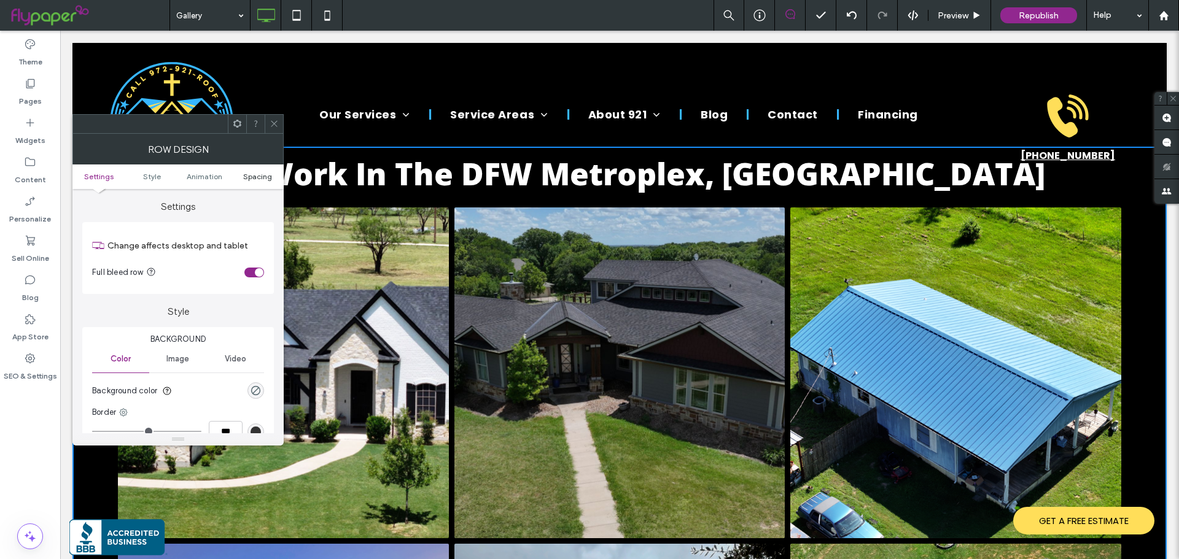
click at [255, 172] on span "Spacing" at bounding box center [257, 176] width 29 height 9
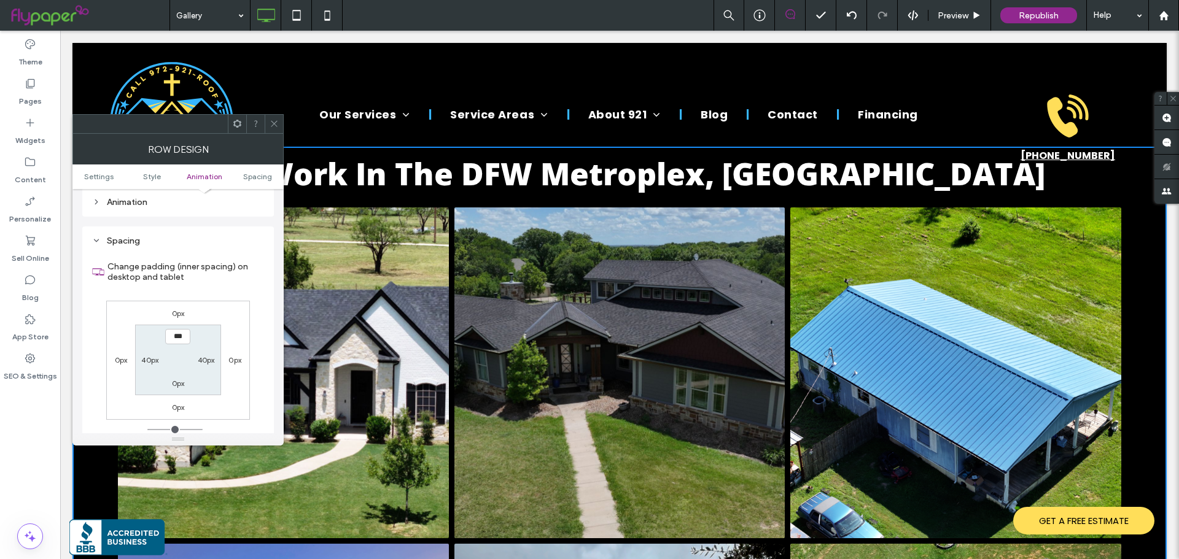
scroll to position [347, 0]
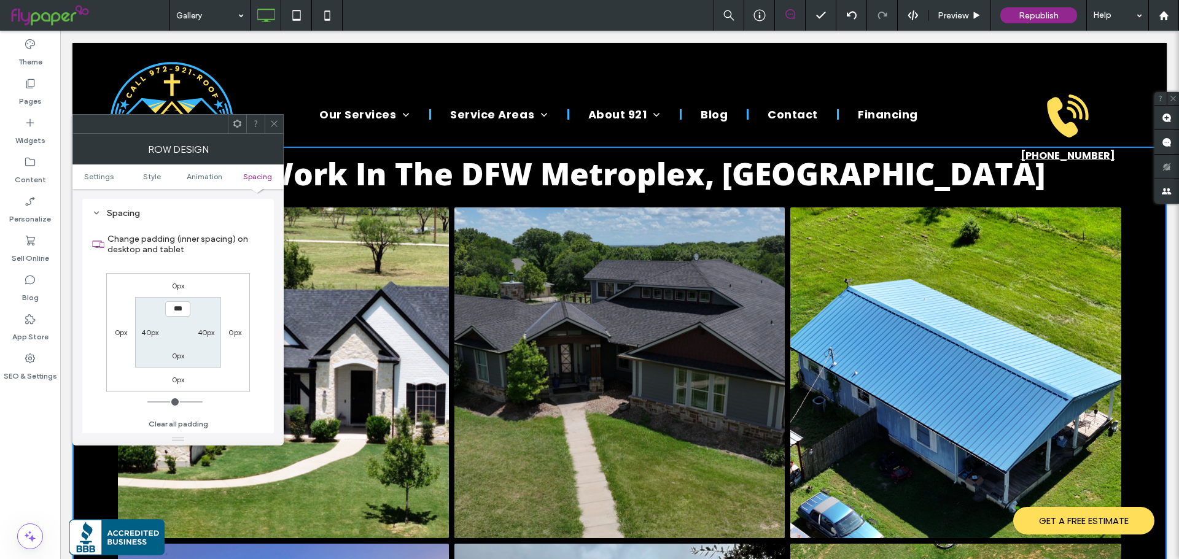
click at [179, 288] on label "0px" at bounding box center [178, 285] width 13 height 9
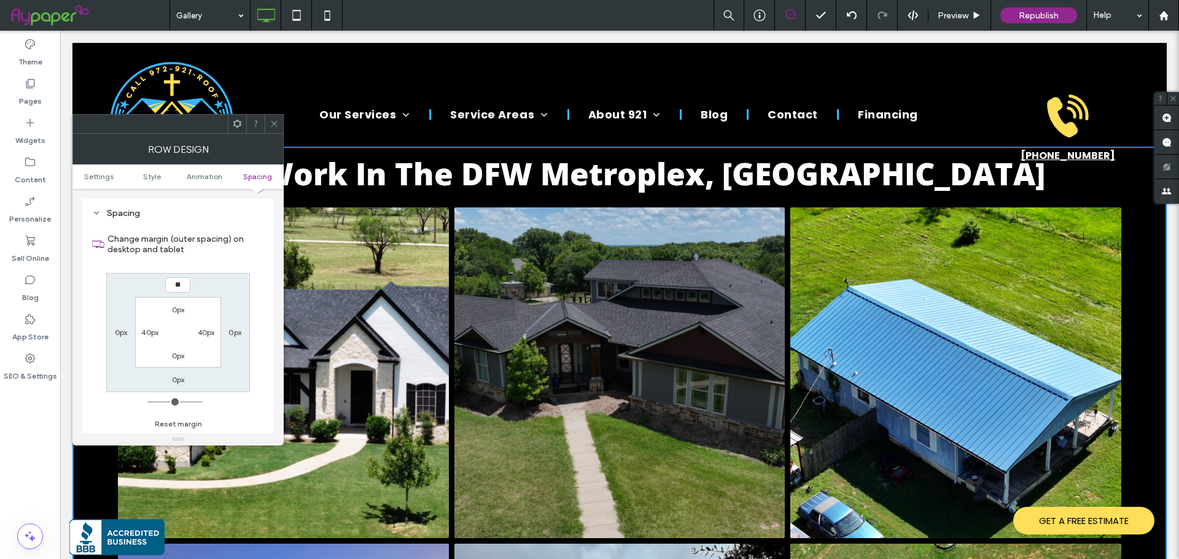
type input "**"
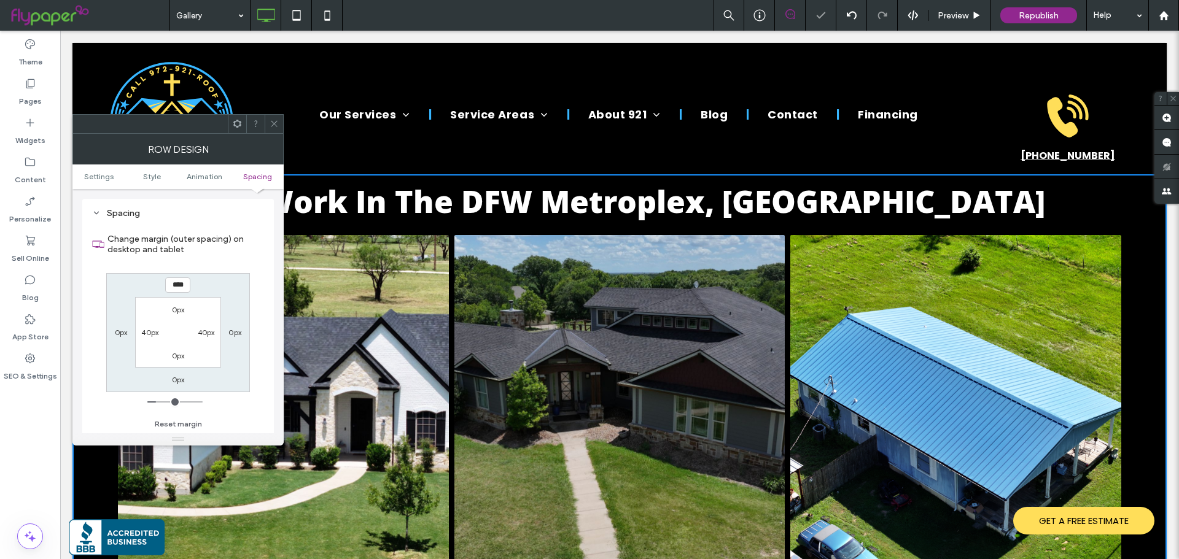
click at [177, 282] on input "****" at bounding box center [177, 285] width 25 height 15
type input "**"
type input "****"
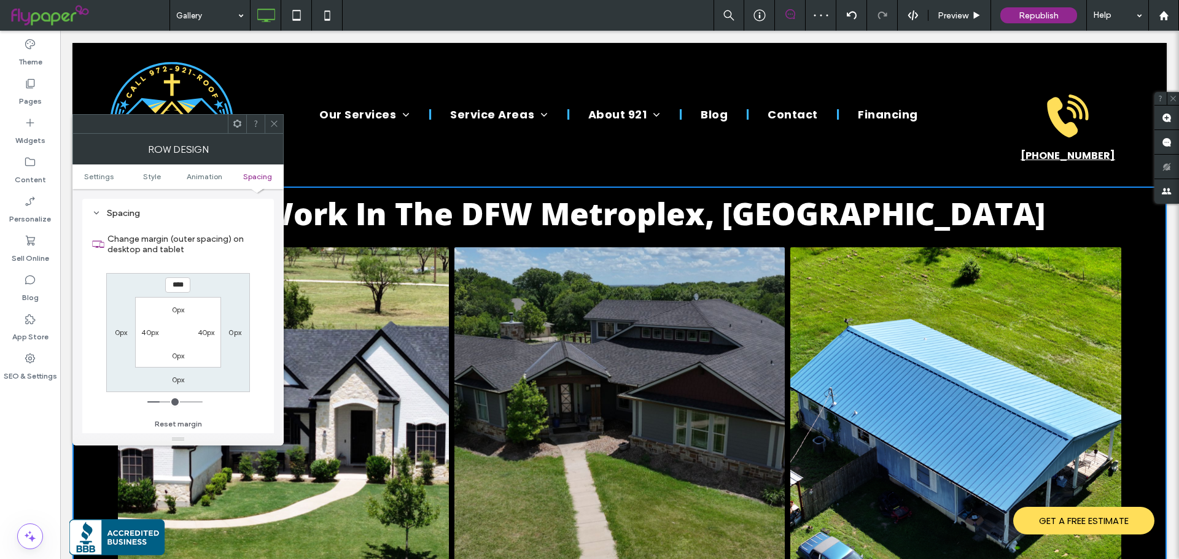
click at [279, 118] on div at bounding box center [274, 124] width 18 height 18
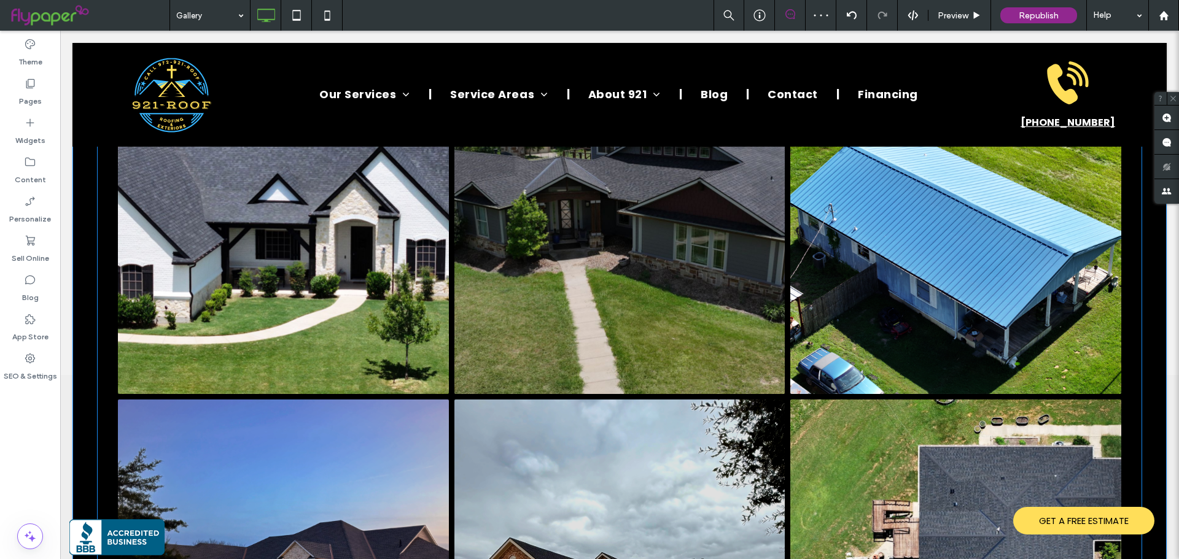
scroll to position [0, 0]
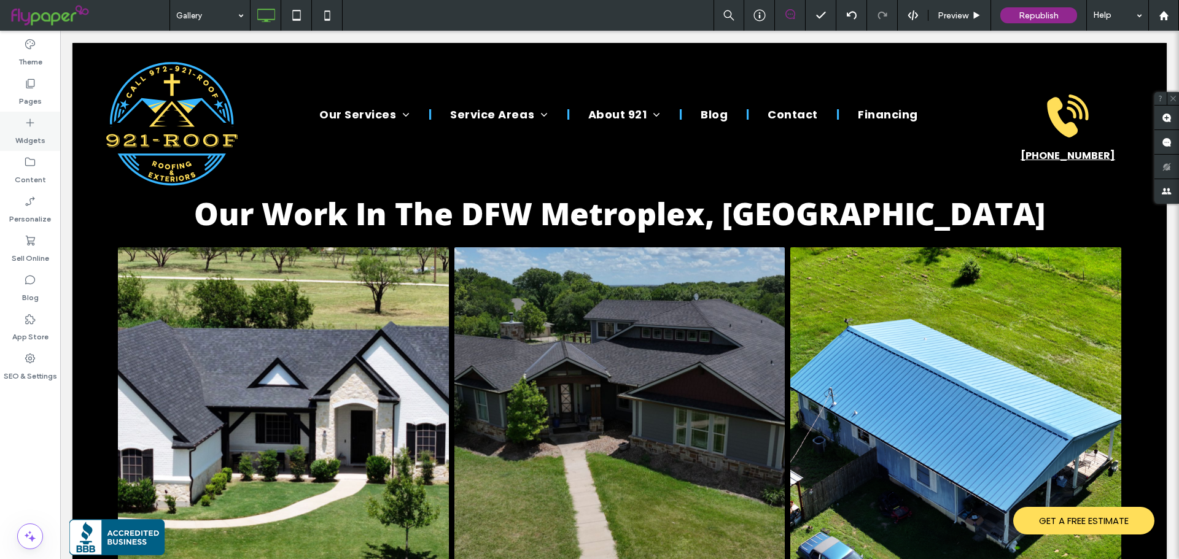
click at [39, 137] on label "Widgets" at bounding box center [30, 137] width 30 height 17
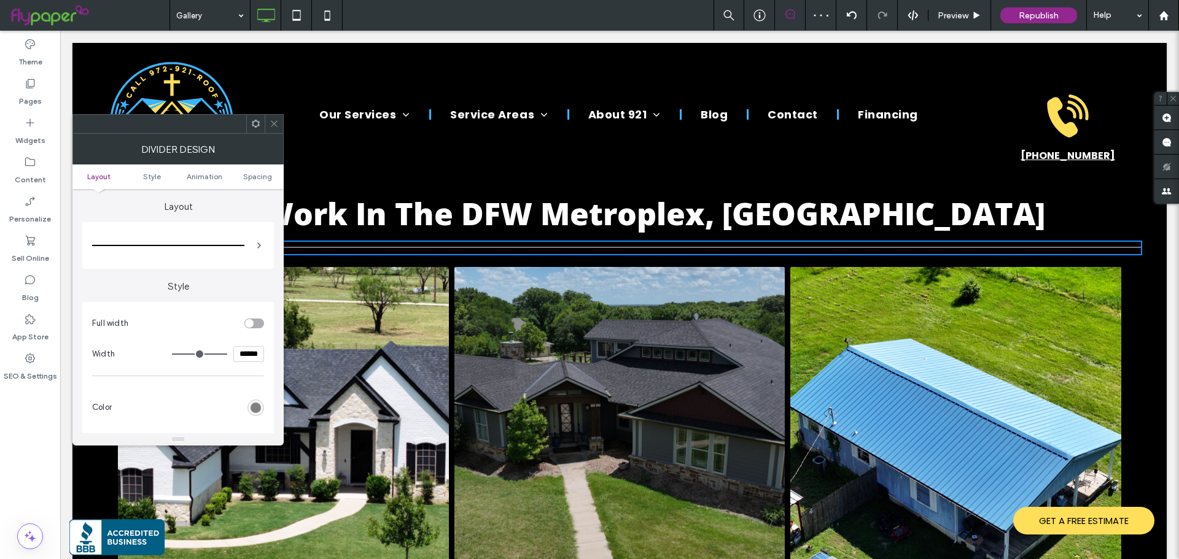
click at [256, 407] on div "rgb(128, 128, 128)" at bounding box center [256, 408] width 10 height 10
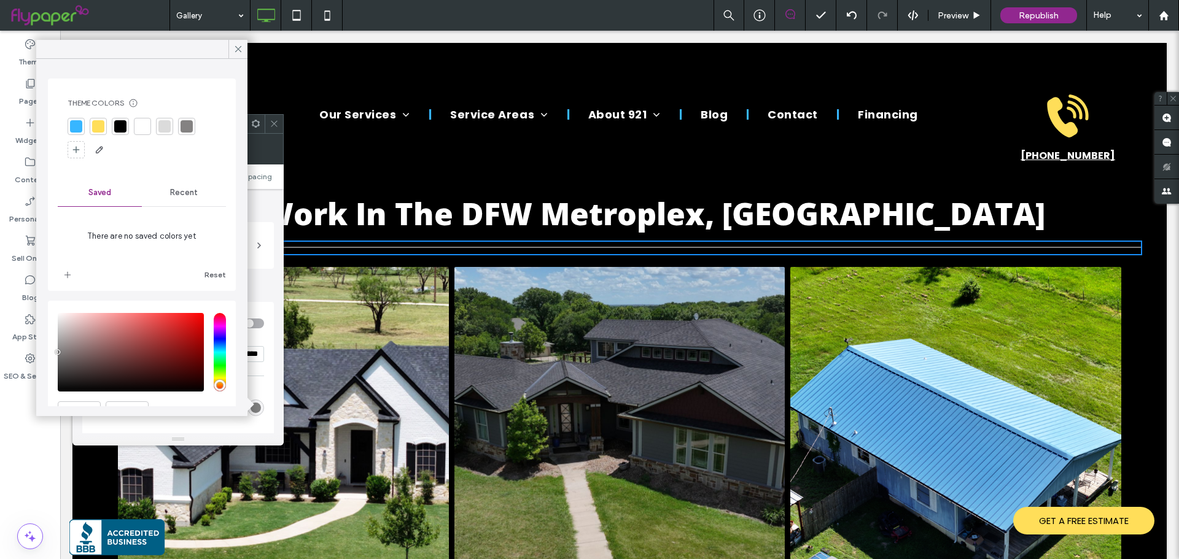
click at [76, 130] on div at bounding box center [76, 126] width 12 height 12
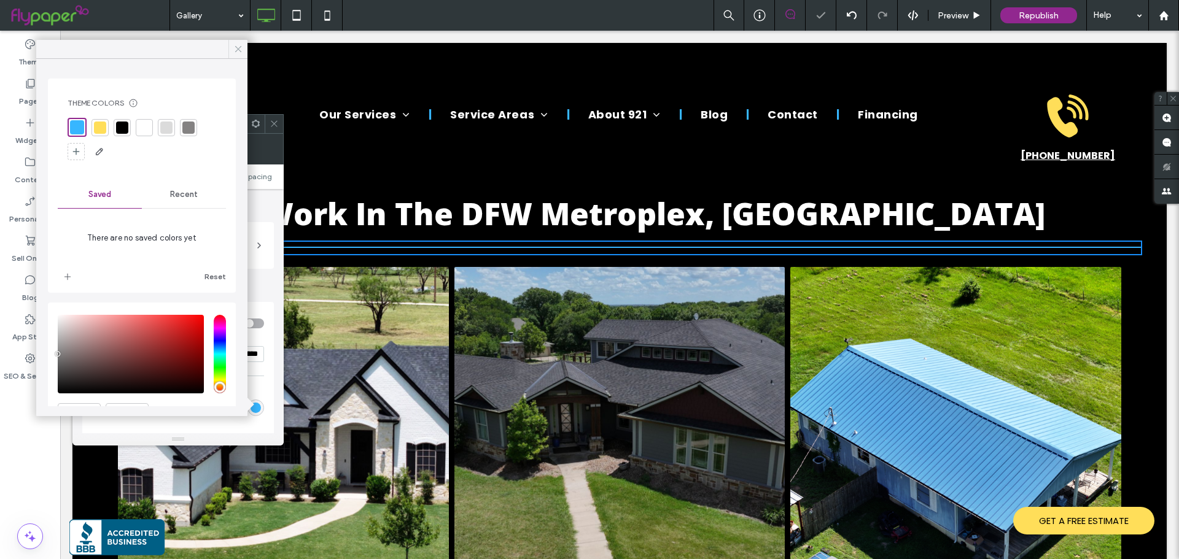
click at [241, 49] on icon at bounding box center [238, 49] width 11 height 11
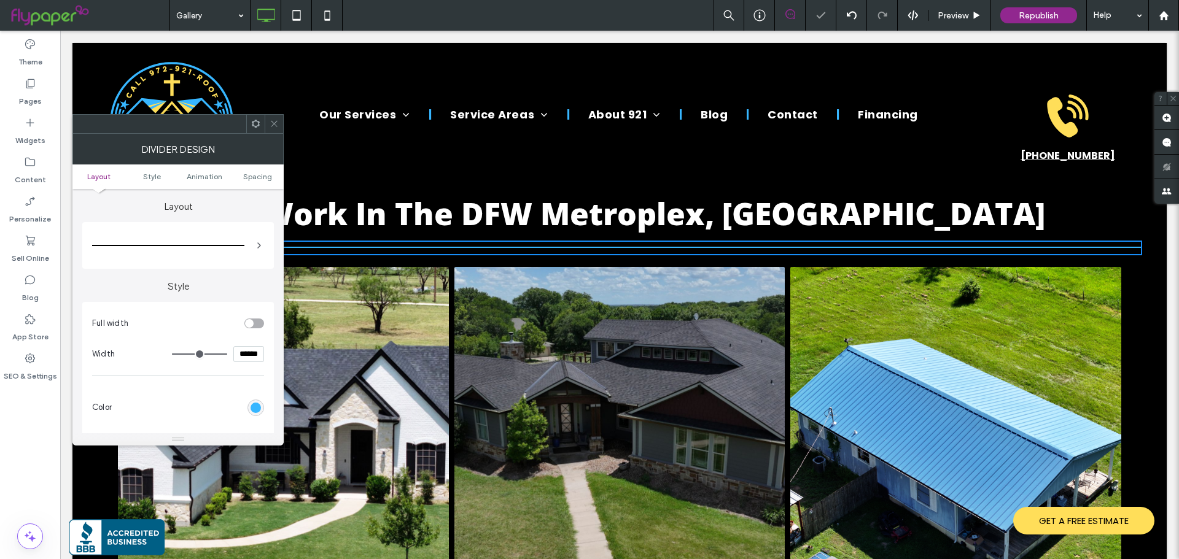
drag, startPoint x: 272, startPoint y: 122, endPoint x: 286, endPoint y: 106, distance: 20.4
click at [272, 122] on use at bounding box center [274, 124] width 6 height 6
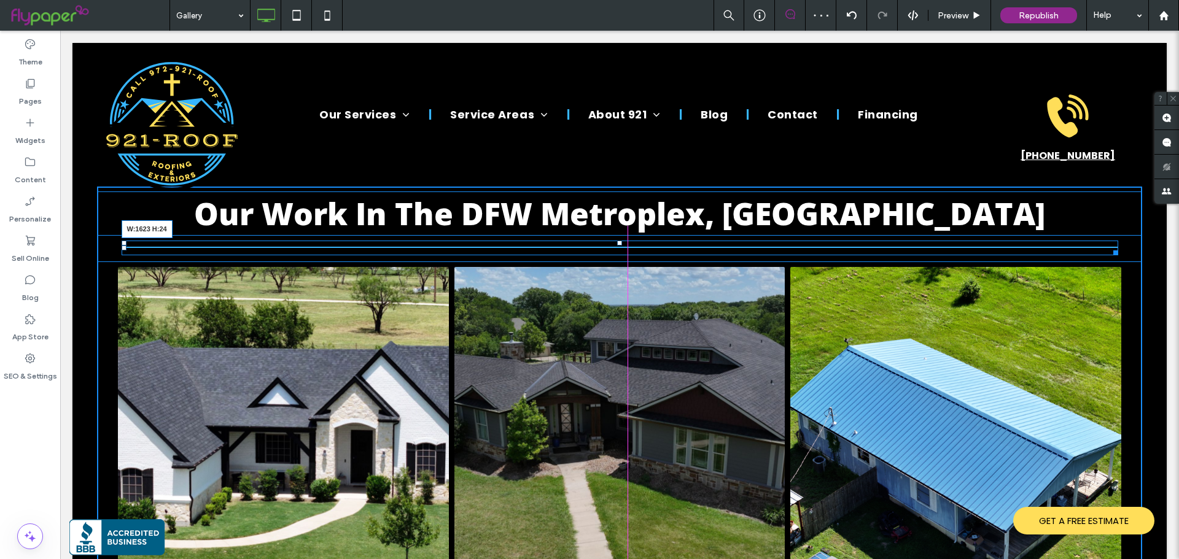
drag, startPoint x: 1128, startPoint y: 252, endPoint x: 910, endPoint y: 369, distance: 247.5
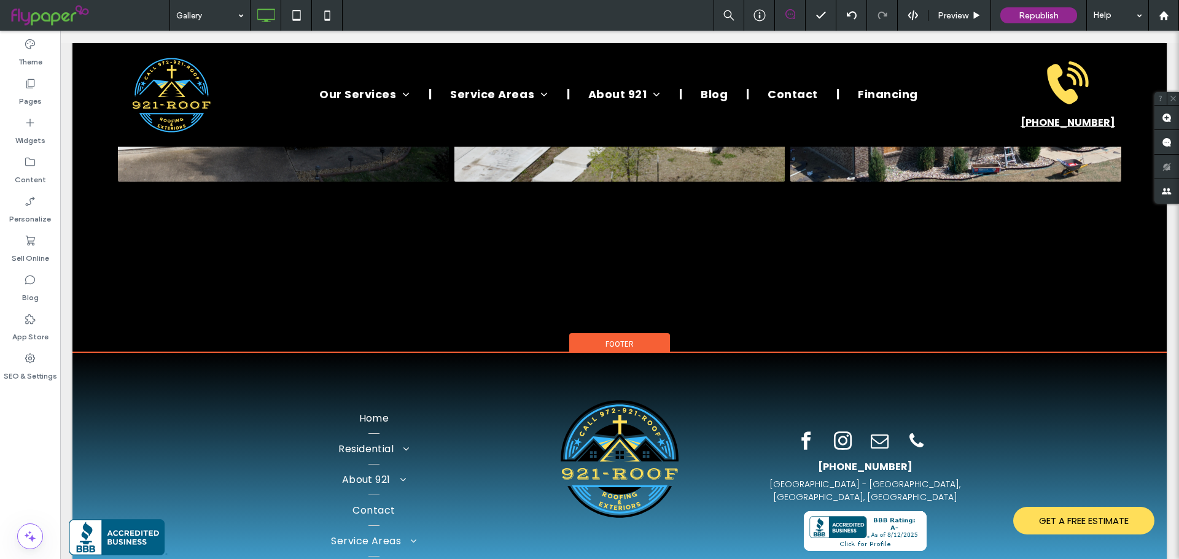
scroll to position [1130, 0]
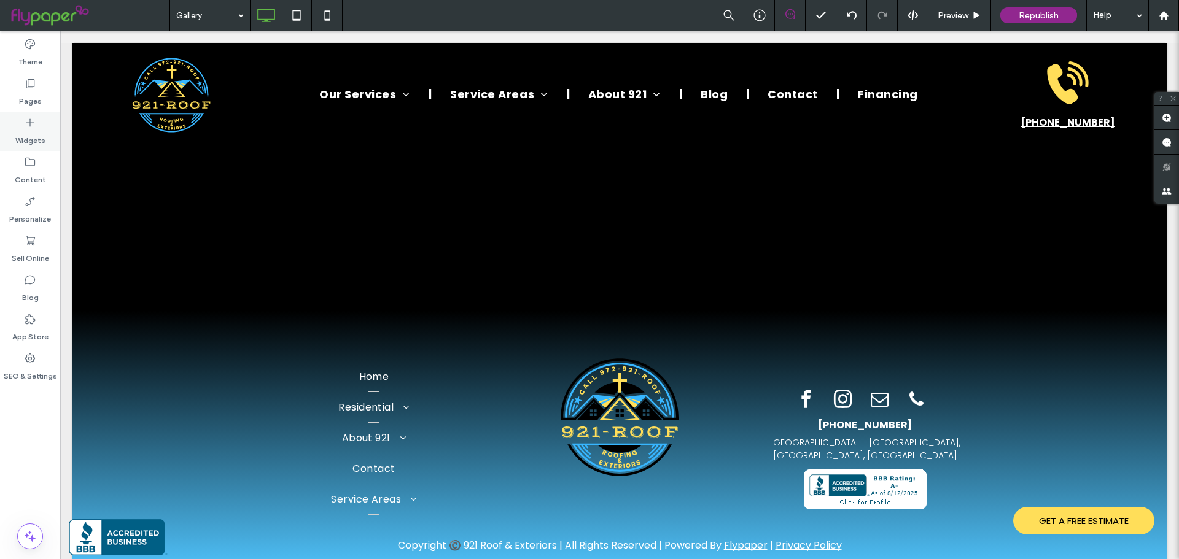
click at [26, 139] on label "Widgets" at bounding box center [30, 137] width 30 height 17
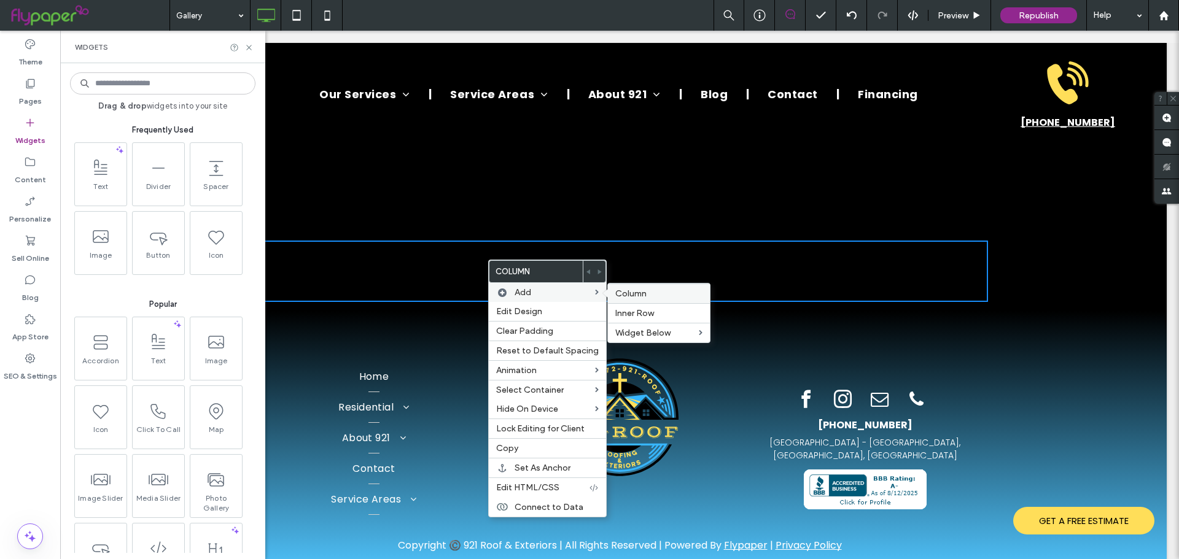
click at [638, 295] on span "Column" at bounding box center [630, 294] width 31 height 10
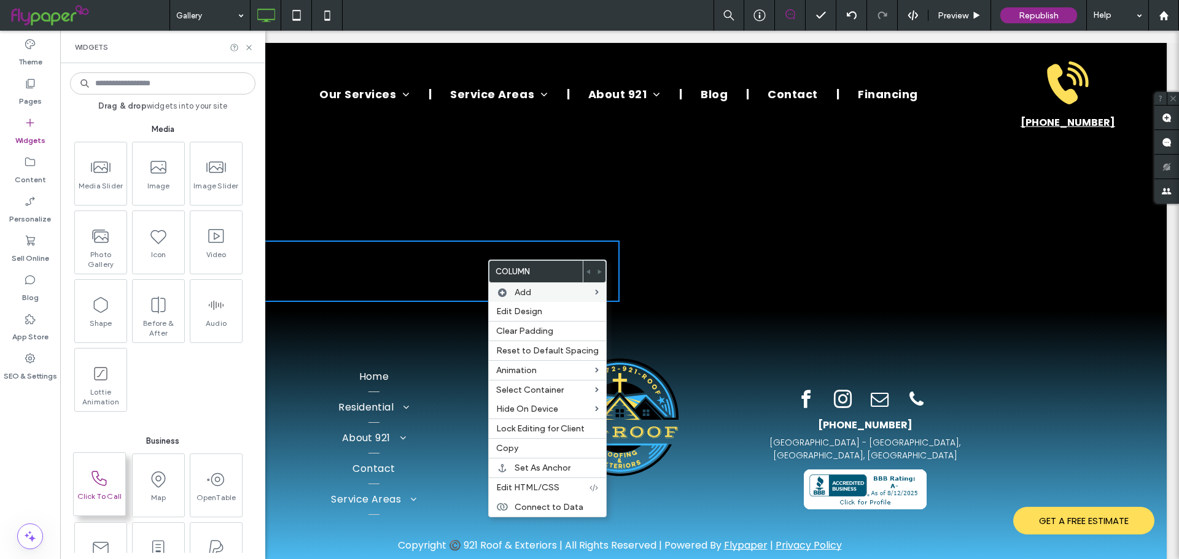
scroll to position [1032, 0]
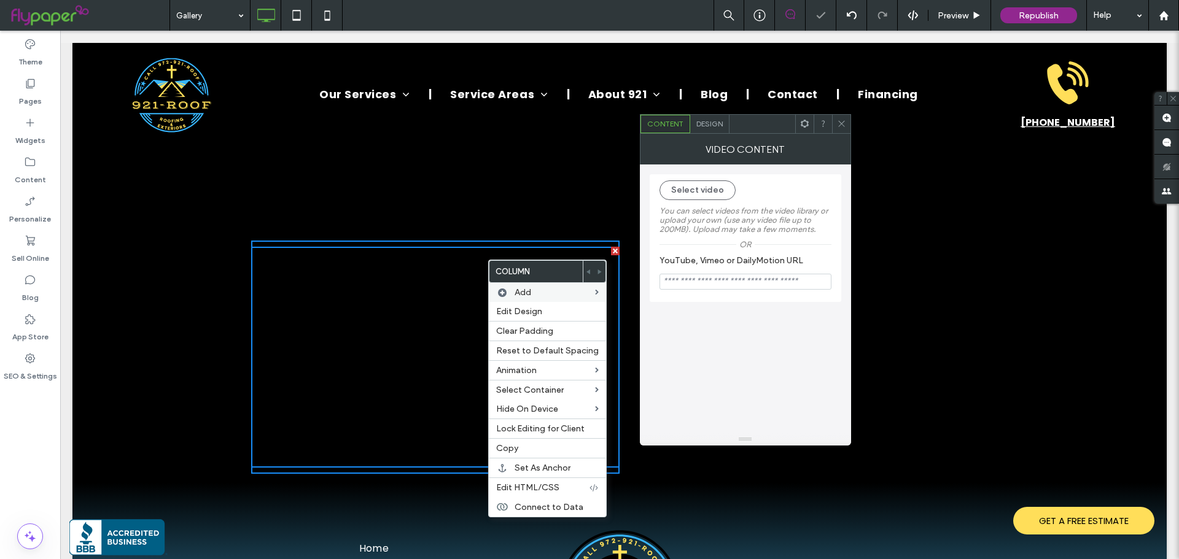
click at [729, 277] on input "YouTube, Vimeo or DailyMotion URL" at bounding box center [745, 282] width 172 height 16
paste input "**********"
type input "**********"
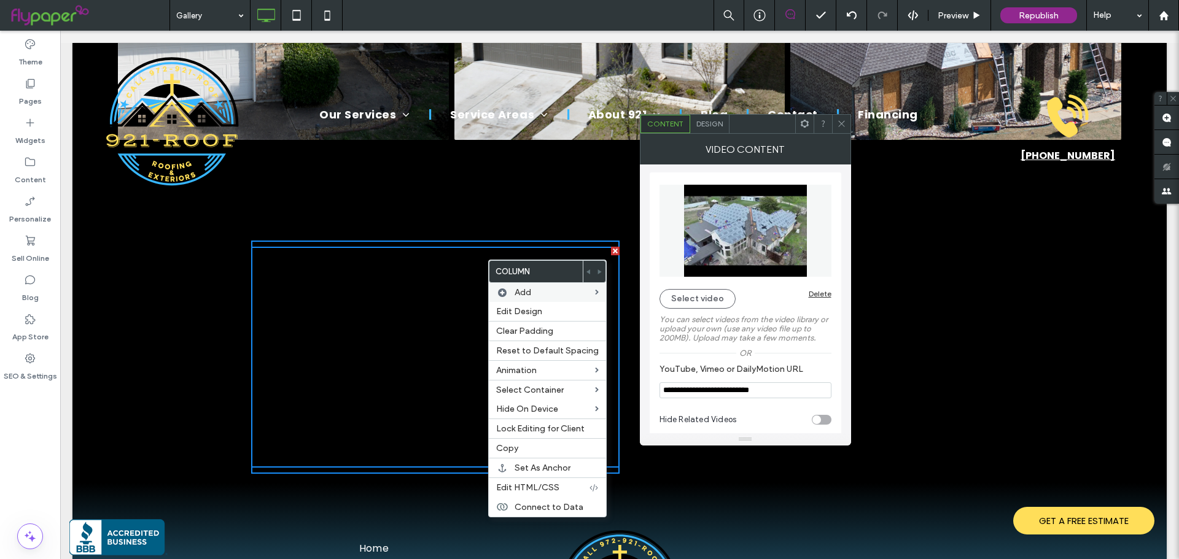
scroll to position [0, 0]
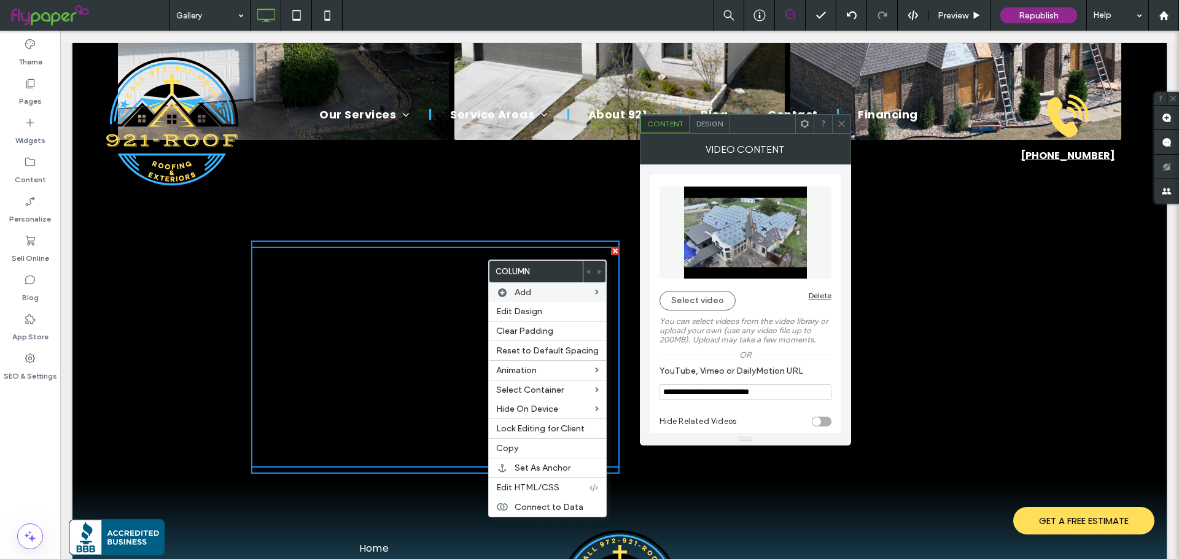
click at [725, 127] on div "Design" at bounding box center [709, 124] width 39 height 18
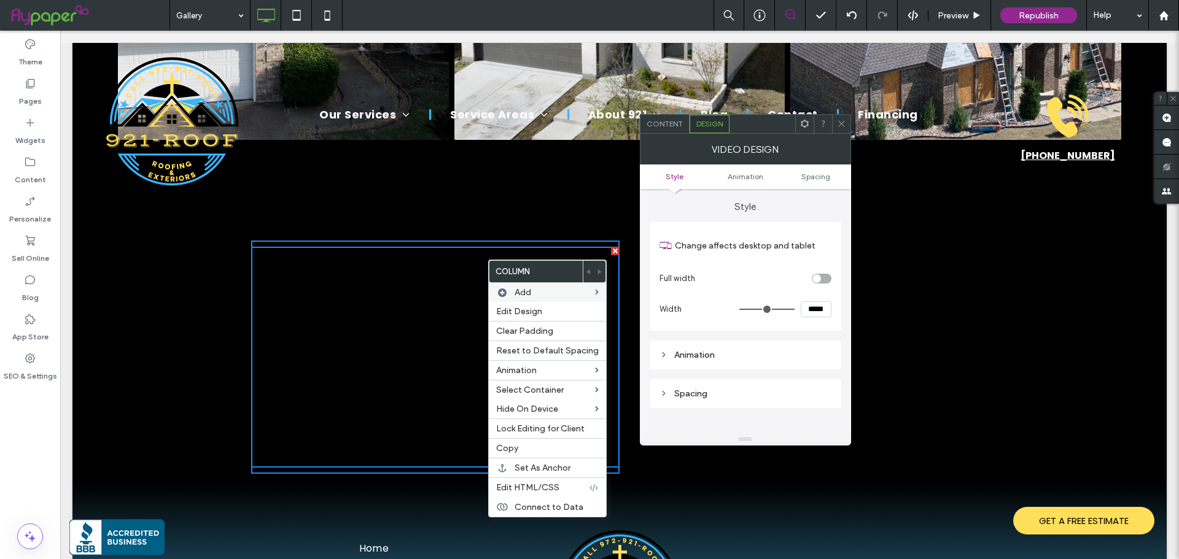
click at [669, 131] on div "Content" at bounding box center [664, 124] width 49 height 18
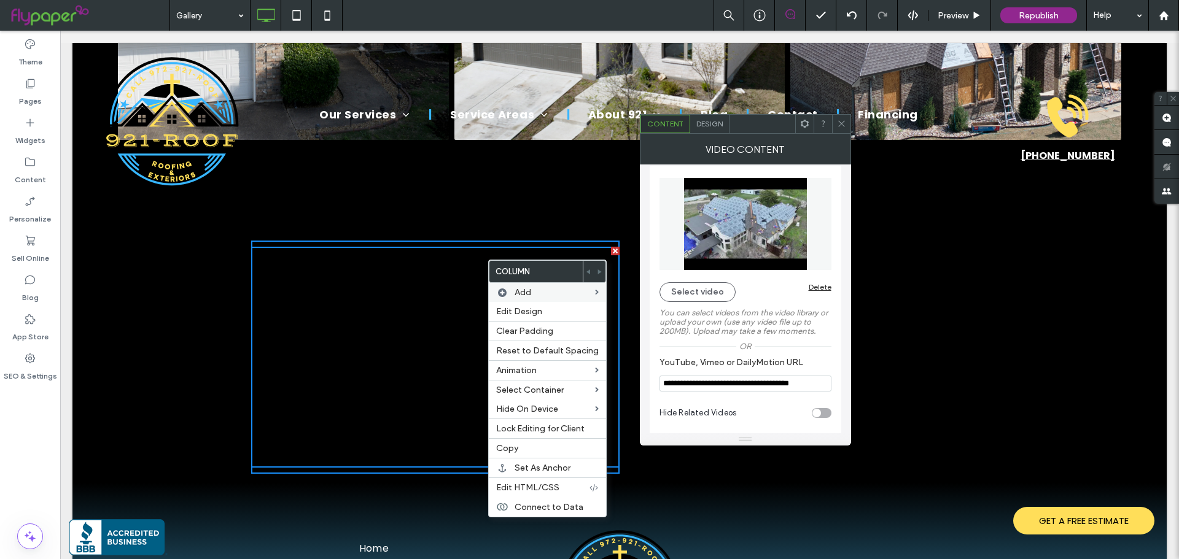
scroll to position [10, 0]
click at [821, 405] on div "Hide Related Videos" at bounding box center [745, 412] width 172 height 31
click at [821, 411] on div "toggle" at bounding box center [822, 412] width 20 height 10
type input "**********"
click at [842, 128] on span at bounding box center [841, 124] width 9 height 18
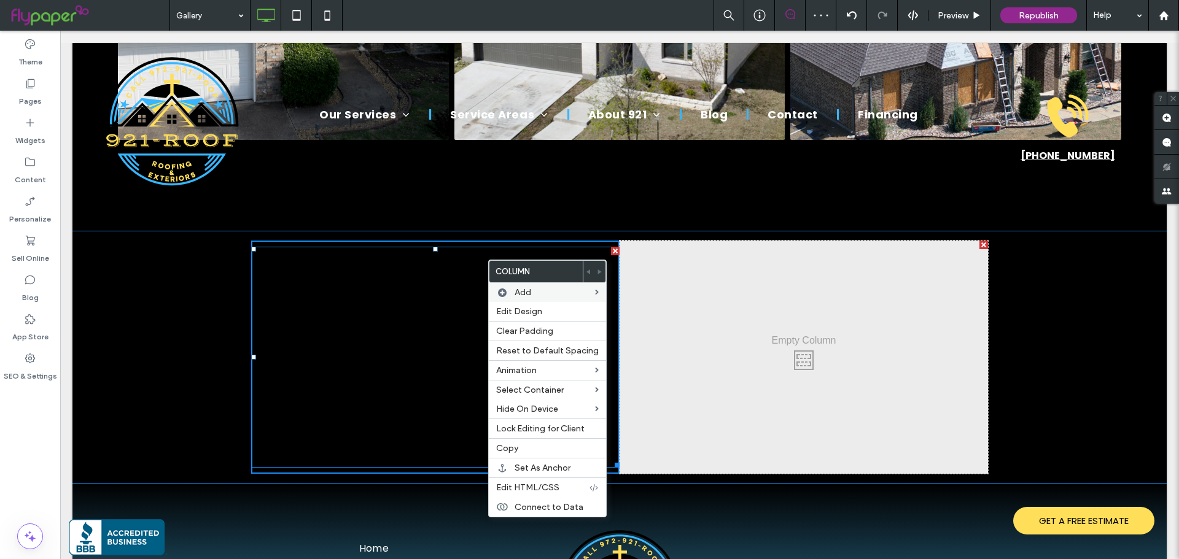
click at [227, 260] on div "Click To Paste Click To Paste Click To Paste Click To Paste Row + Add Section" at bounding box center [619, 357] width 1094 height 252
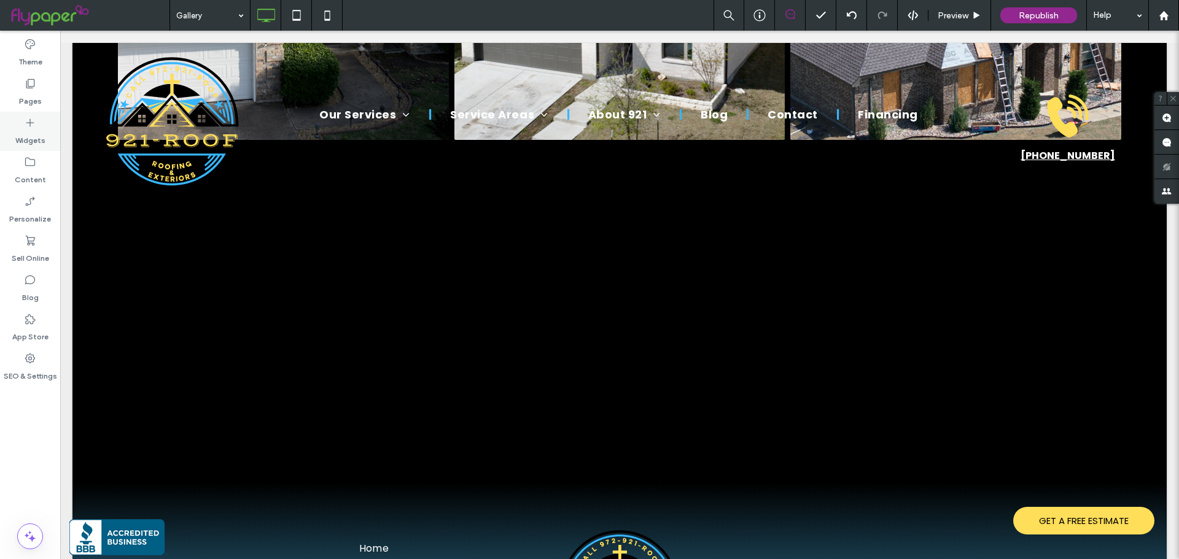
click at [39, 131] on label "Widgets" at bounding box center [30, 137] width 30 height 17
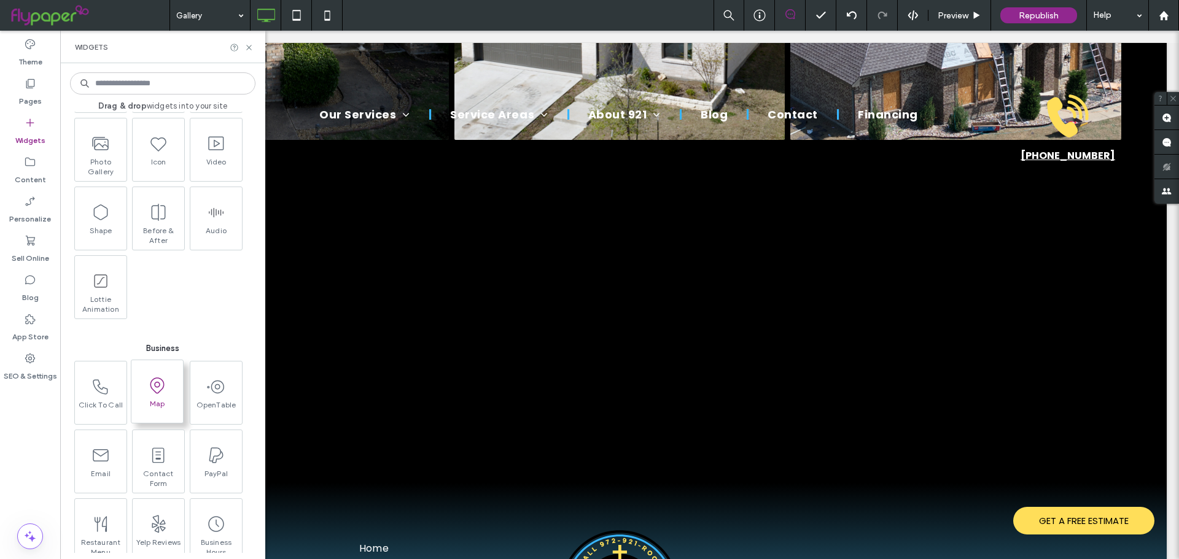
scroll to position [1044, 0]
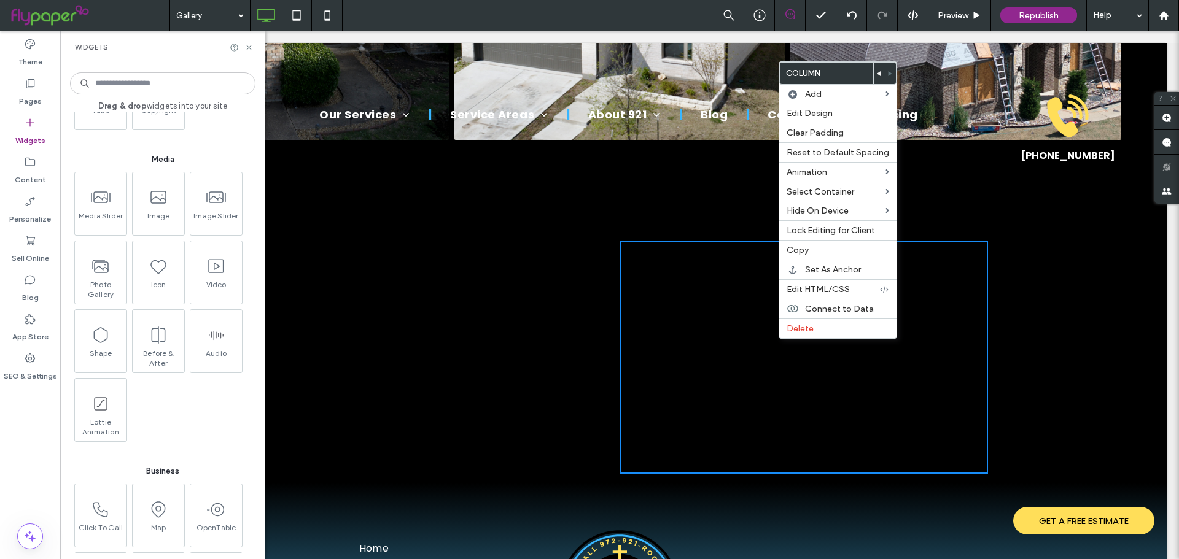
click at [753, 334] on div "Click To Paste Click To Paste" at bounding box center [804, 357] width 368 height 233
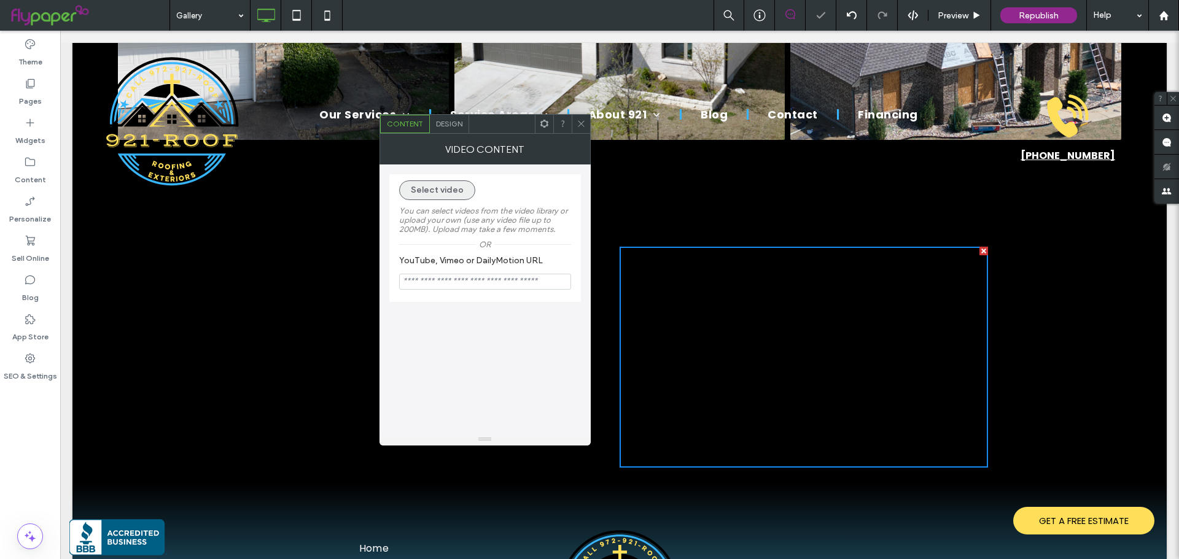
click at [446, 188] on button "Select video" at bounding box center [437, 191] width 76 height 20
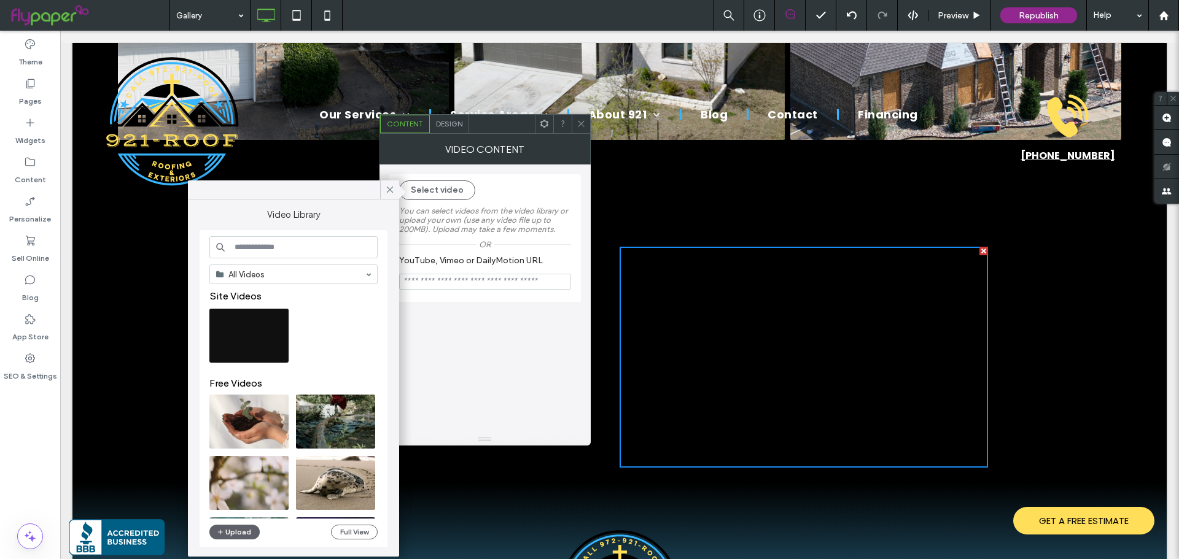
click at [448, 281] on input "YouTube, Vimeo or DailyMotion URL" at bounding box center [485, 282] width 172 height 16
paste input "**********"
type input "**********"
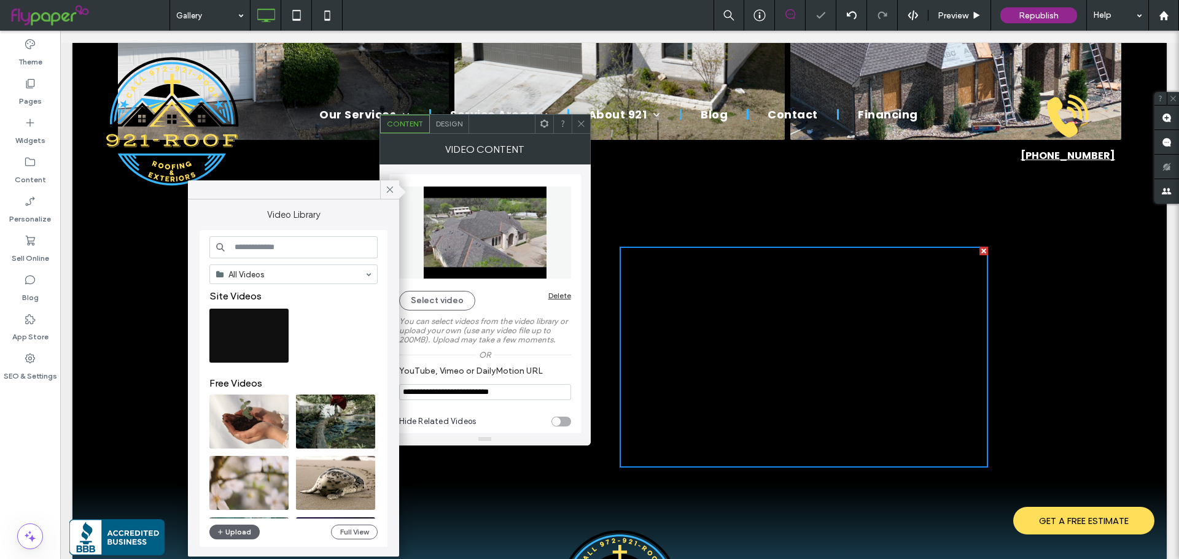
click at [564, 422] on div "toggle" at bounding box center [561, 422] width 20 height 10
type input "**********"
click at [580, 124] on icon at bounding box center [581, 123] width 9 height 9
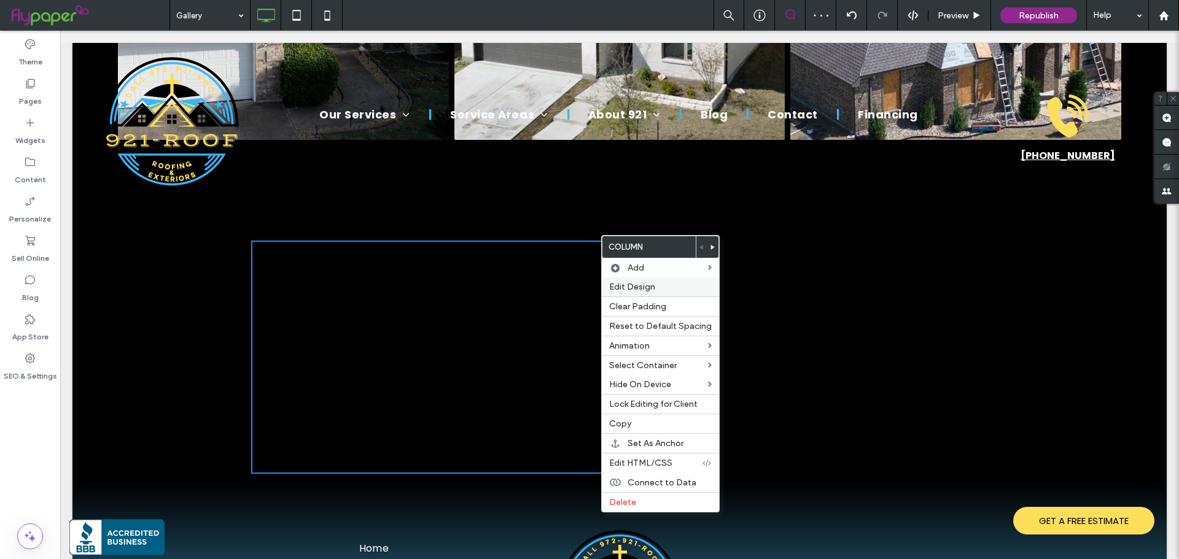
click at [630, 284] on span "Edit Design" at bounding box center [632, 287] width 46 height 10
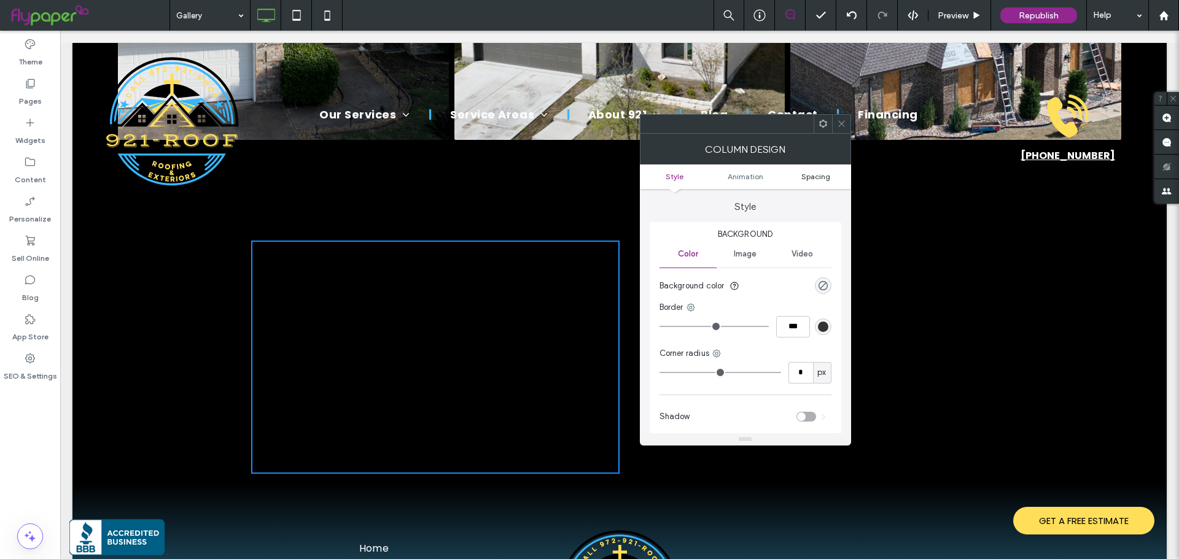
click at [823, 174] on span "Spacing" at bounding box center [815, 176] width 29 height 9
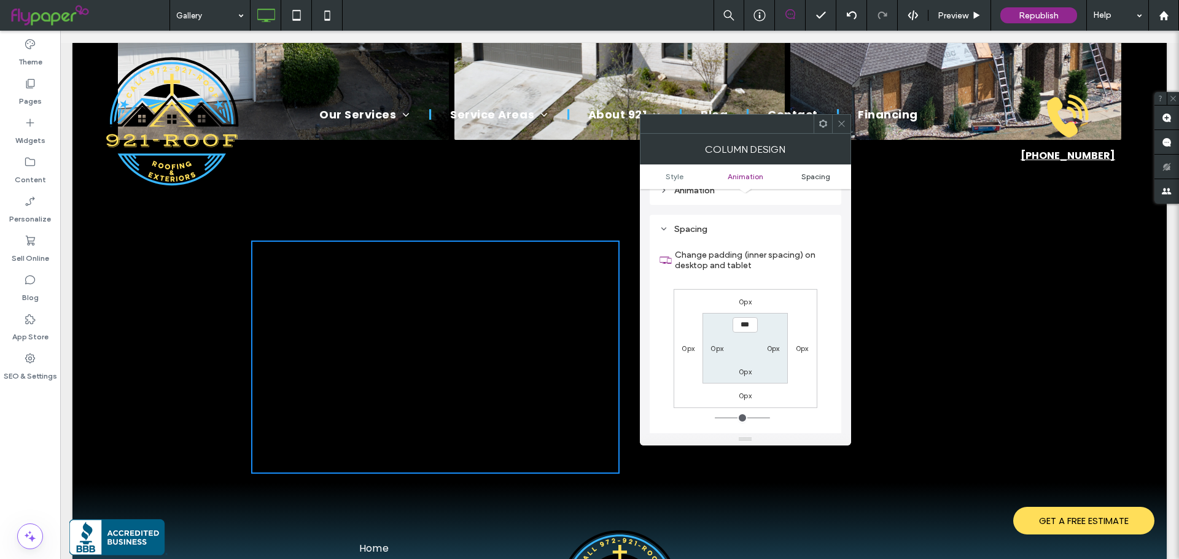
scroll to position [288, 0]
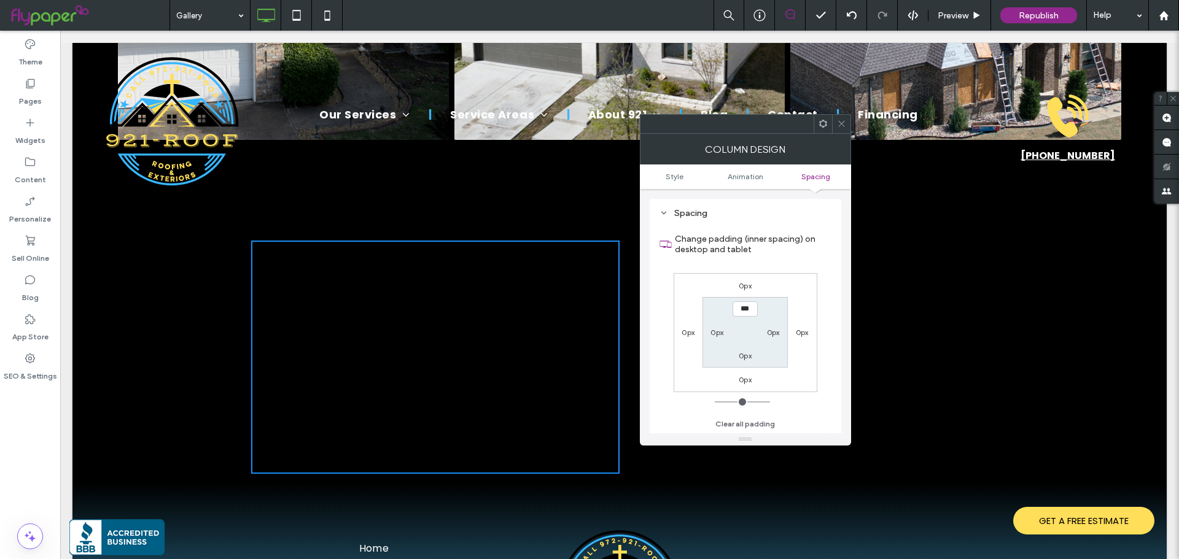
click at [840, 119] on icon at bounding box center [841, 123] width 9 height 9
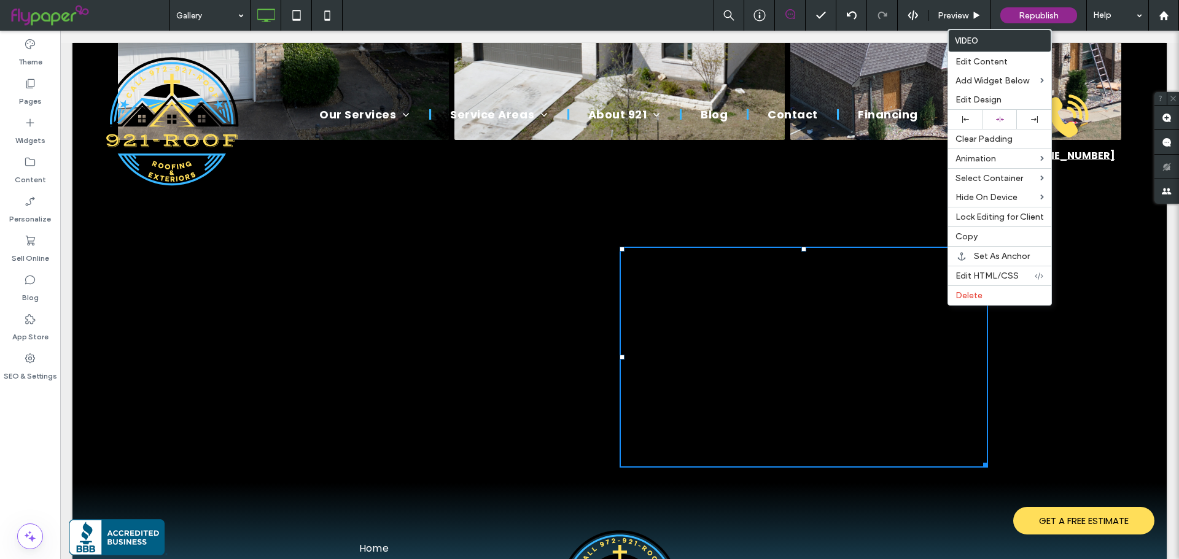
click at [231, 302] on div "Click To Paste Click To Paste Click To Paste Click To Paste Row + Add Section" at bounding box center [619, 357] width 1094 height 252
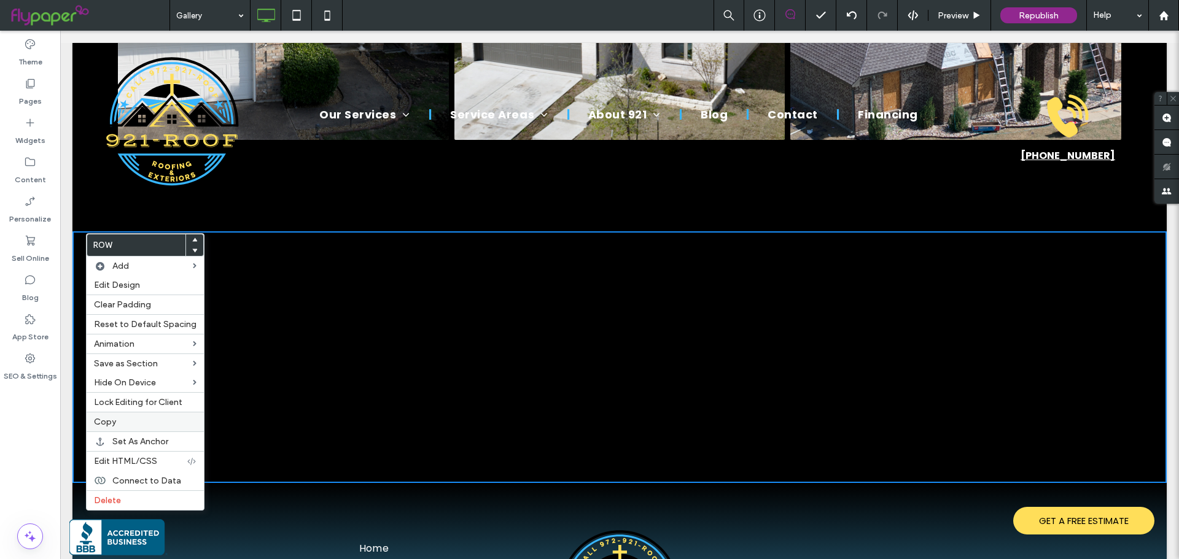
click at [111, 419] on span "Copy" at bounding box center [105, 422] width 22 height 10
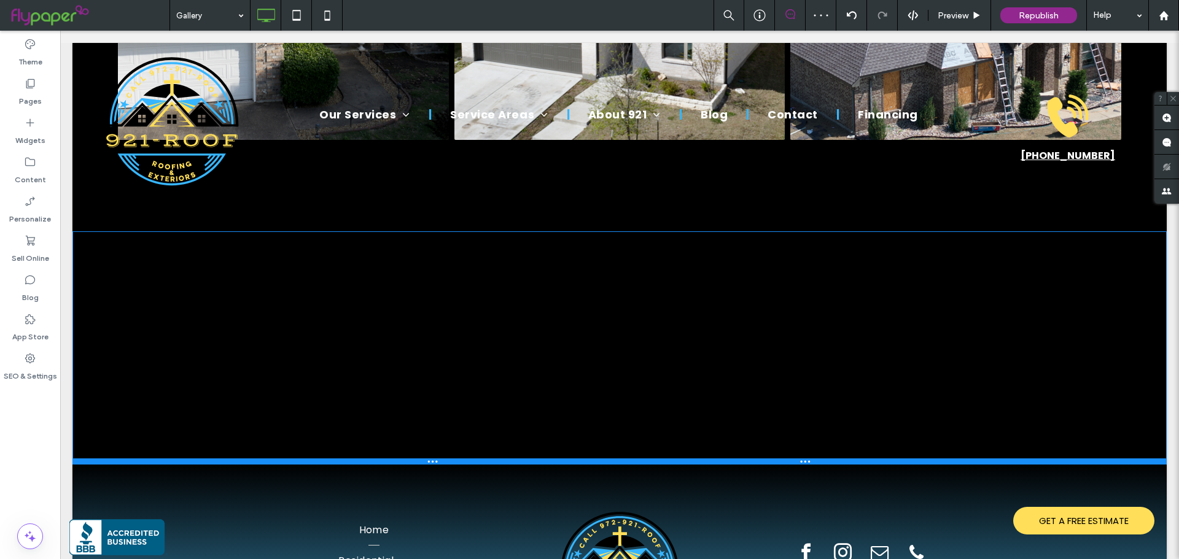
drag, startPoint x: 395, startPoint y: 472, endPoint x: 403, endPoint y: 427, distance: 44.8
click at [403, 427] on div "Click To Paste Click To Paste Click To Paste Click To Paste Row + Add Section" at bounding box center [619, 347] width 1094 height 233
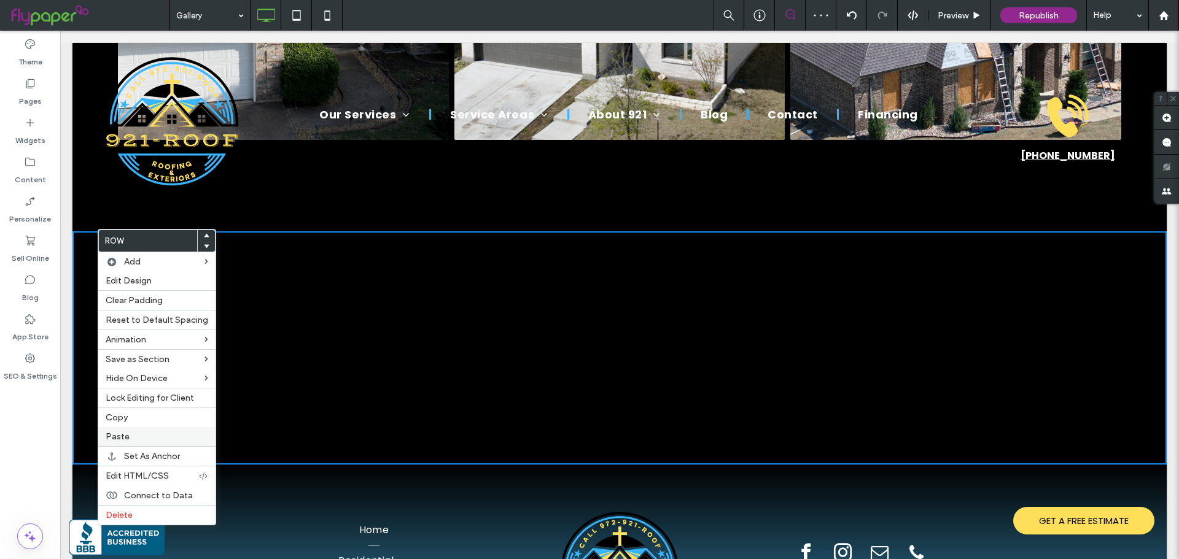
click at [125, 430] on div "Paste" at bounding box center [156, 436] width 117 height 19
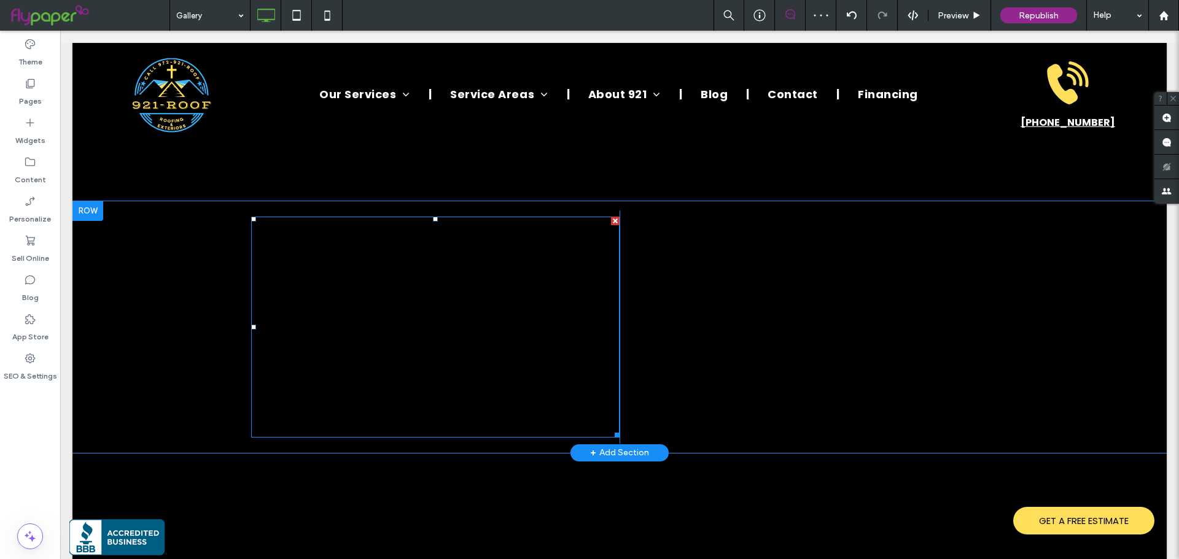
scroll to position [1130, 0]
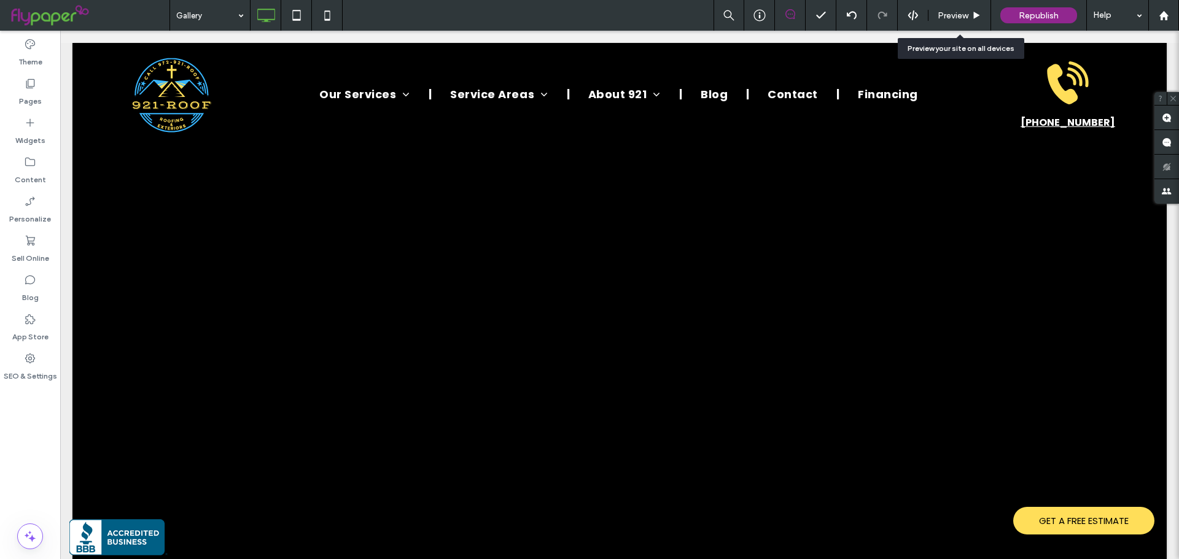
click at [981, 13] on icon at bounding box center [976, 15] width 9 height 9
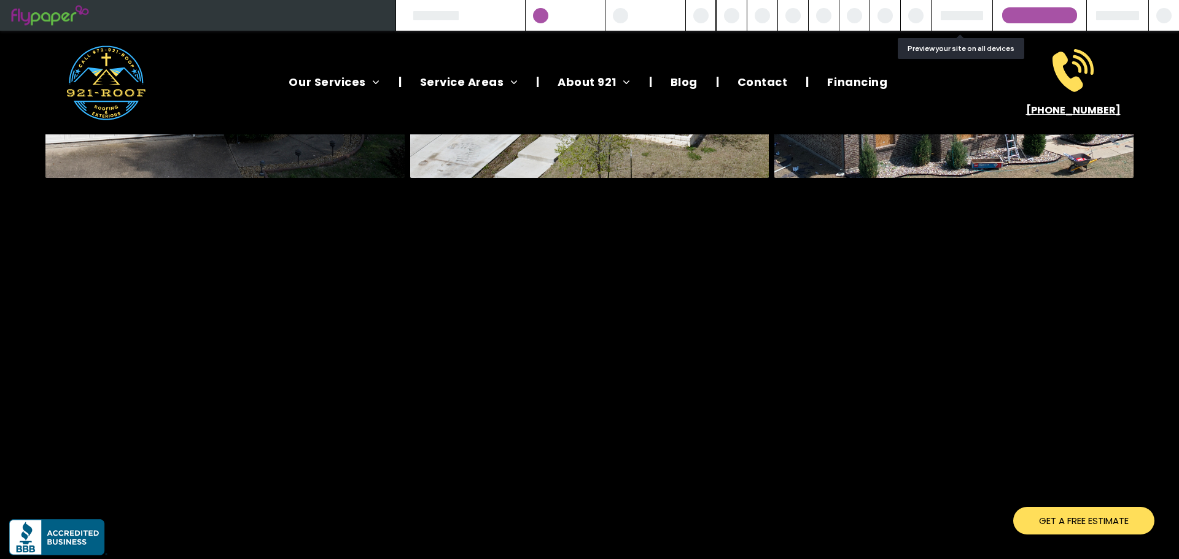
scroll to position [1170, 0]
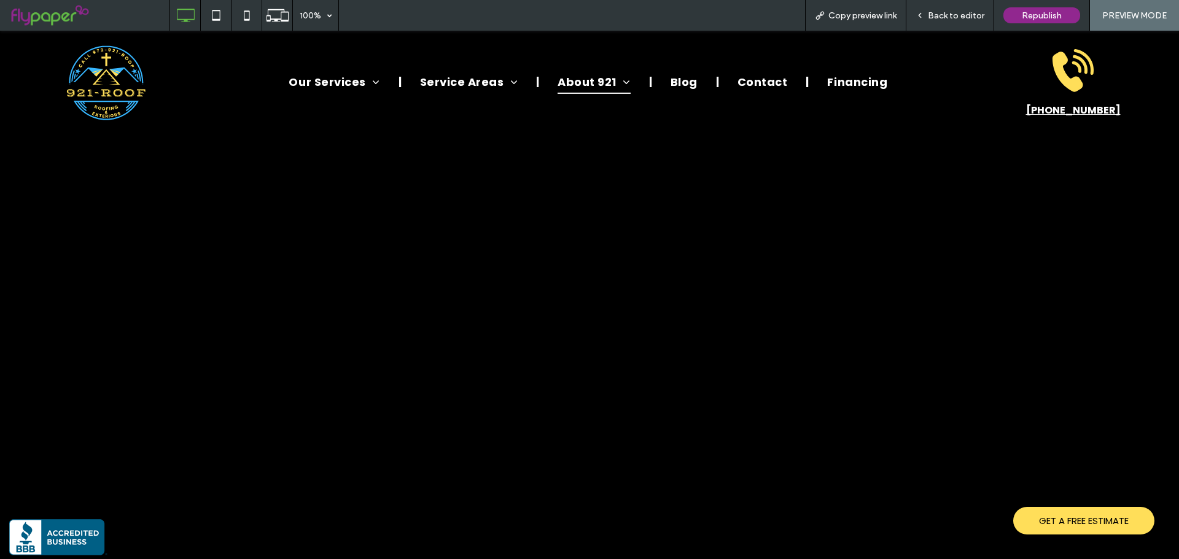
click at [944, 17] on span "Back to editor" at bounding box center [956, 15] width 56 height 10
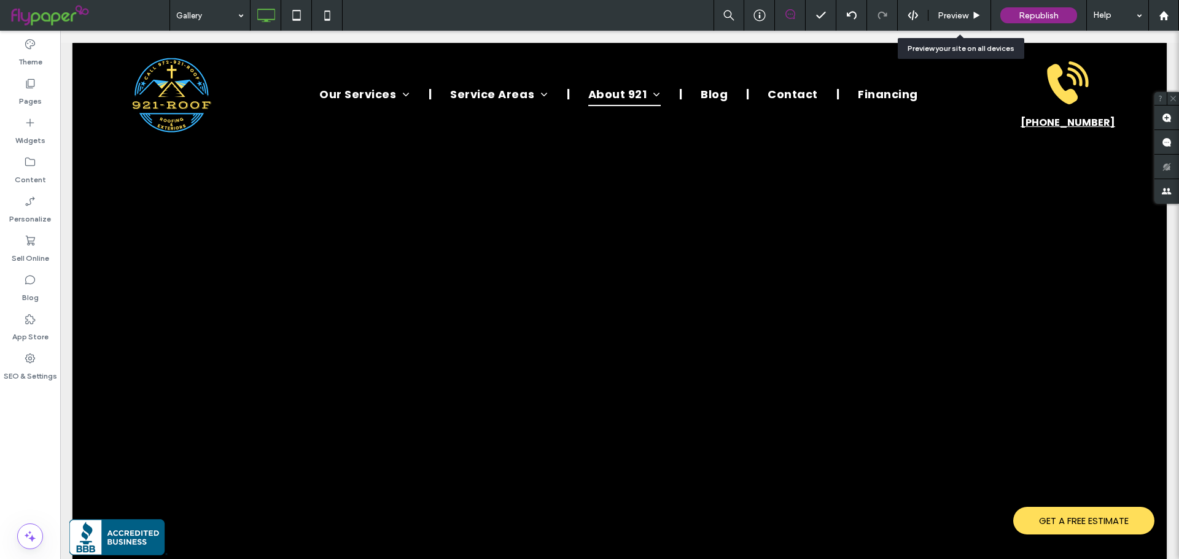
scroll to position [1191, 0]
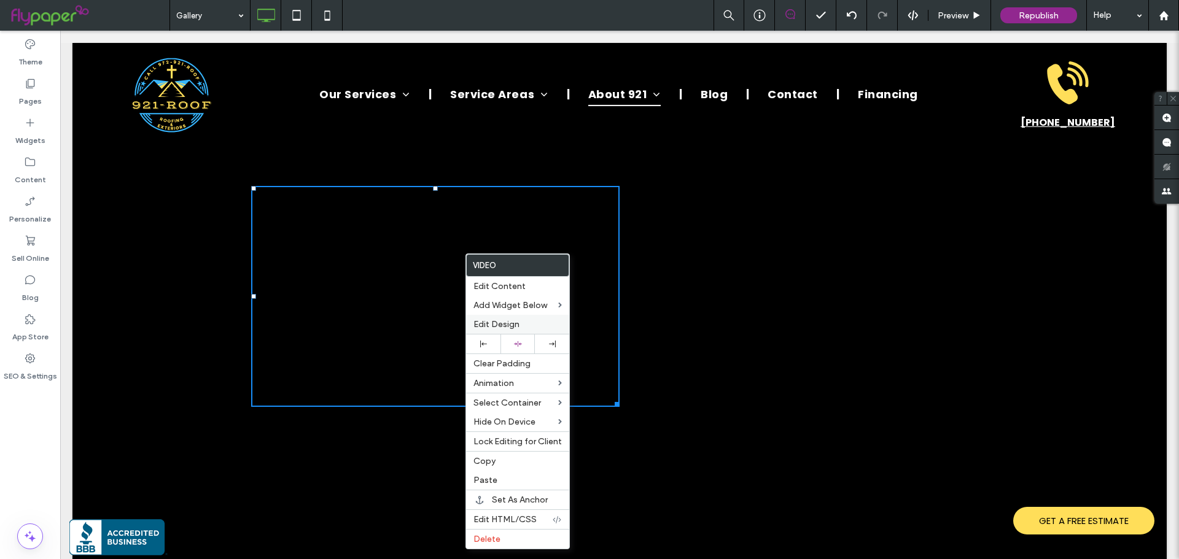
click at [498, 325] on span "Edit Design" at bounding box center [496, 324] width 46 height 10
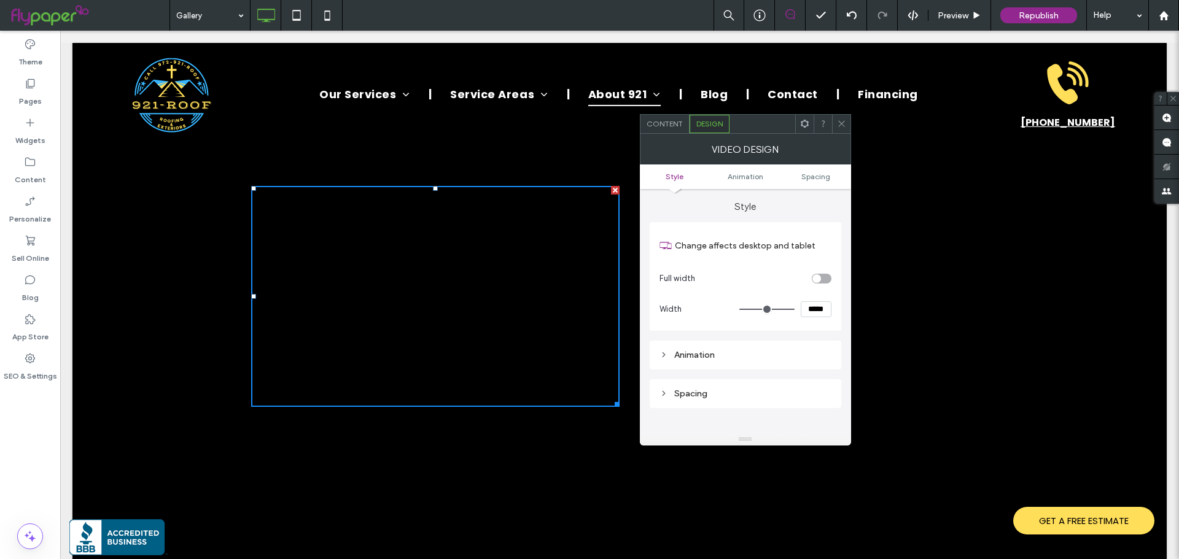
click at [682, 129] on div "Content" at bounding box center [664, 124] width 49 height 18
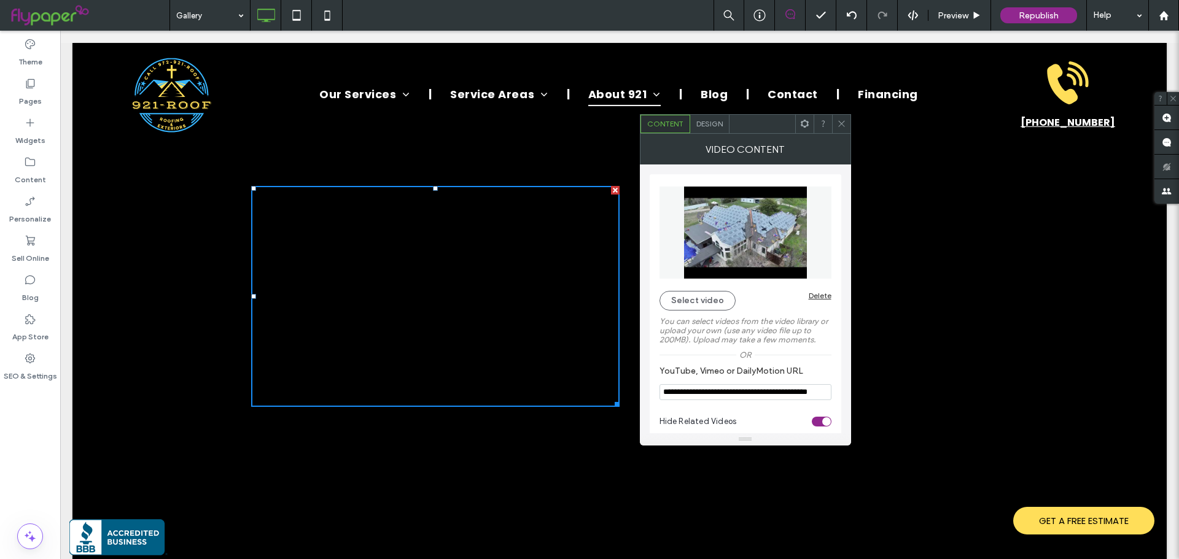
click at [710, 392] on input "**********" at bounding box center [745, 392] width 172 height 16
paste input "*****"
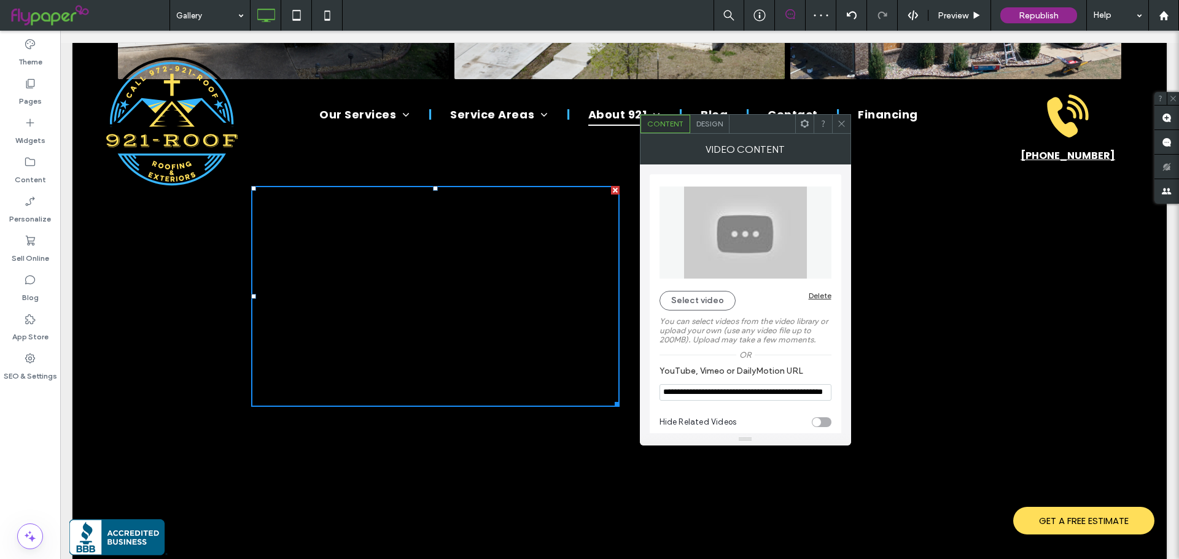
click at [812, 420] on div "toggle" at bounding box center [816, 422] width 9 height 9
type input "**********"
click at [837, 120] on icon at bounding box center [841, 123] width 9 height 9
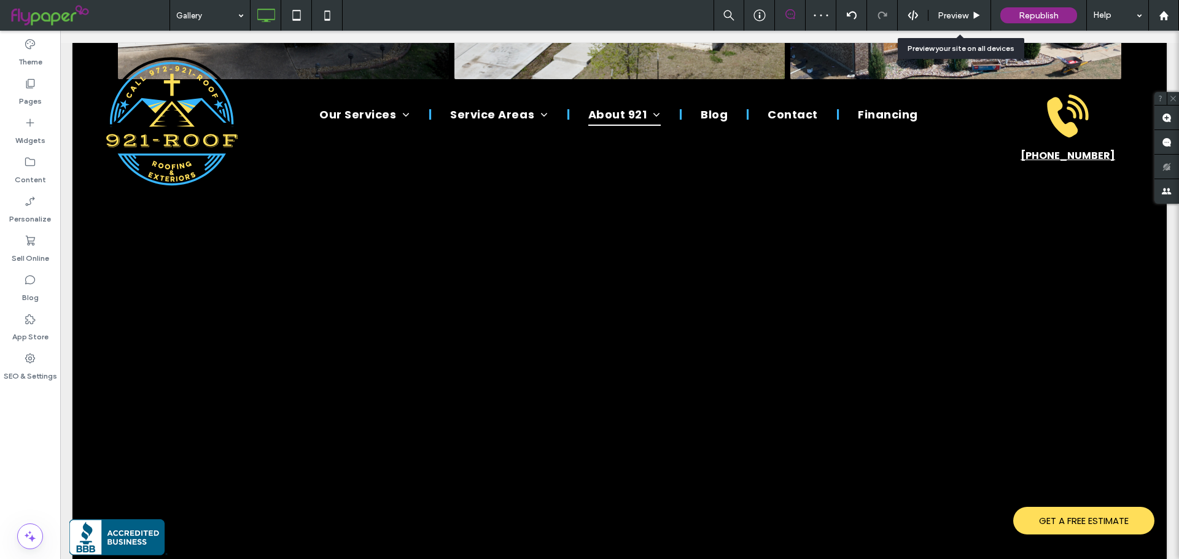
click at [944, 10] on span "Preview" at bounding box center [953, 15] width 31 height 10
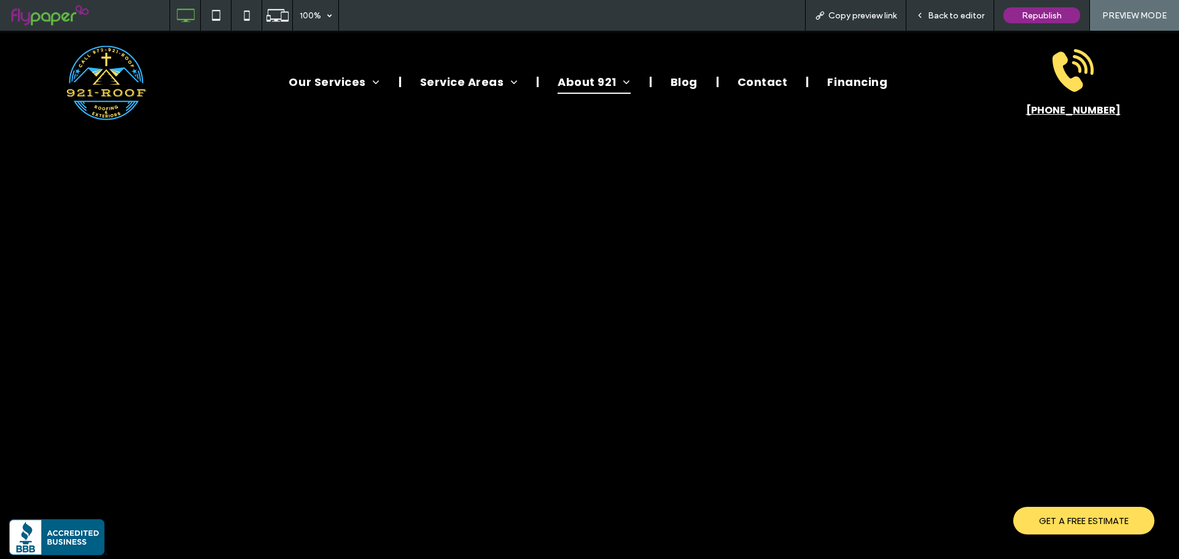
scroll to position [1231, 0]
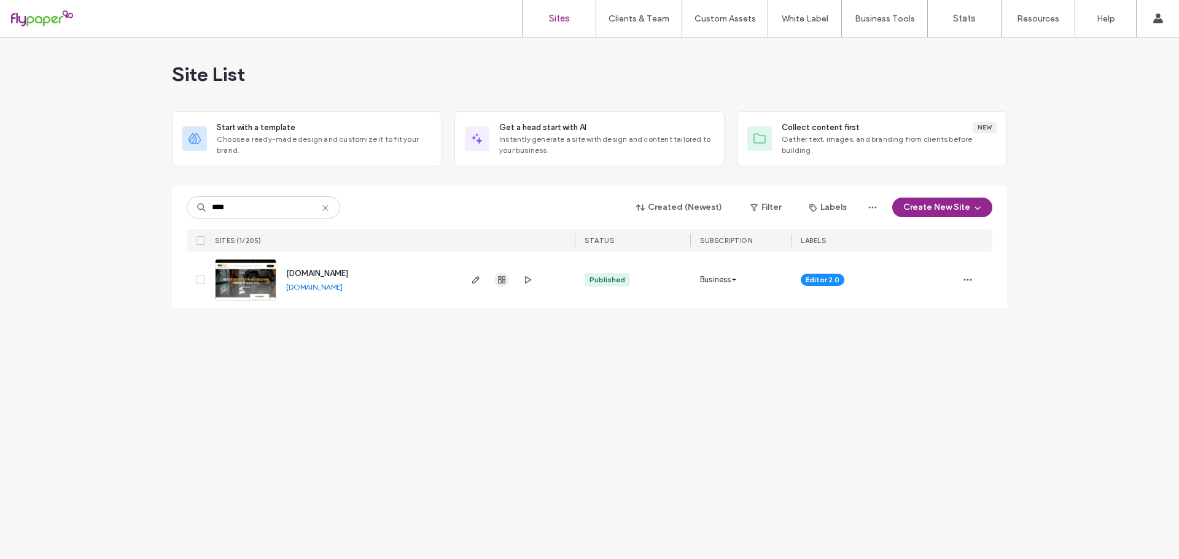
type input "****"
click at [502, 281] on use "button" at bounding box center [501, 279] width 7 height 7
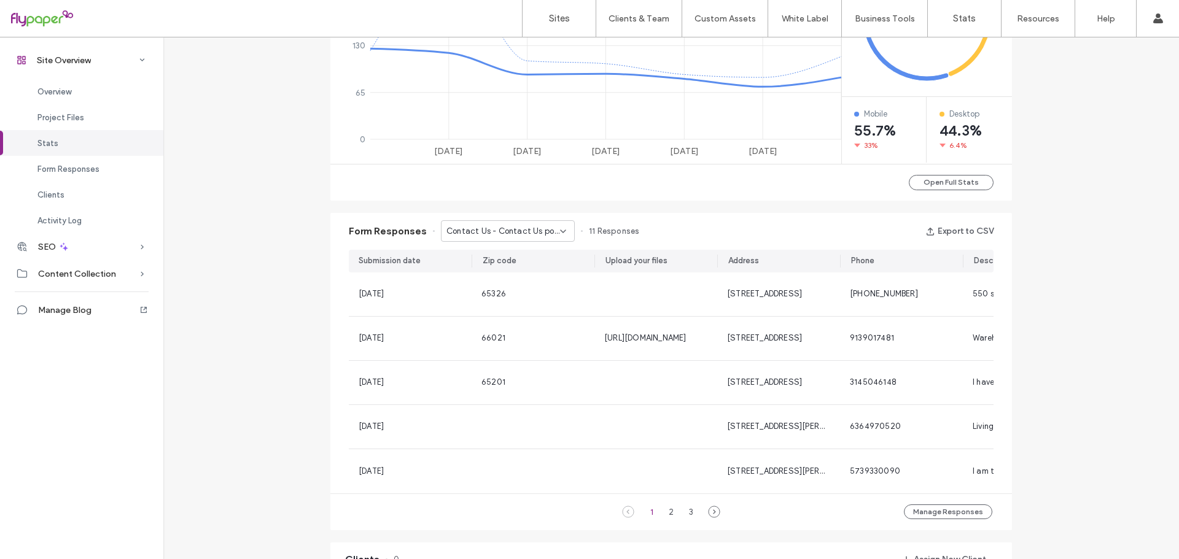
scroll to position [675, 0]
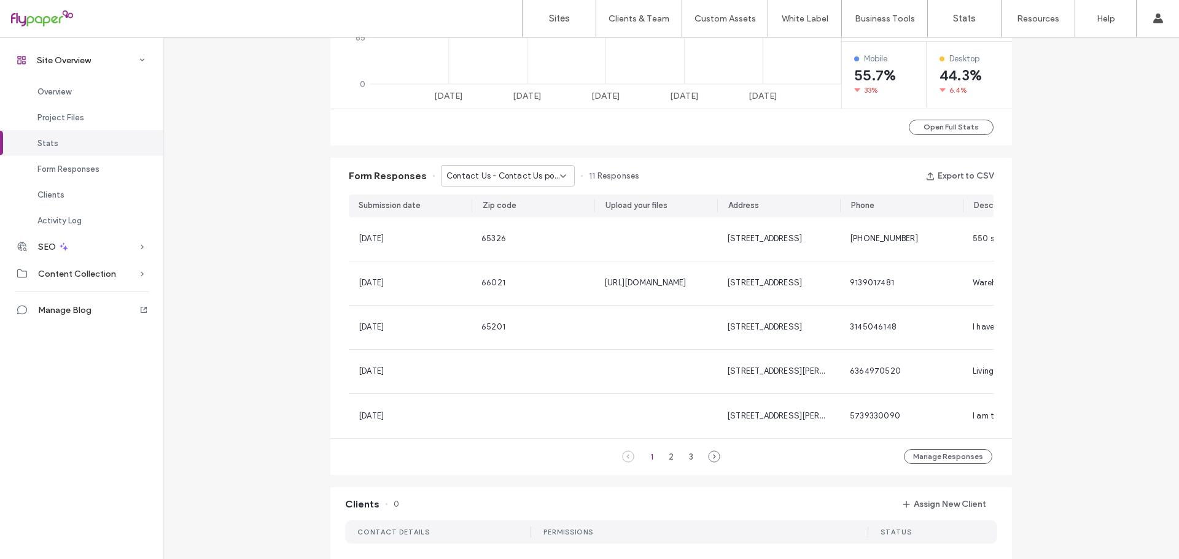
click at [508, 176] on span "Contact Us - Contact Us popup" at bounding box center [503, 176] width 114 height 12
click at [497, 217] on span "Contact Us - Home page" at bounding box center [487, 219] width 95 height 12
click at [490, 178] on span "Contact Us - Home page" at bounding box center [493, 176] width 95 height 12
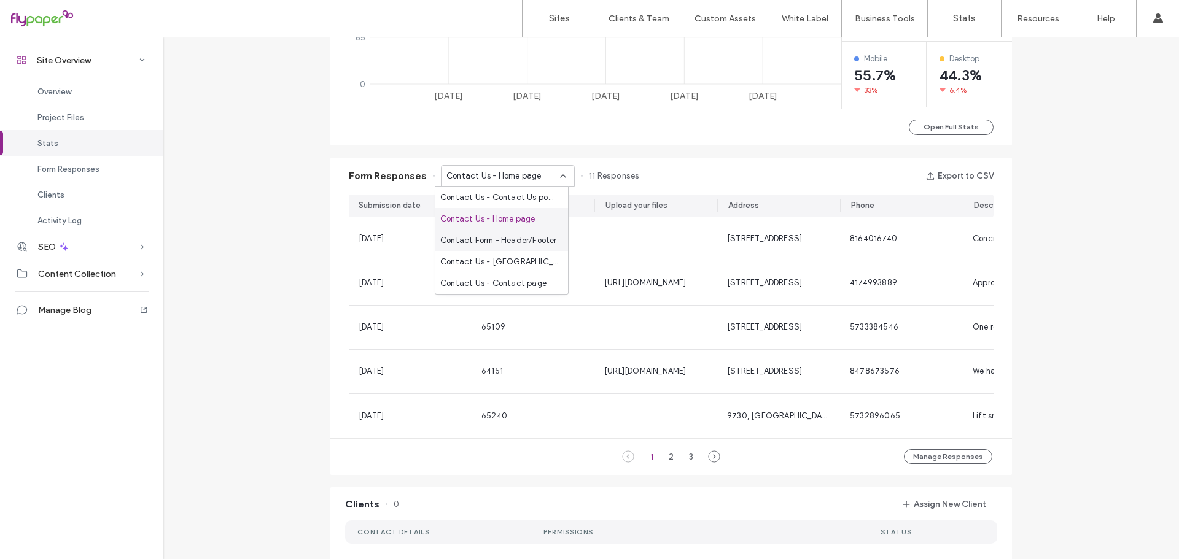
click at [477, 235] on span "Contact Form - Header/Footer" at bounding box center [498, 241] width 117 height 12
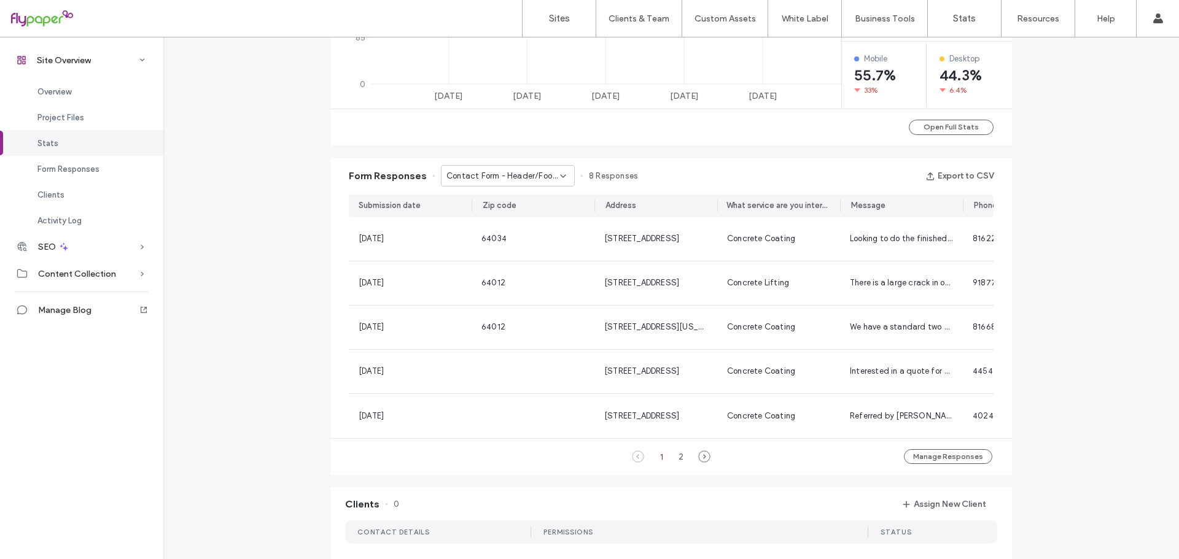
click at [535, 178] on span "Contact Form - Header/Footer" at bounding box center [503, 176] width 114 height 12
click at [508, 271] on div "Contact Us - Jefferson City, MO page" at bounding box center [501, 261] width 133 height 21
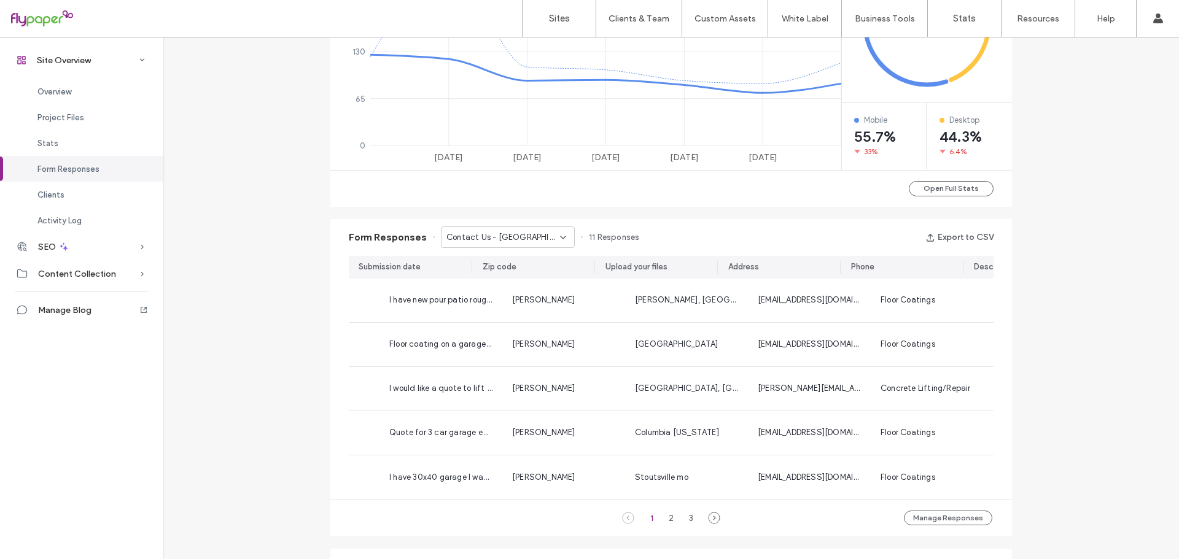
scroll to position [0, 583]
click at [679, 526] on div "1 2 3" at bounding box center [671, 518] width 74 height 15
click at [687, 524] on div "3" at bounding box center [690, 518] width 15 height 15
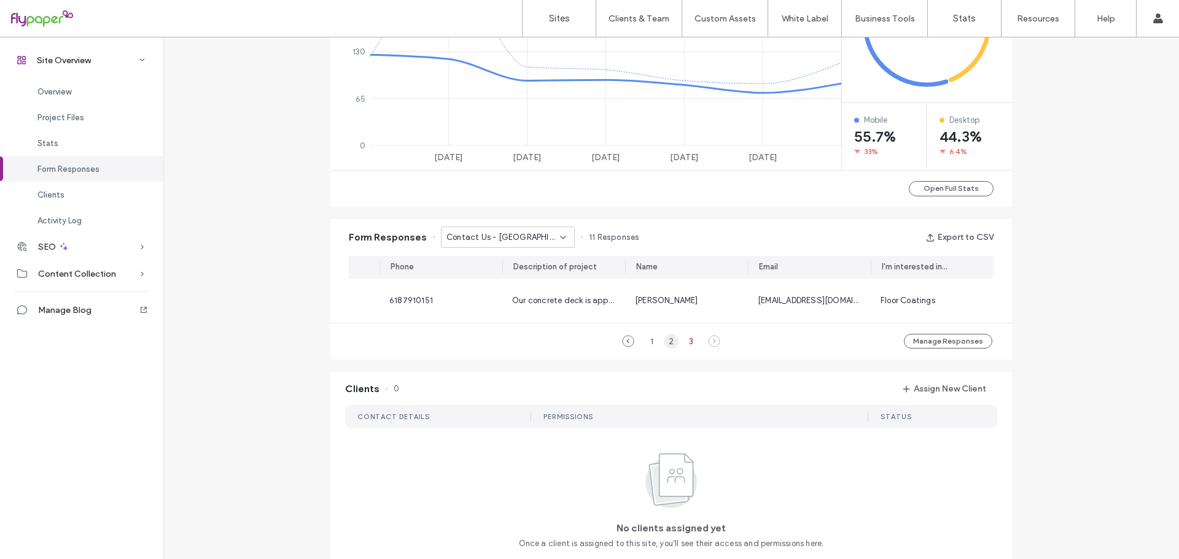
click at [669, 349] on div "2" at bounding box center [671, 341] width 15 height 15
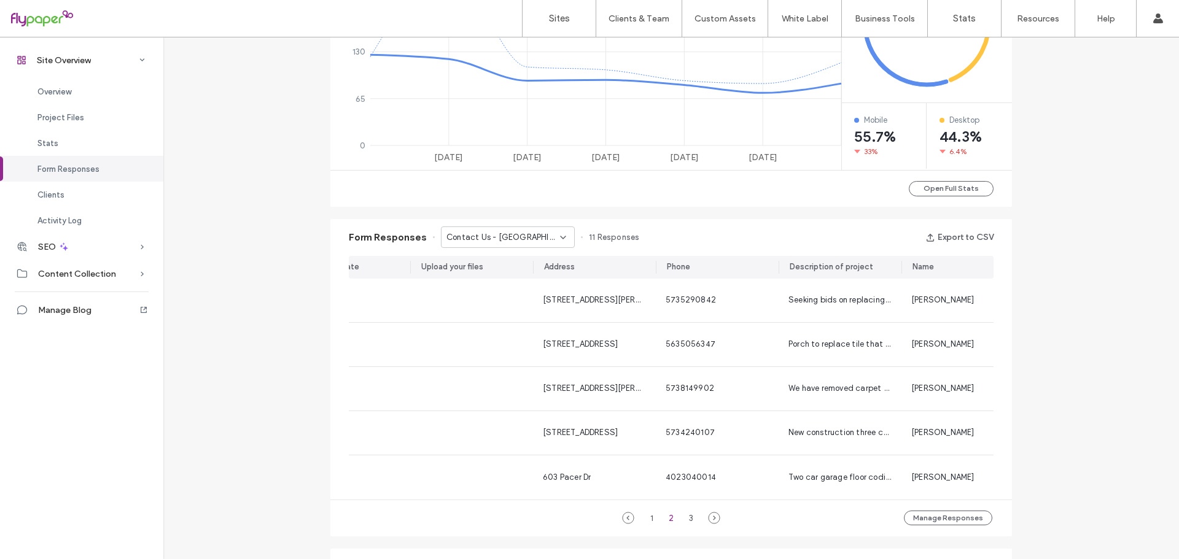
scroll to position [0, 69]
click at [693, 523] on div "3" at bounding box center [690, 518] width 15 height 15
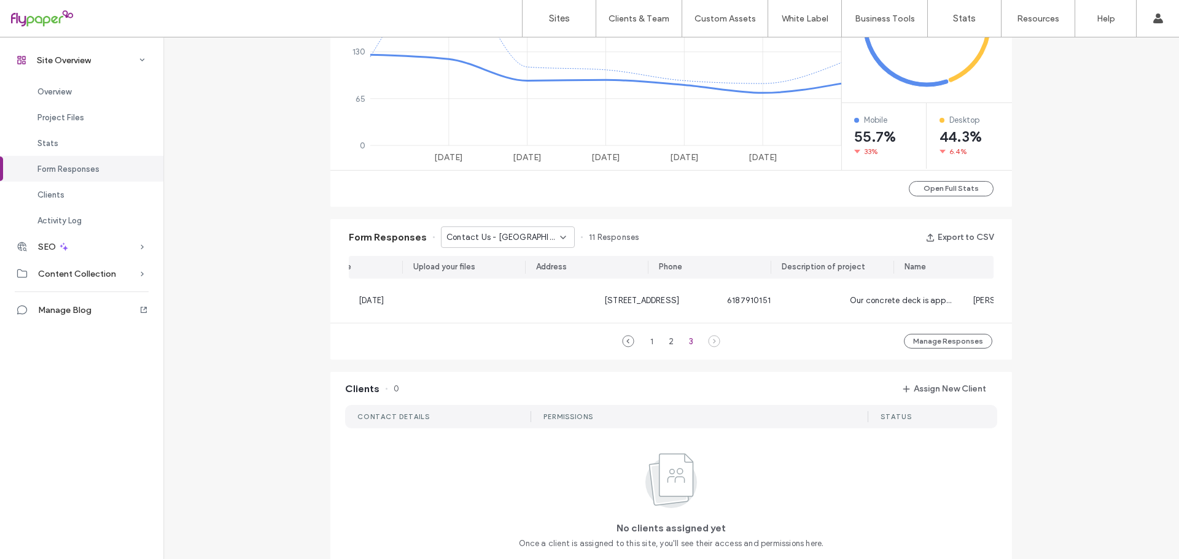
scroll to position [0, 0]
click at [666, 349] on div "2" at bounding box center [671, 341] width 15 height 15
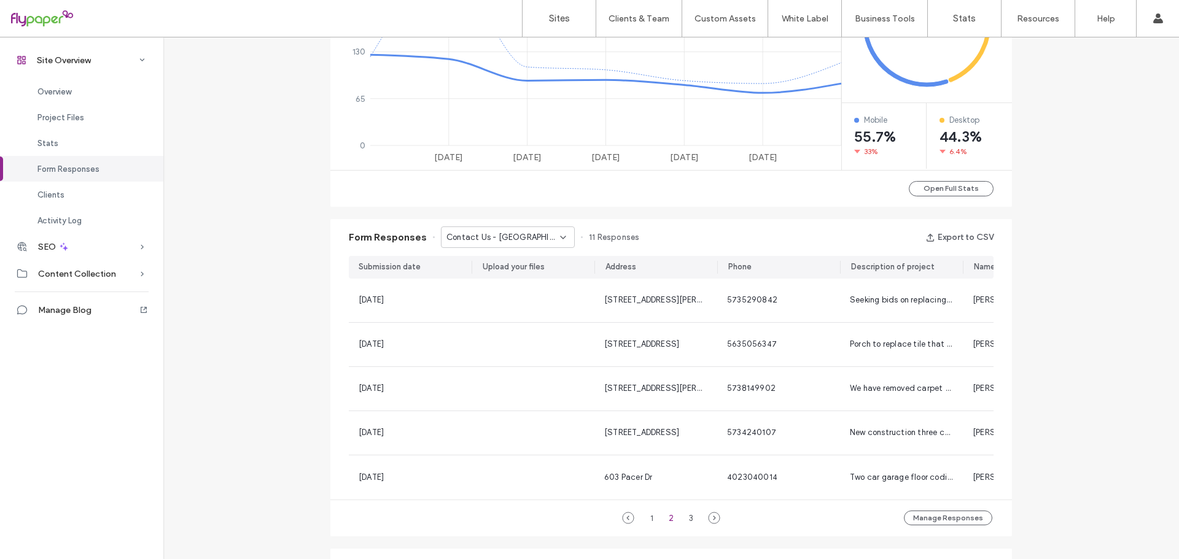
click at [520, 243] on span "Contact Us - Jefferson City, MO page" at bounding box center [503, 237] width 114 height 12
click at [527, 259] on span "Contact Us - Contact Us popup" at bounding box center [499, 259] width 118 height 12
click at [951, 235] on button "Export to CSV" at bounding box center [959, 238] width 68 height 20
click at [289, 424] on div "Site Overview www.polymagic.com Site ID: 1a0cbd33 https://www.polymagic.com Edi…" at bounding box center [671, 294] width 1016 height 1743
click at [521, 237] on span "Contact Us - Contact Us popup" at bounding box center [503, 237] width 114 height 12
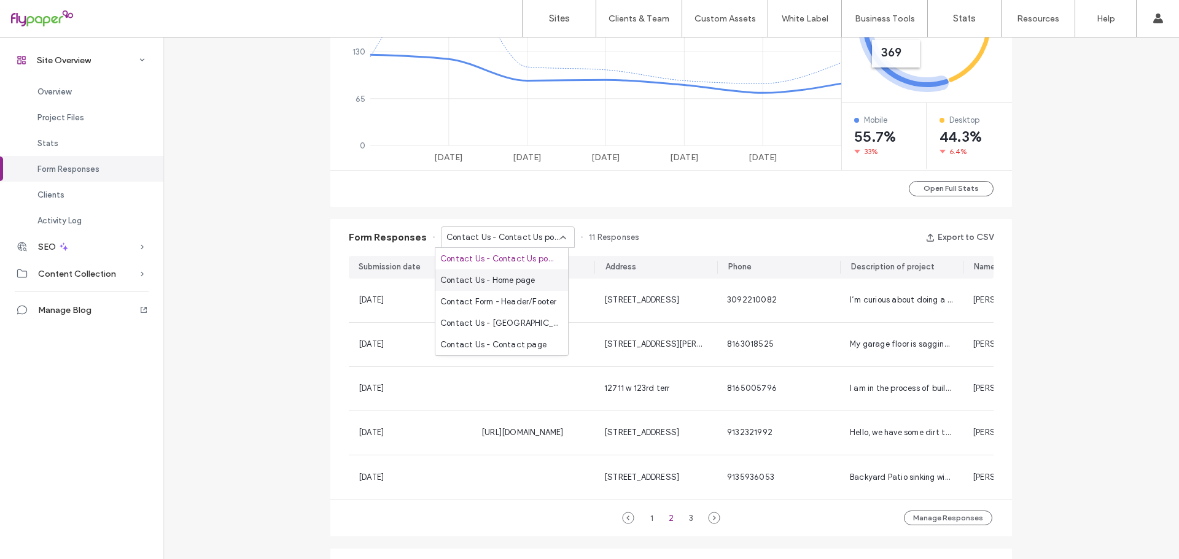
click at [500, 270] on div "Contact Us - Home page" at bounding box center [501, 280] width 133 height 21
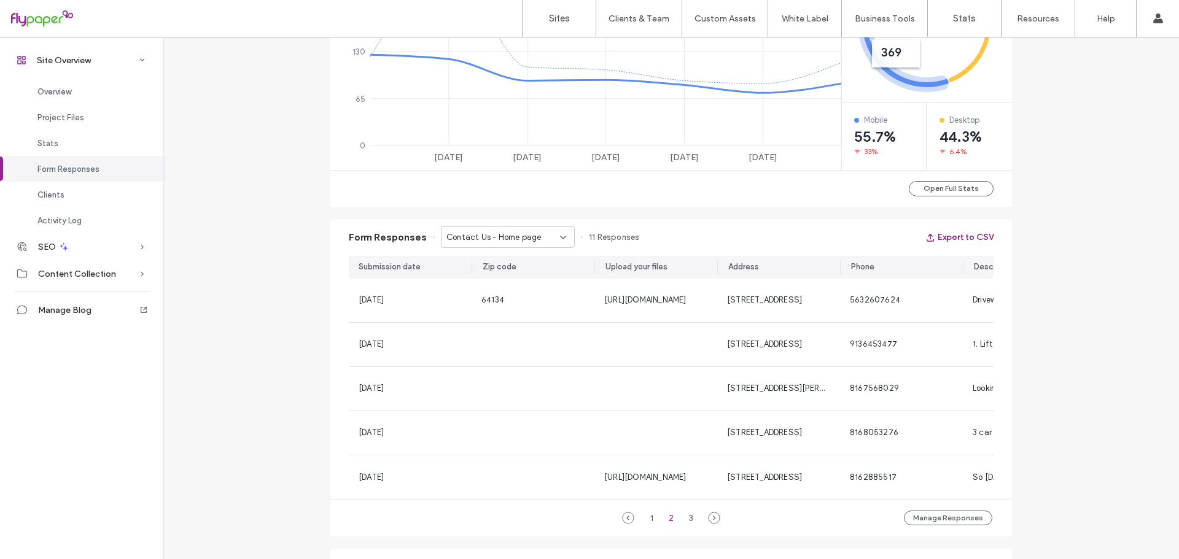
click at [968, 234] on button "Export to CSV" at bounding box center [959, 238] width 68 height 20
click at [478, 233] on span "Contact Us - Home page" at bounding box center [493, 237] width 95 height 12
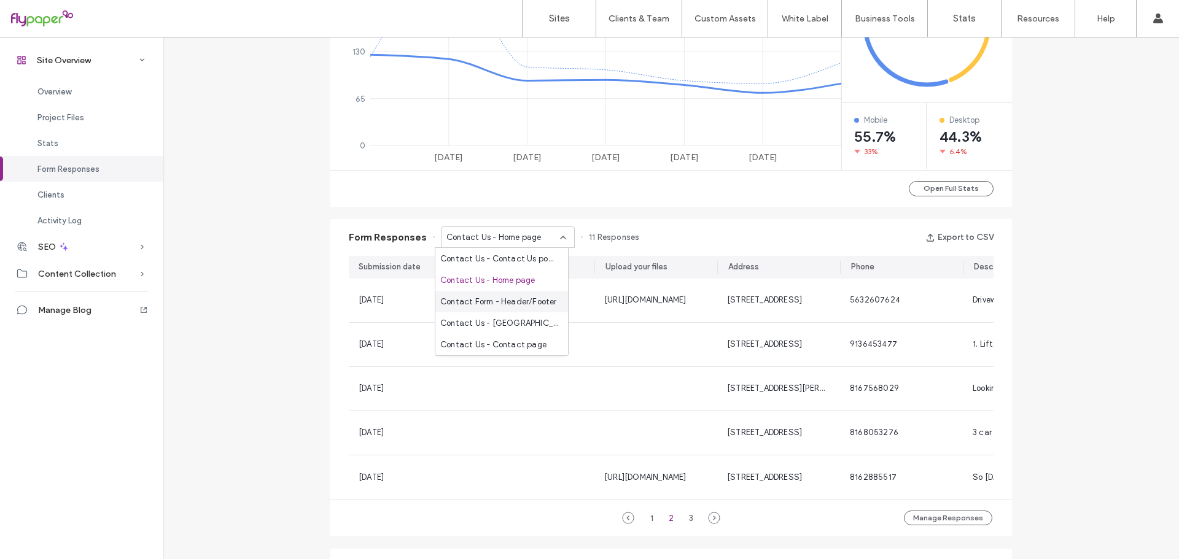
click at [492, 301] on span "Contact Form - Header/Footer" at bounding box center [498, 302] width 117 height 12
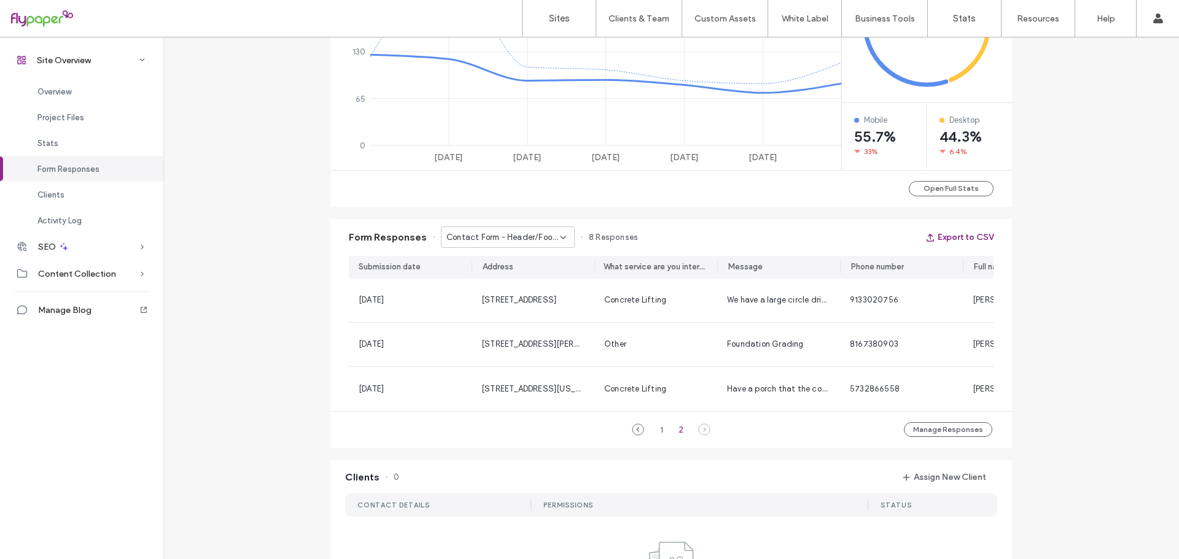
click at [962, 231] on button "Export to CSV" at bounding box center [959, 238] width 68 height 20
click at [512, 239] on span "Contact Form - Header/Footer" at bounding box center [503, 237] width 114 height 12
click at [519, 324] on span "Contact Us - Jefferson City, MO page" at bounding box center [499, 323] width 118 height 12
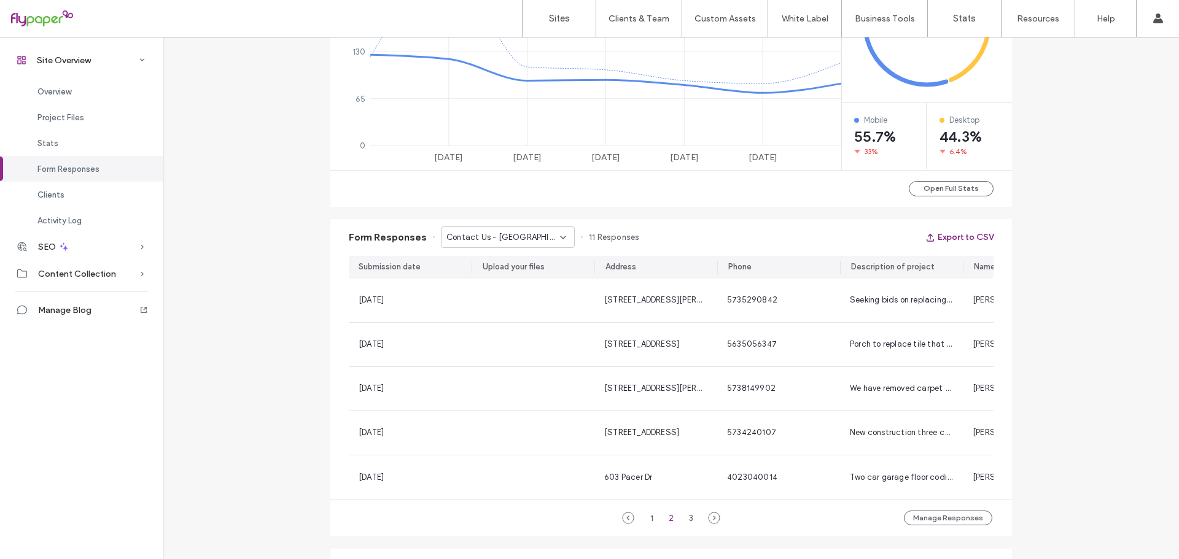
click at [974, 241] on button "Export to CSV" at bounding box center [959, 238] width 68 height 20
drag, startPoint x: 306, startPoint y: 273, endPoint x: 505, endPoint y: 263, distance: 198.5
click at [306, 273] on div "Site Overview www.polymagic.com Site ID: 1a0cbd33 https://www.polymagic.com Edi…" at bounding box center [671, 294] width 1016 height 1743
click at [523, 238] on span "Contact Us - Jefferson City, MO page" at bounding box center [503, 237] width 114 height 12
click at [493, 344] on span "Contact Us - Contact page" at bounding box center [493, 345] width 106 height 12
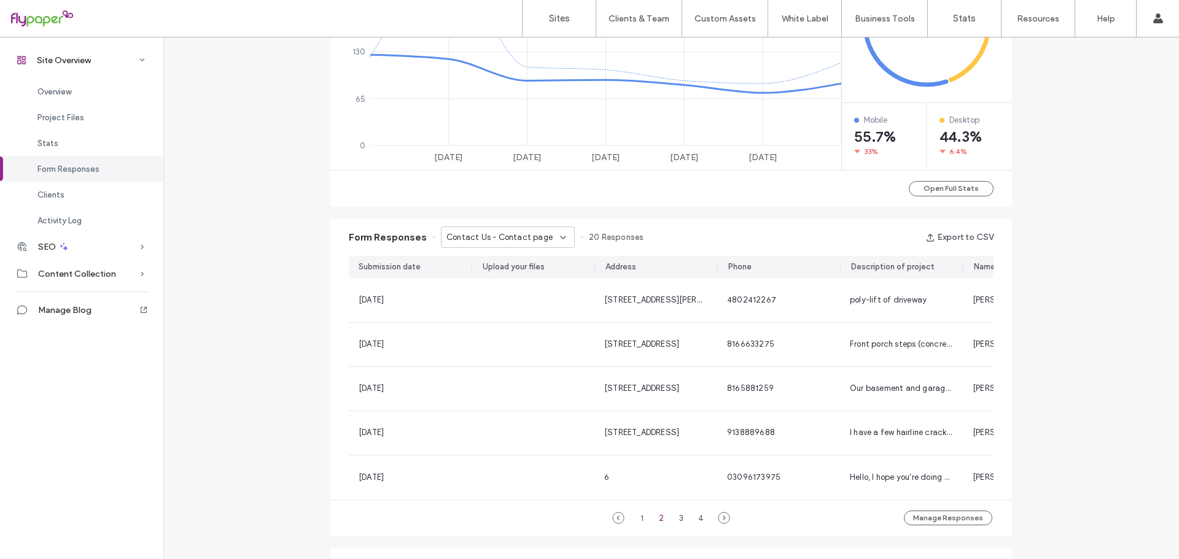
click at [537, 241] on span "Contact Us - Contact page" at bounding box center [499, 237] width 106 height 12
click at [626, 228] on div "Contact Us - Contact page 20 Responses" at bounding box center [535, 237] width 217 height 21
click at [966, 235] on button "Export to CSV" at bounding box center [959, 238] width 68 height 20
click at [482, 235] on span "Contact Us - Contact page" at bounding box center [499, 237] width 106 height 12
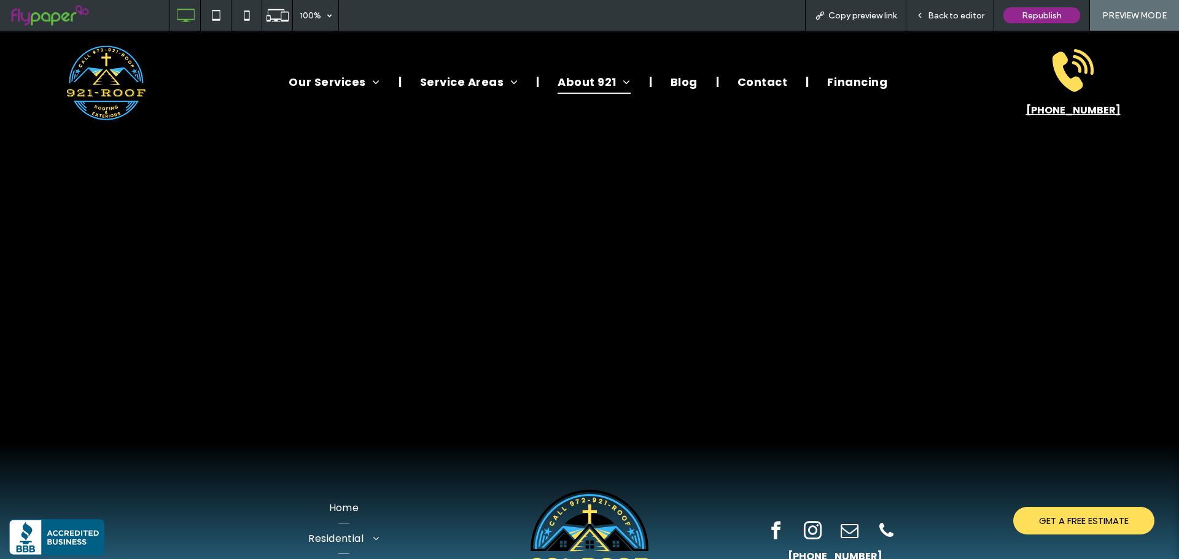
scroll to position [1354, 0]
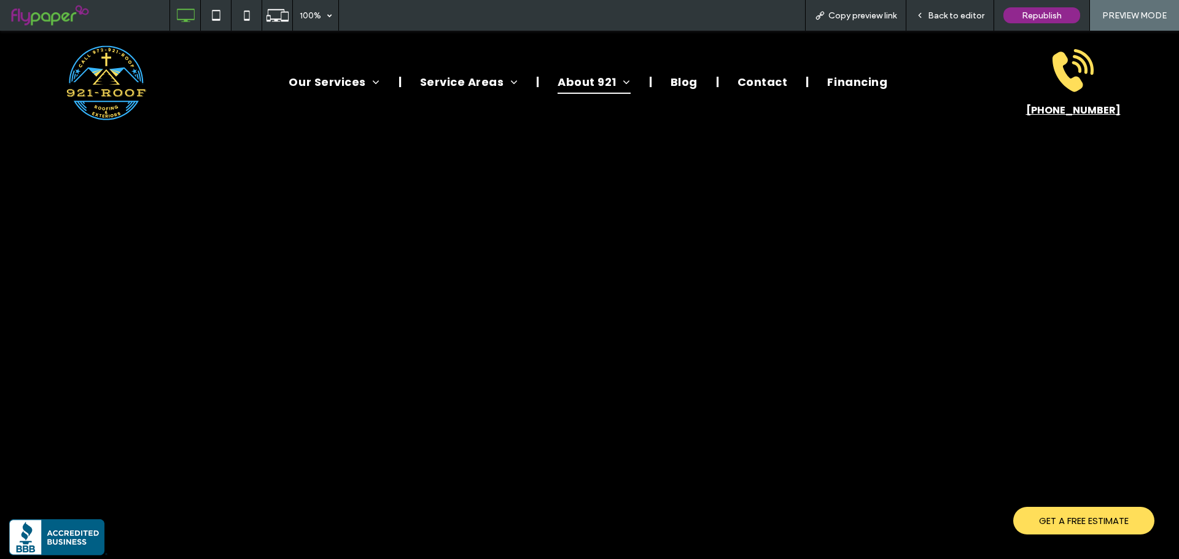
click at [944, 11] on span "Back to editor" at bounding box center [956, 15] width 56 height 10
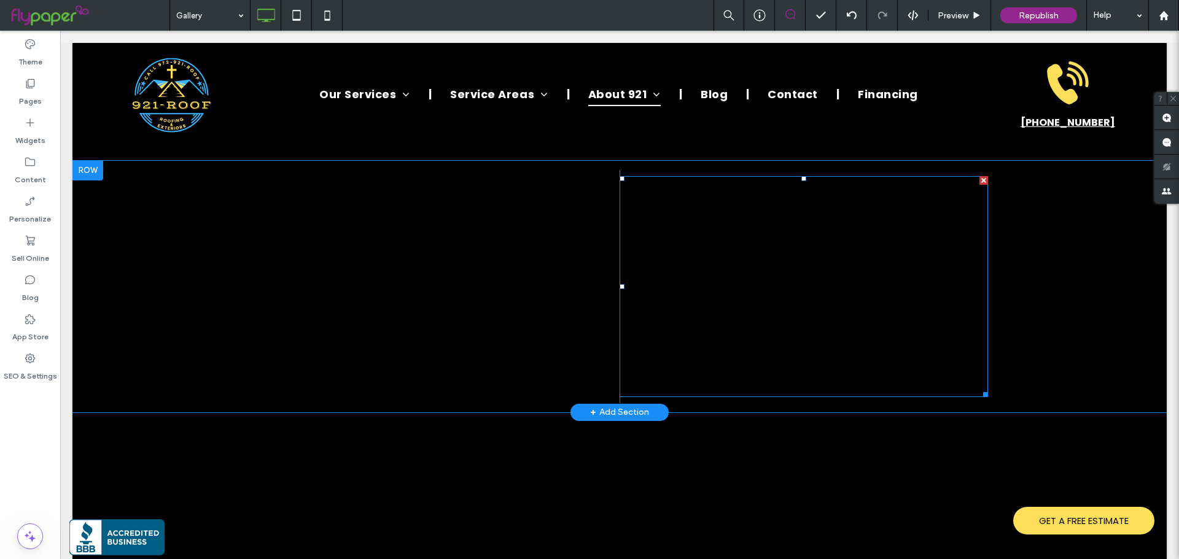
scroll to position [1130, 0]
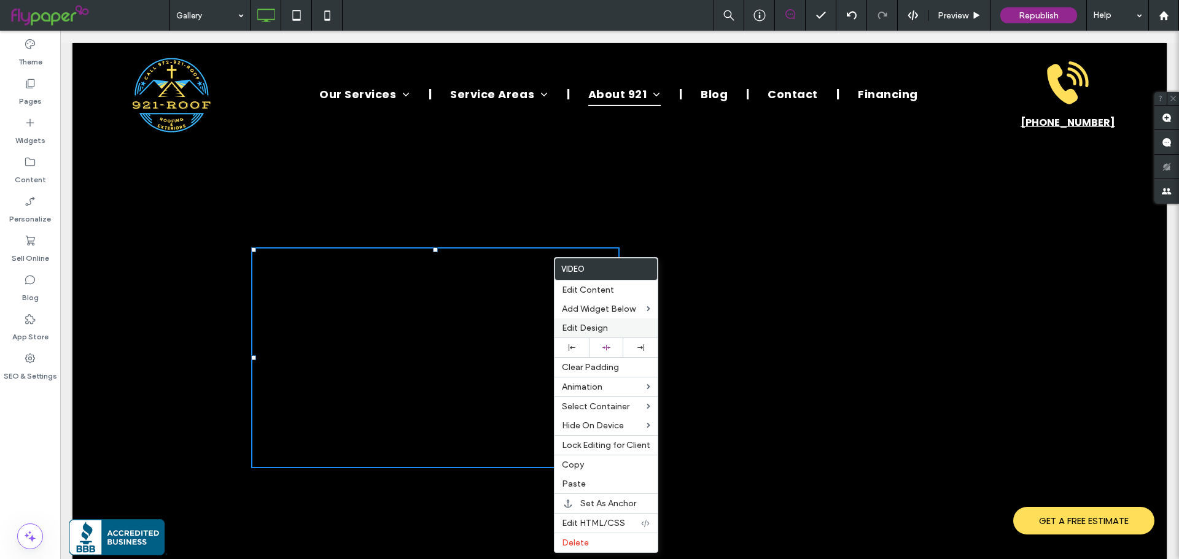
click at [573, 324] on span "Edit Design" at bounding box center [585, 328] width 46 height 10
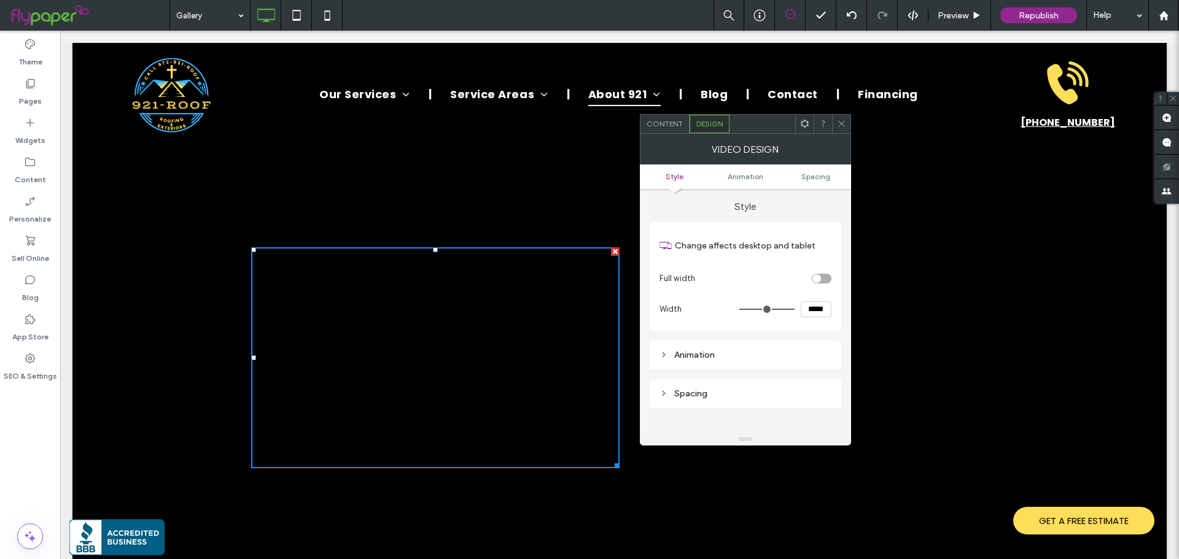
click at [671, 130] on div "Content" at bounding box center [664, 124] width 49 height 18
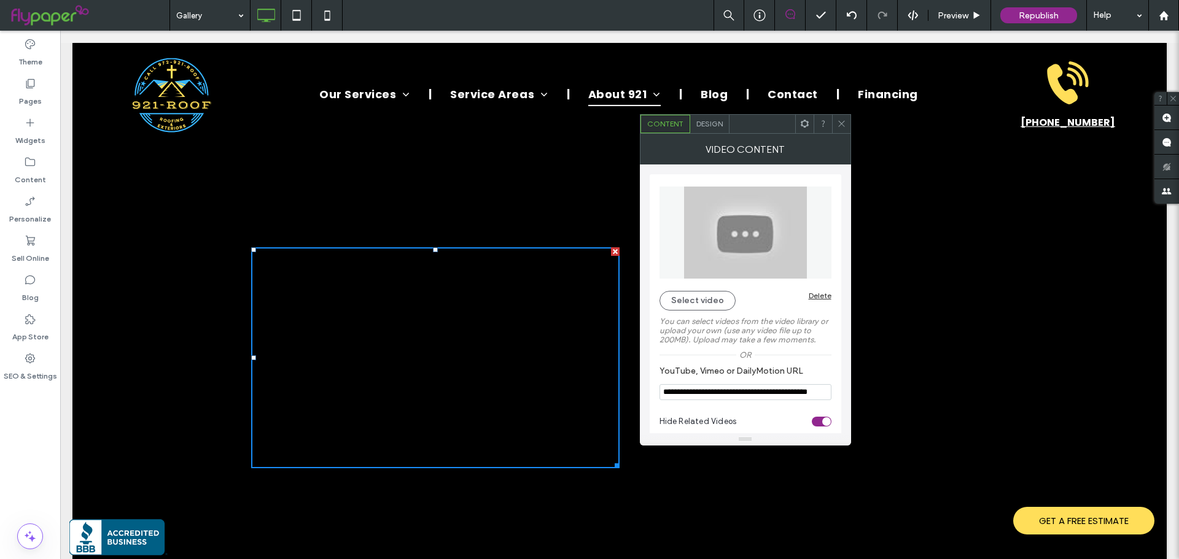
click at [822, 292] on div "Delete" at bounding box center [820, 295] width 23 height 9
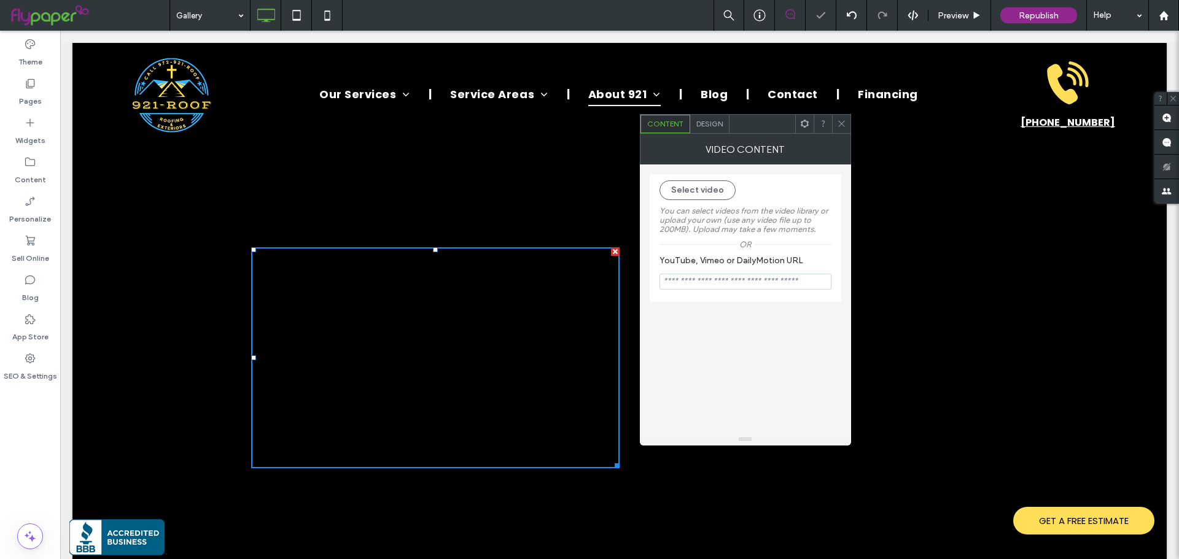
click at [837, 125] on icon at bounding box center [841, 123] width 9 height 9
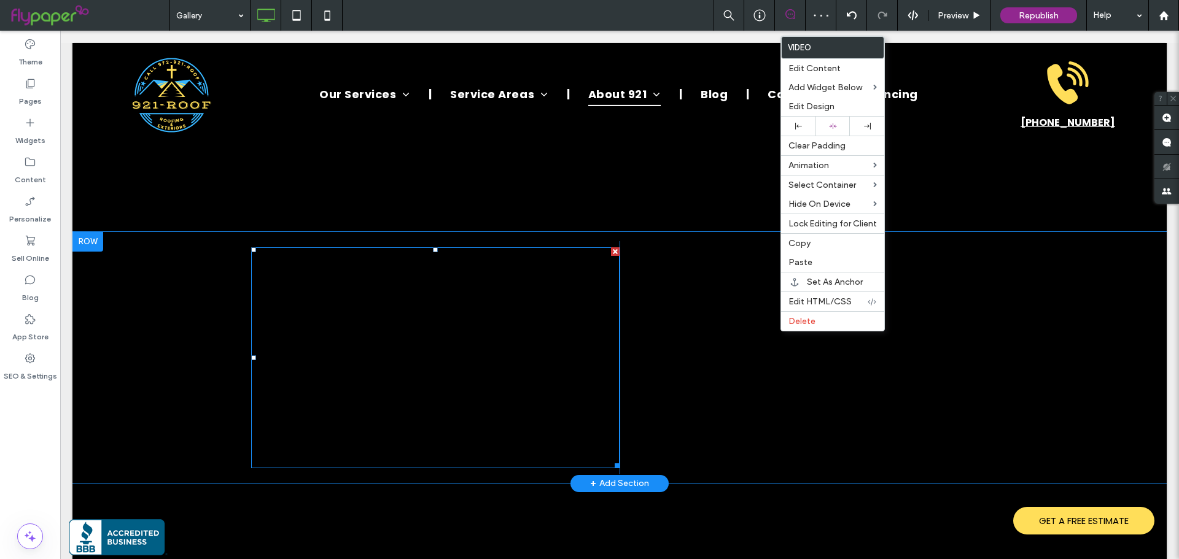
scroll to position [1191, 0]
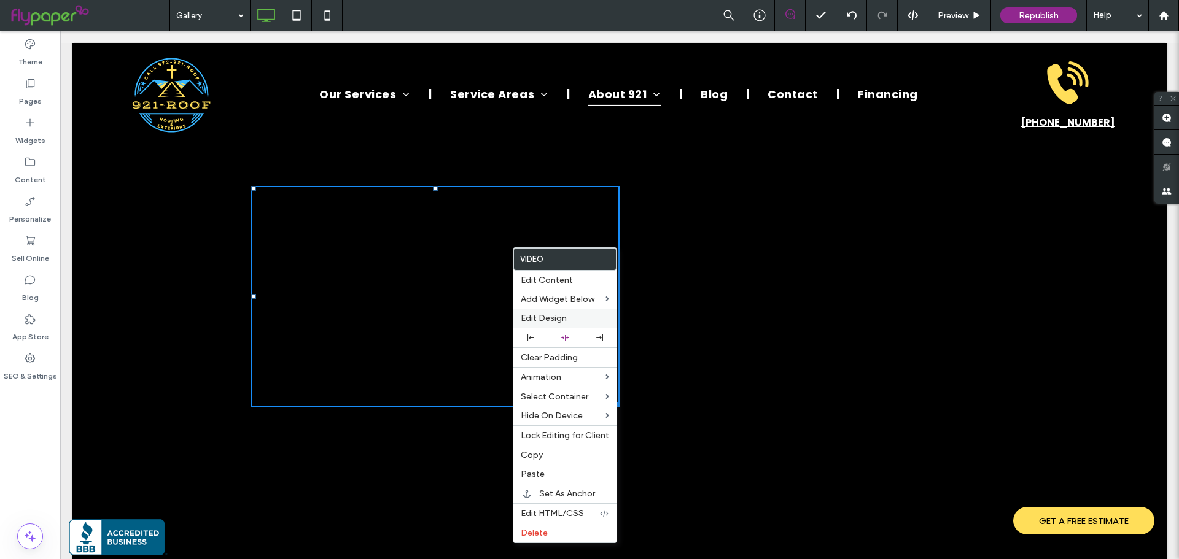
click at [532, 313] on div "Edit Design" at bounding box center [564, 318] width 103 height 19
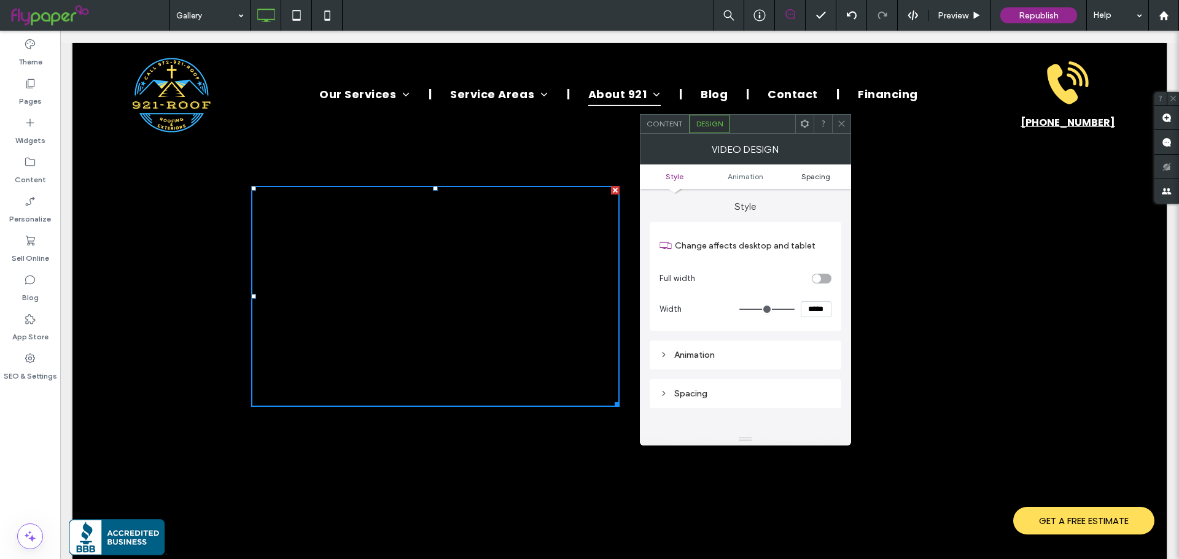
click at [812, 174] on span "Spacing" at bounding box center [815, 176] width 29 height 9
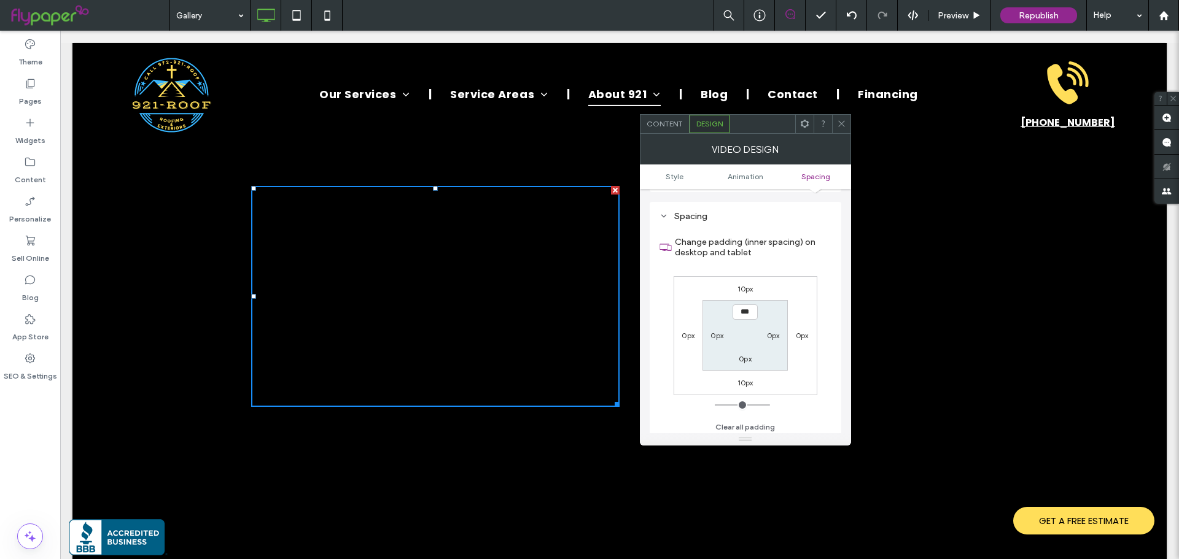
scroll to position [181, 0]
click at [799, 333] on label "0px" at bounding box center [802, 332] width 13 height 9
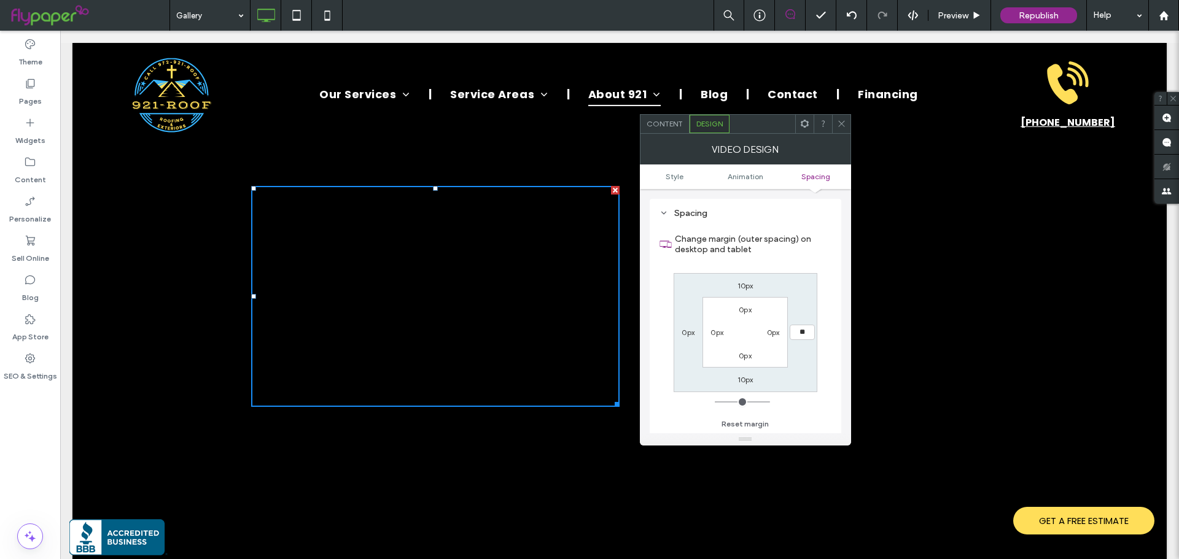
type input "**"
click at [799, 333] on input "****" at bounding box center [802, 332] width 25 height 15
type input "*"
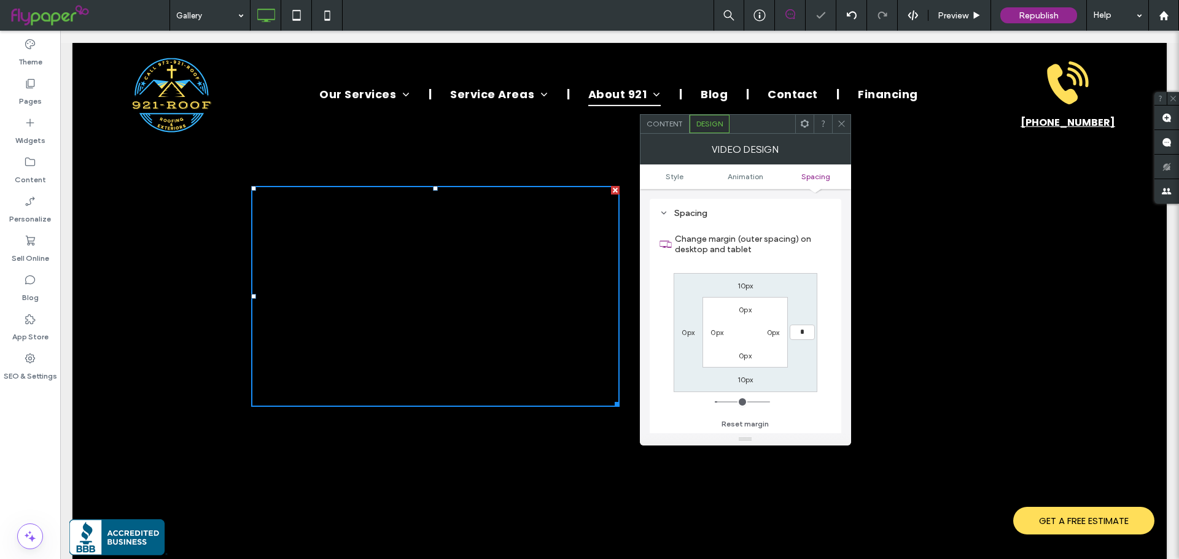
type input "*"
type input "***"
click at [841, 126] on icon at bounding box center [841, 123] width 9 height 9
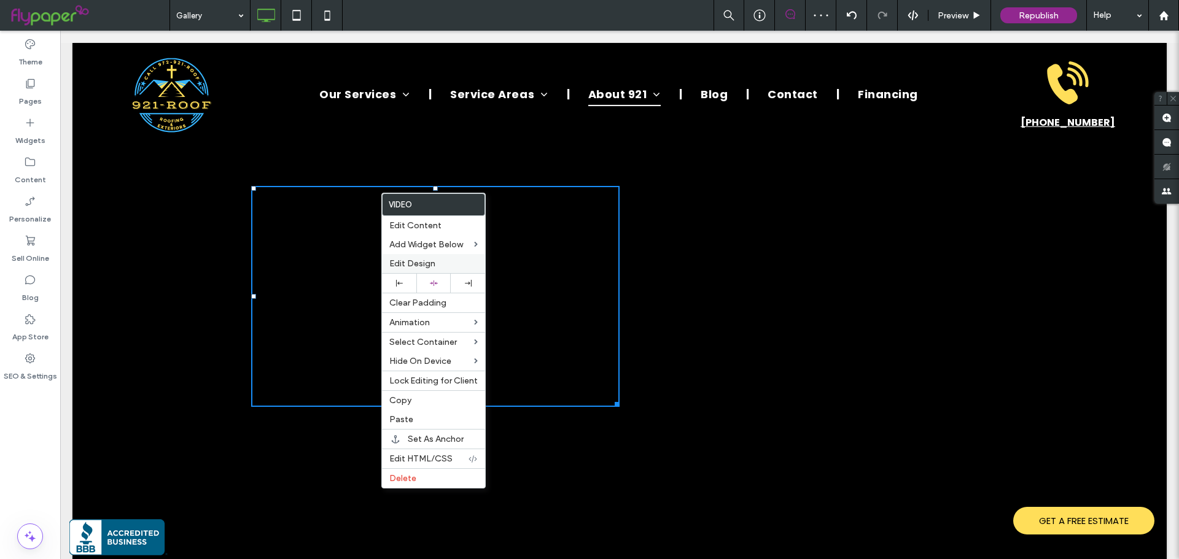
click at [406, 263] on span "Edit Design" at bounding box center [412, 263] width 46 height 10
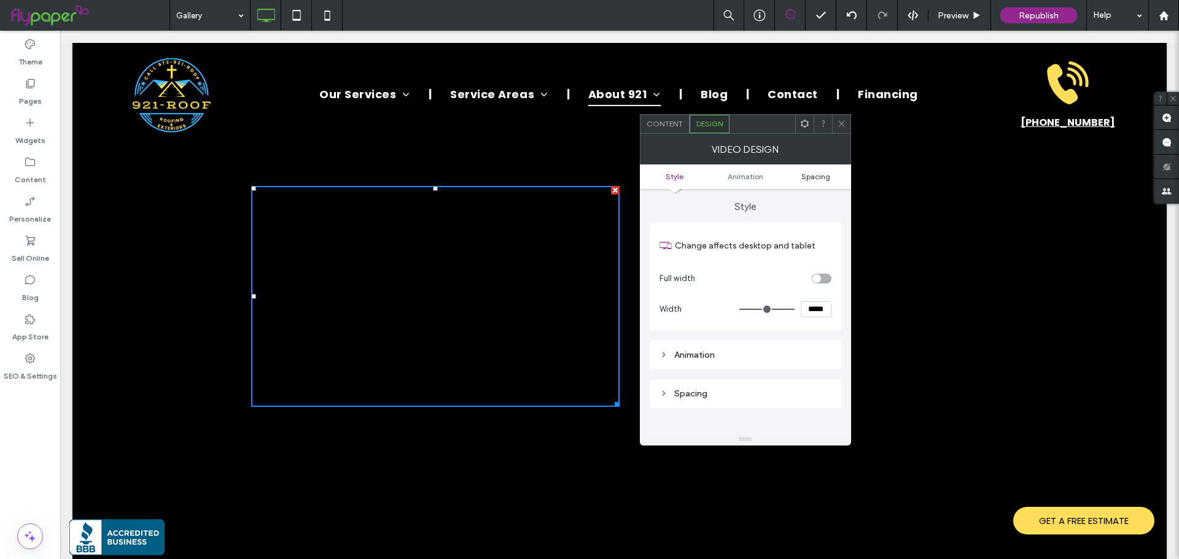
click at [802, 179] on span "Spacing" at bounding box center [815, 176] width 29 height 9
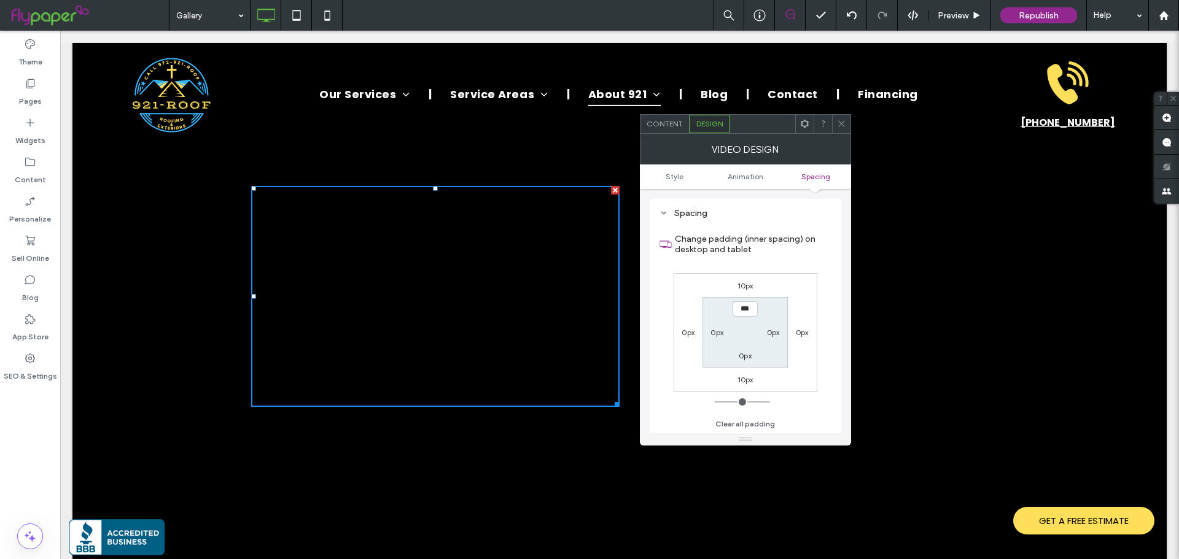
click at [805, 326] on div "0px" at bounding box center [802, 332] width 13 height 12
click at [803, 333] on label "0px" at bounding box center [802, 332] width 13 height 9
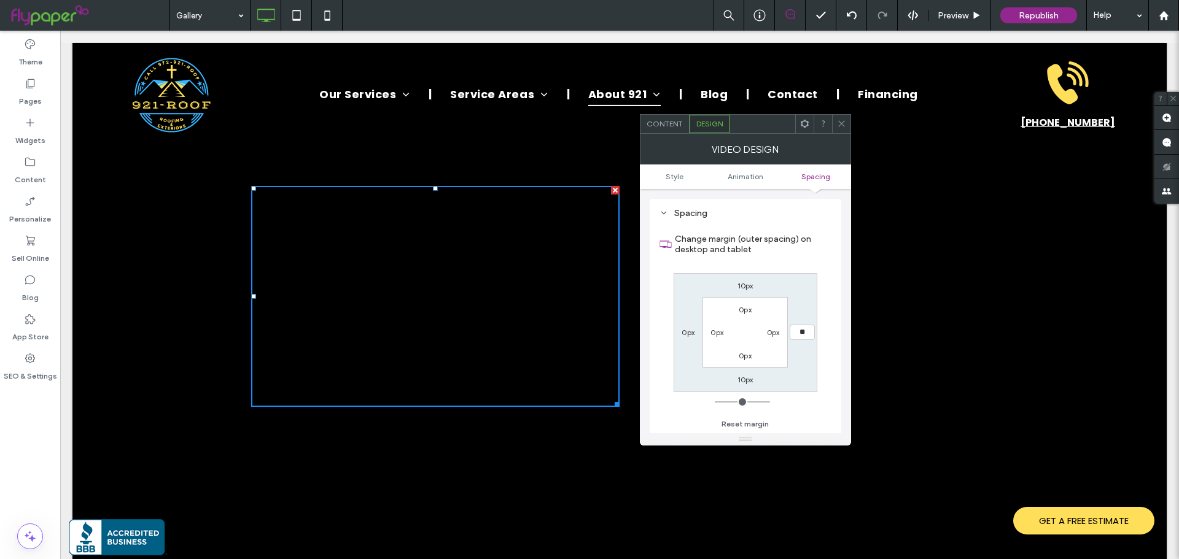
type input "**"
click at [803, 333] on input "****" at bounding box center [802, 332] width 25 height 15
type input "*"
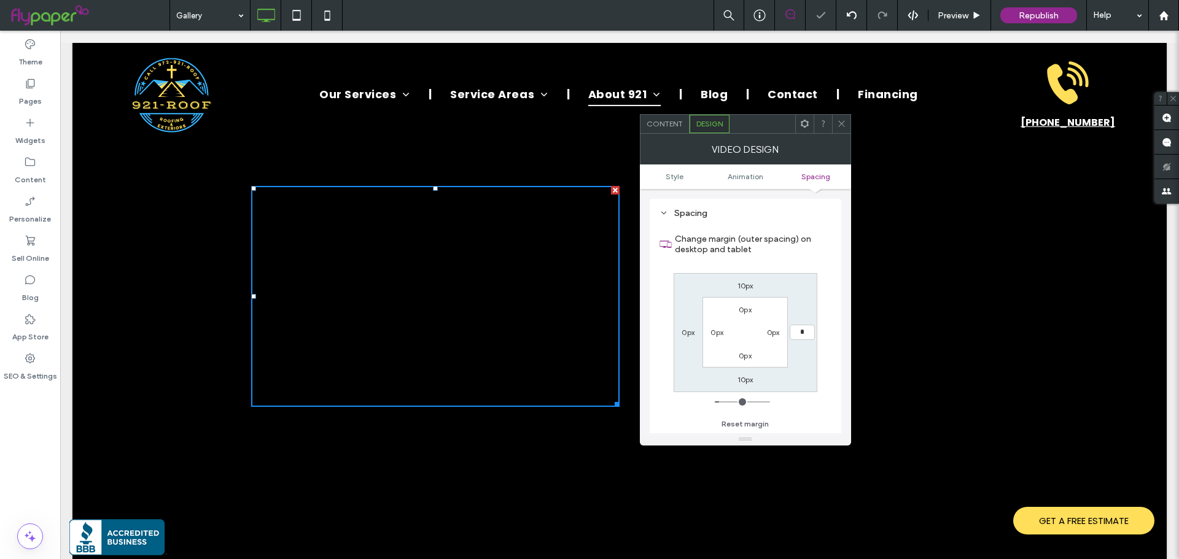
type input "*"
type input "***"
click at [834, 126] on div at bounding box center [841, 124] width 18 height 18
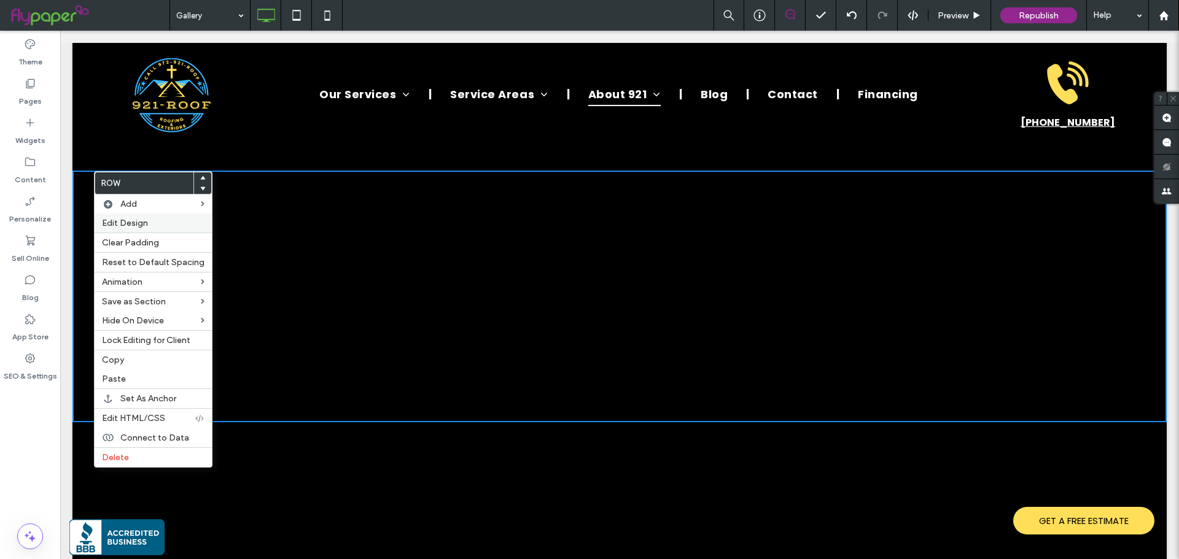
click at [142, 219] on span "Edit Design" at bounding box center [125, 223] width 46 height 10
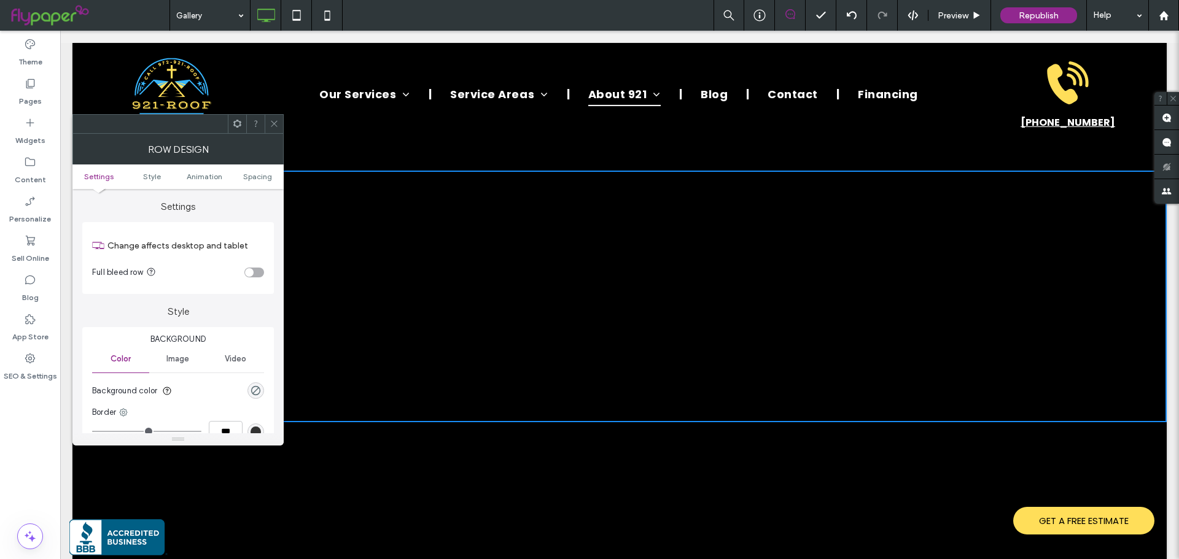
click at [257, 268] on div "toggle" at bounding box center [254, 273] width 20 height 10
click at [276, 120] on icon at bounding box center [274, 123] width 9 height 9
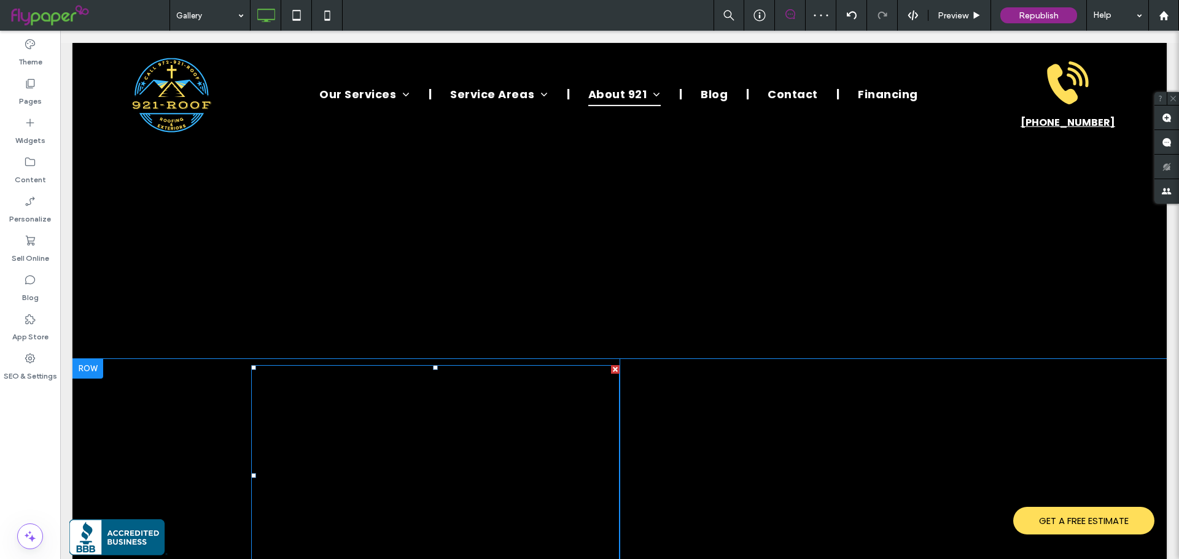
scroll to position [1314, 0]
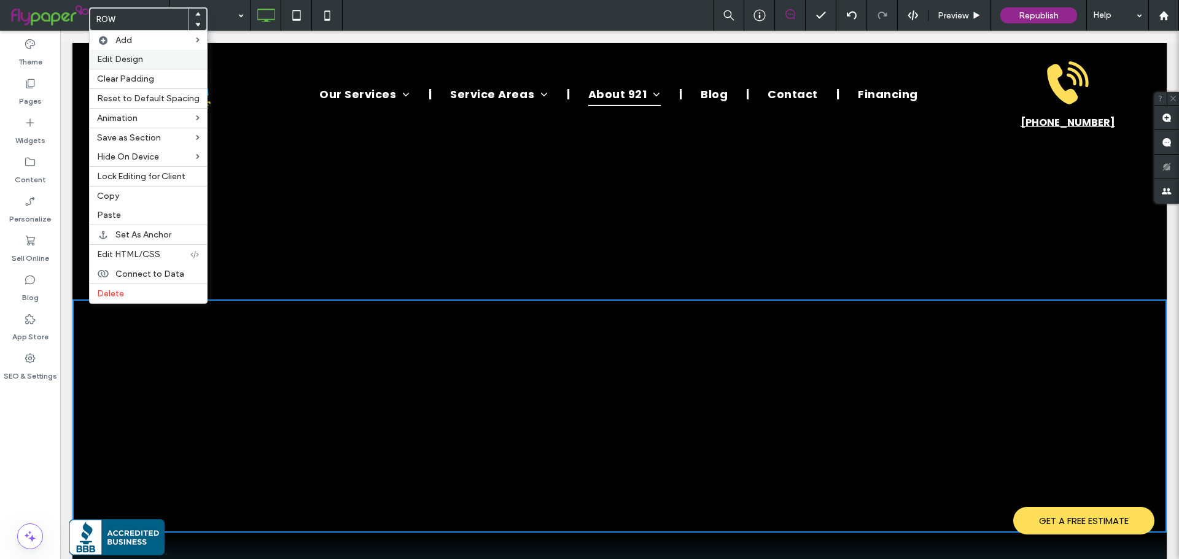
click at [125, 62] on span "Edit Design" at bounding box center [120, 59] width 46 height 10
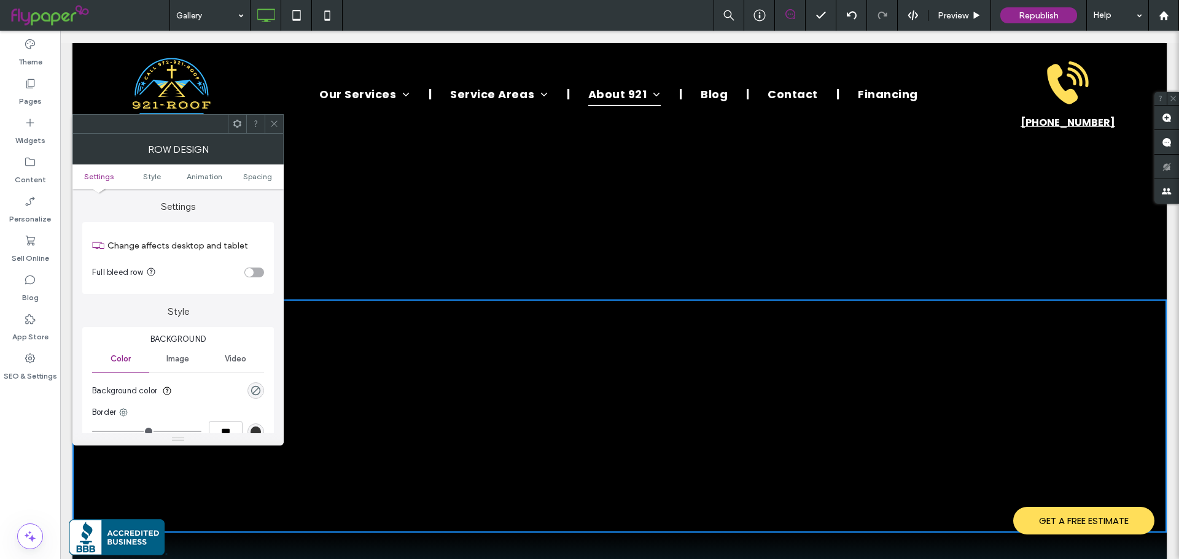
click at [251, 274] on div "toggle" at bounding box center [249, 272] width 9 height 9
click at [260, 176] on span "Spacing" at bounding box center [257, 176] width 29 height 9
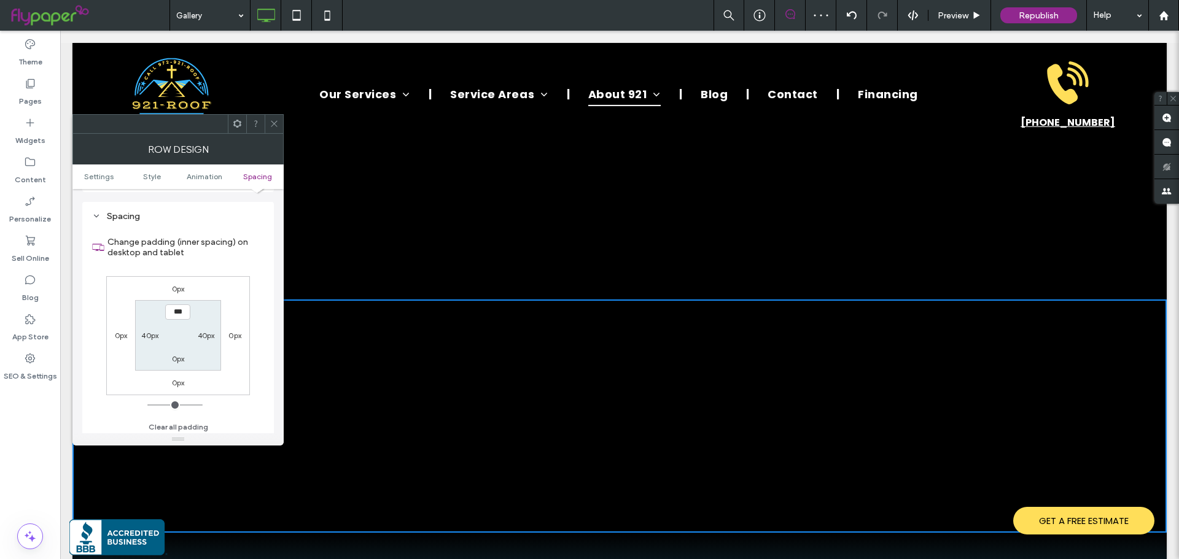
scroll to position [347, 0]
click at [125, 334] on label "0px" at bounding box center [121, 332] width 13 height 9
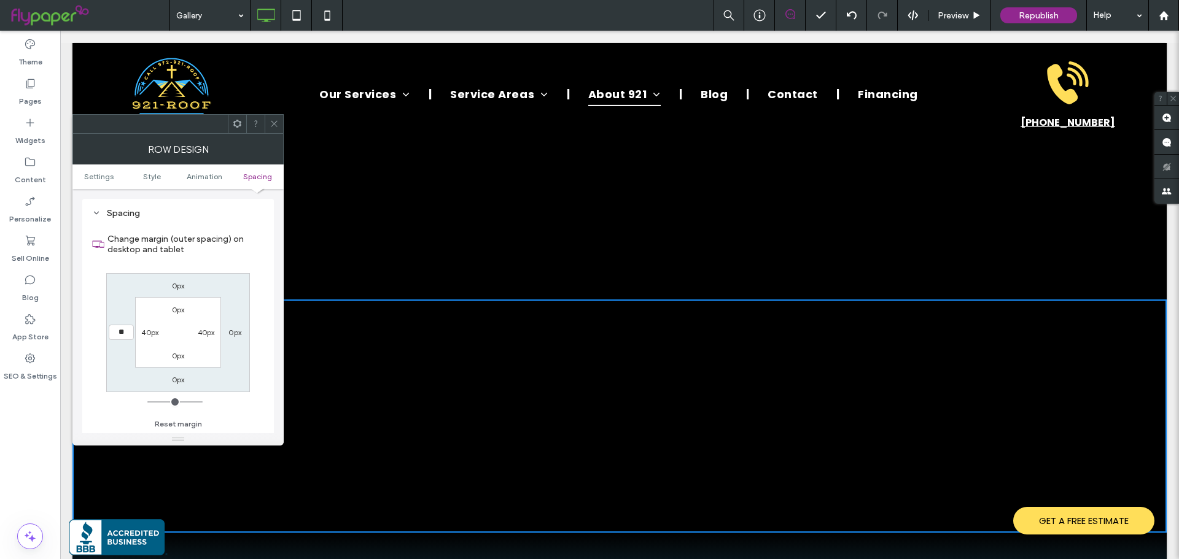
type input "**"
type input "****"
click at [242, 327] on div "0px" at bounding box center [235, 332] width 28 height 12
click at [238, 330] on label "0px" at bounding box center [234, 332] width 13 height 9
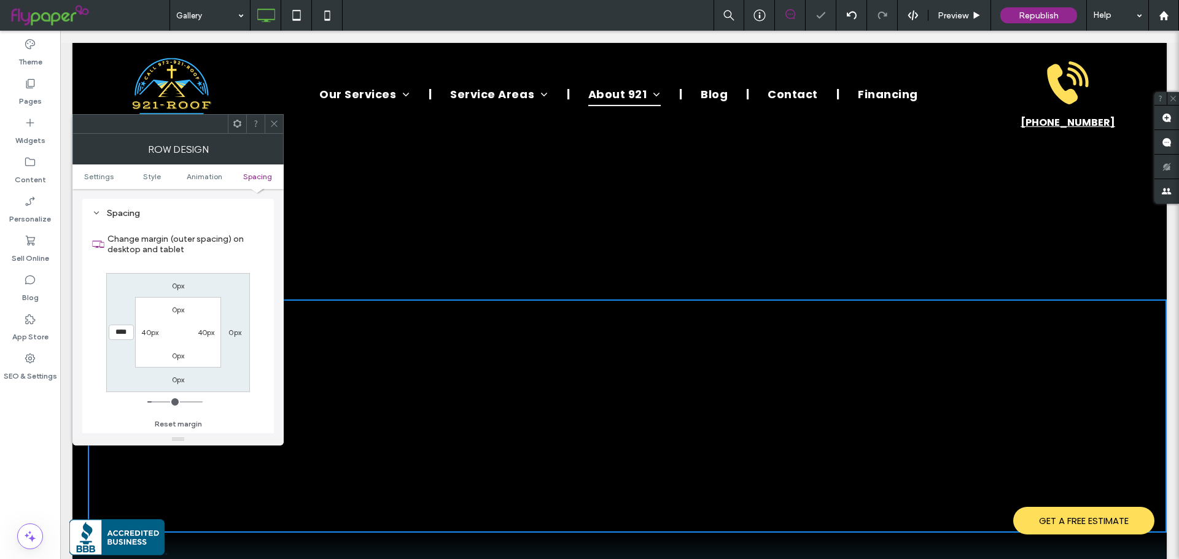
type input "*"
type input "**"
type input "****"
click at [245, 357] on div "0px **** 0px 25px 0px 40px 0px 40px" at bounding box center [178, 332] width 144 height 119
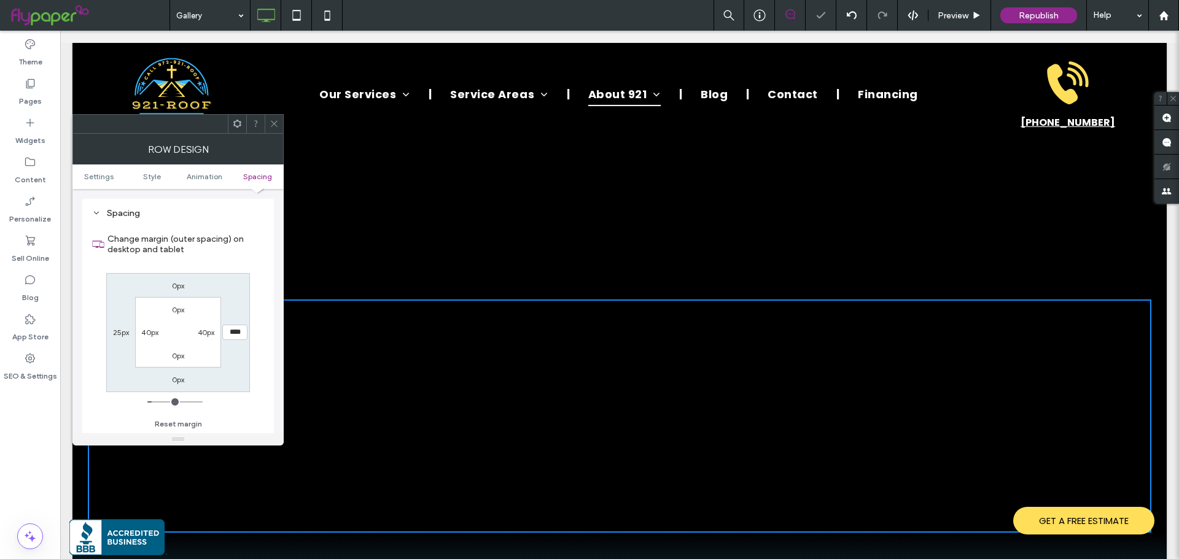
click at [273, 124] on icon at bounding box center [274, 123] width 9 height 9
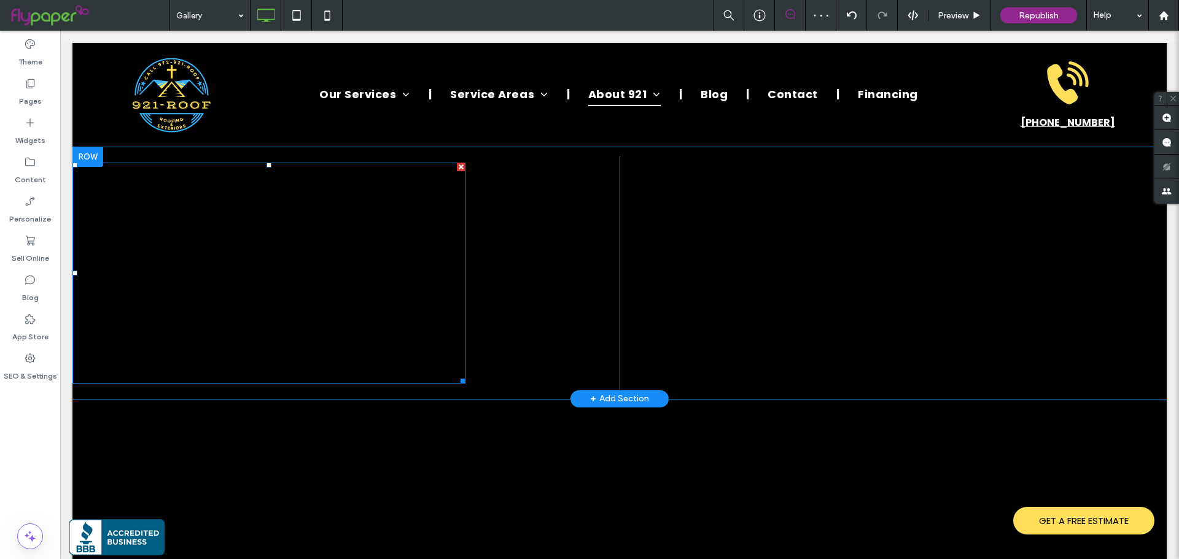
scroll to position [1130, 0]
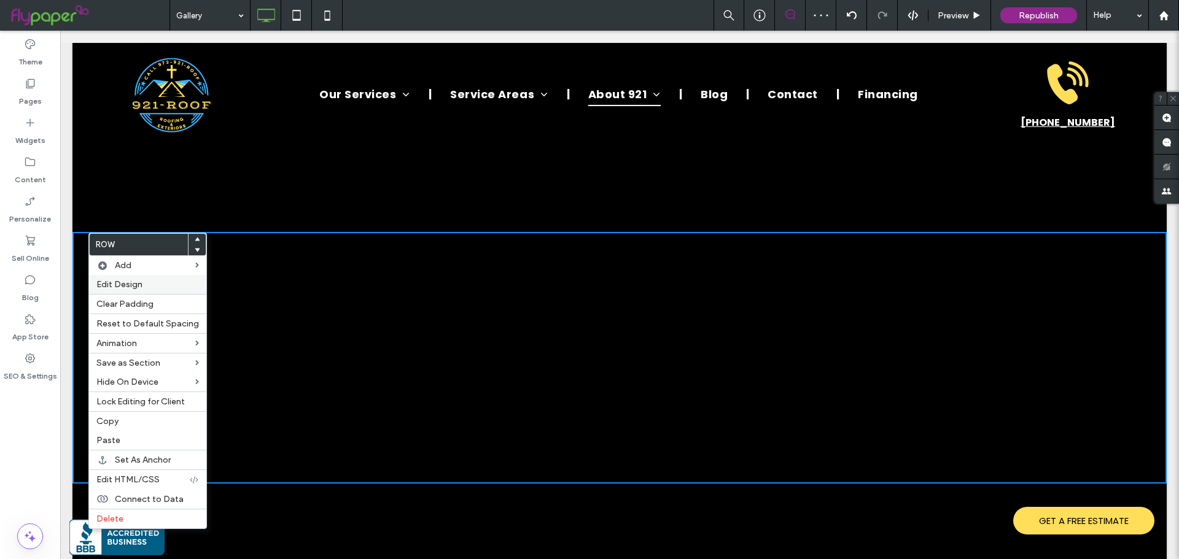
click at [115, 279] on span "Edit Design" at bounding box center [119, 284] width 46 height 10
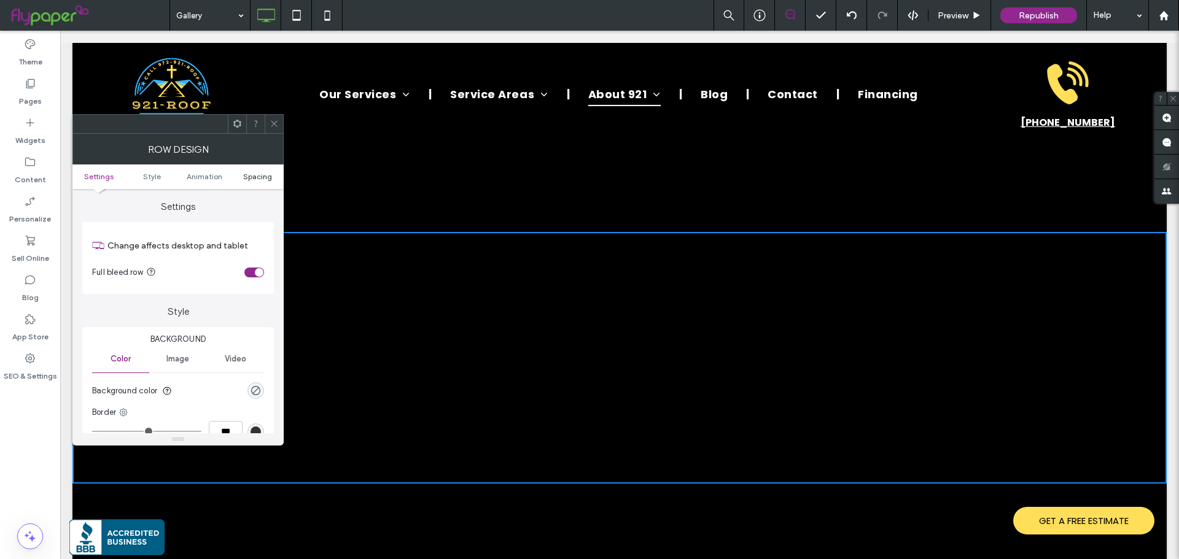
click at [254, 176] on span "Spacing" at bounding box center [257, 176] width 29 height 9
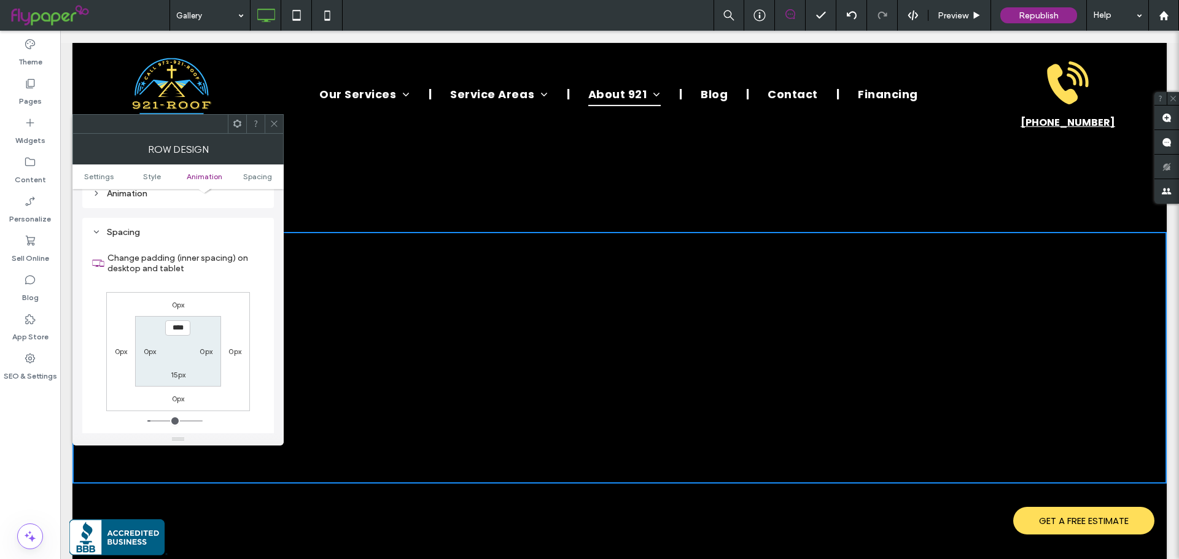
scroll to position [347, 0]
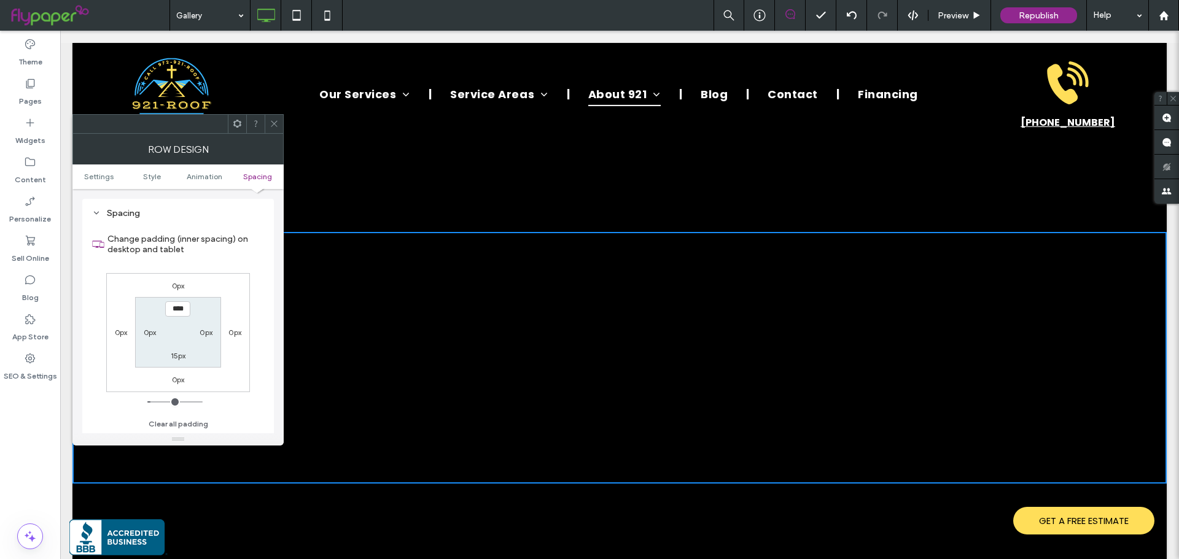
click at [124, 333] on label "0px" at bounding box center [121, 332] width 13 height 9
type input "*"
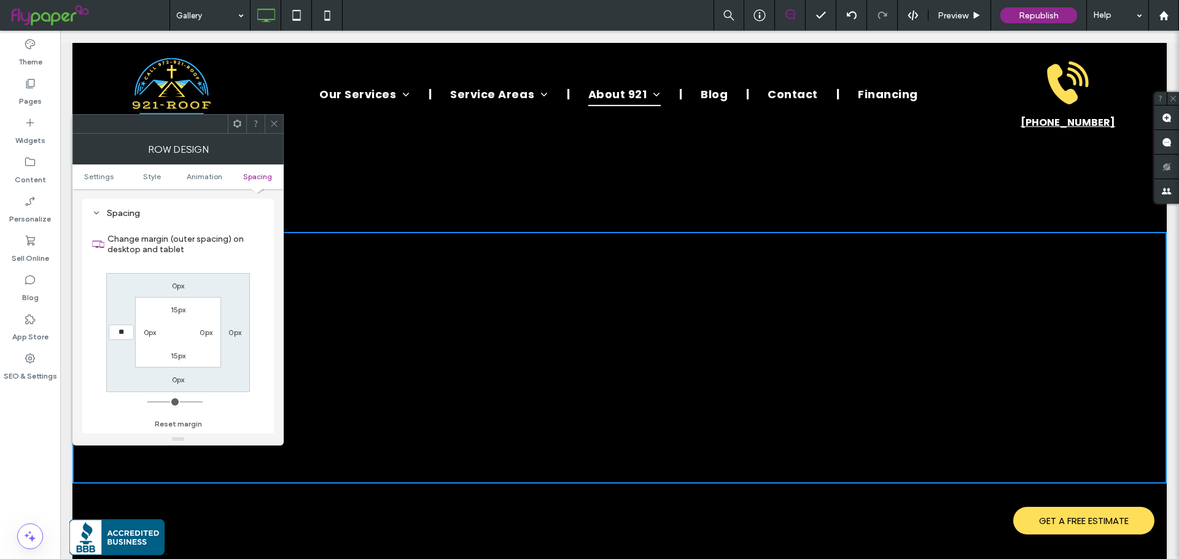
type input "**"
type input "****"
click at [233, 333] on label "0px" at bounding box center [234, 332] width 13 height 9
type input "*"
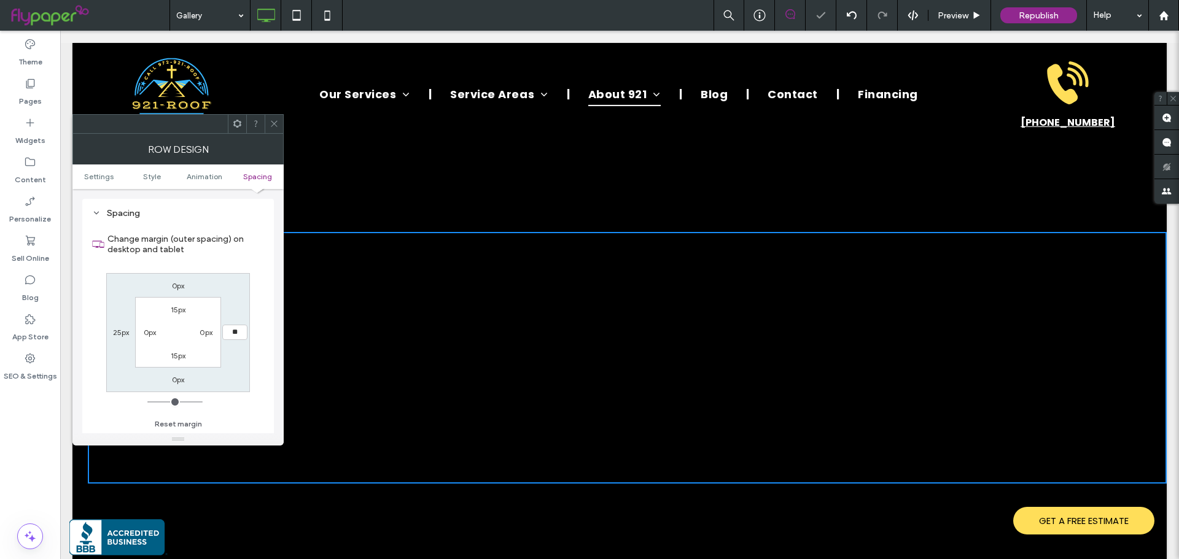
type input "**"
type input "****"
click at [245, 359] on div "0px **** 0px 25px 15px 0px 15px 0px" at bounding box center [178, 332] width 144 height 119
click at [274, 127] on icon at bounding box center [274, 123] width 9 height 9
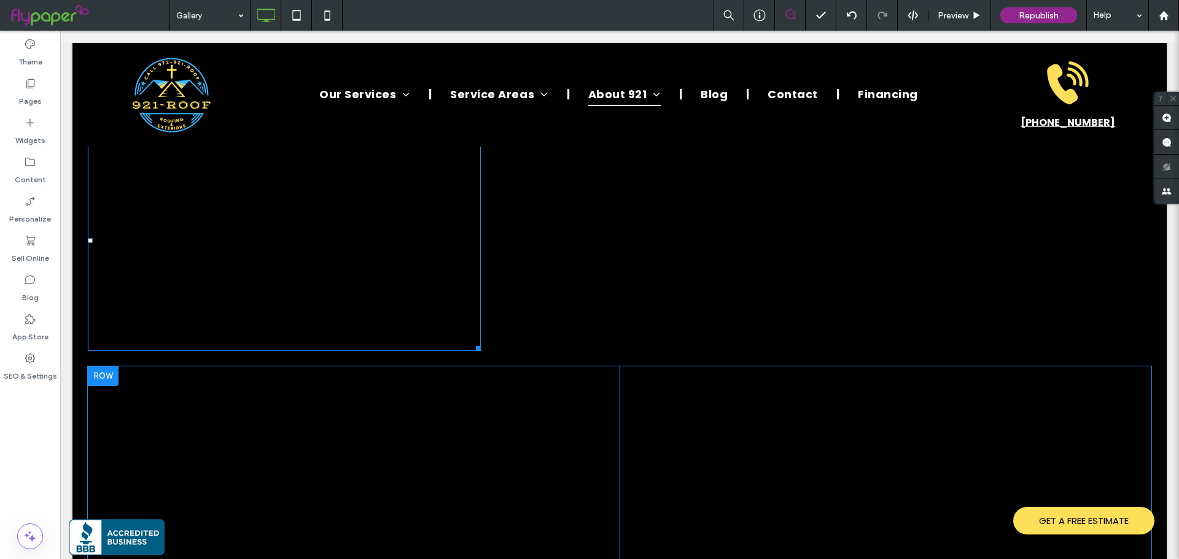
scroll to position [1253, 0]
